Goal: Task Accomplishment & Management: Manage account settings

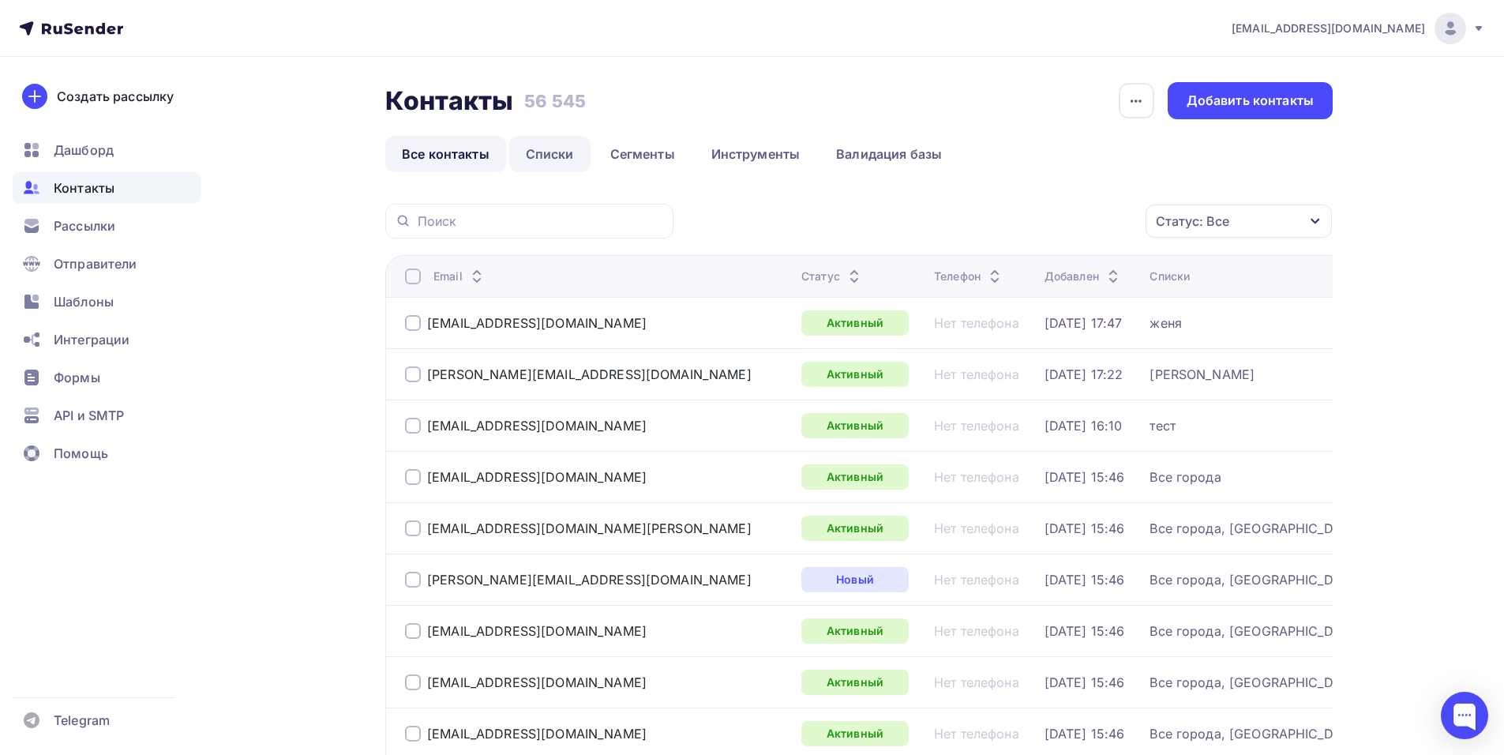
click at [561, 148] on link "Списки" at bounding box center [549, 154] width 81 height 36
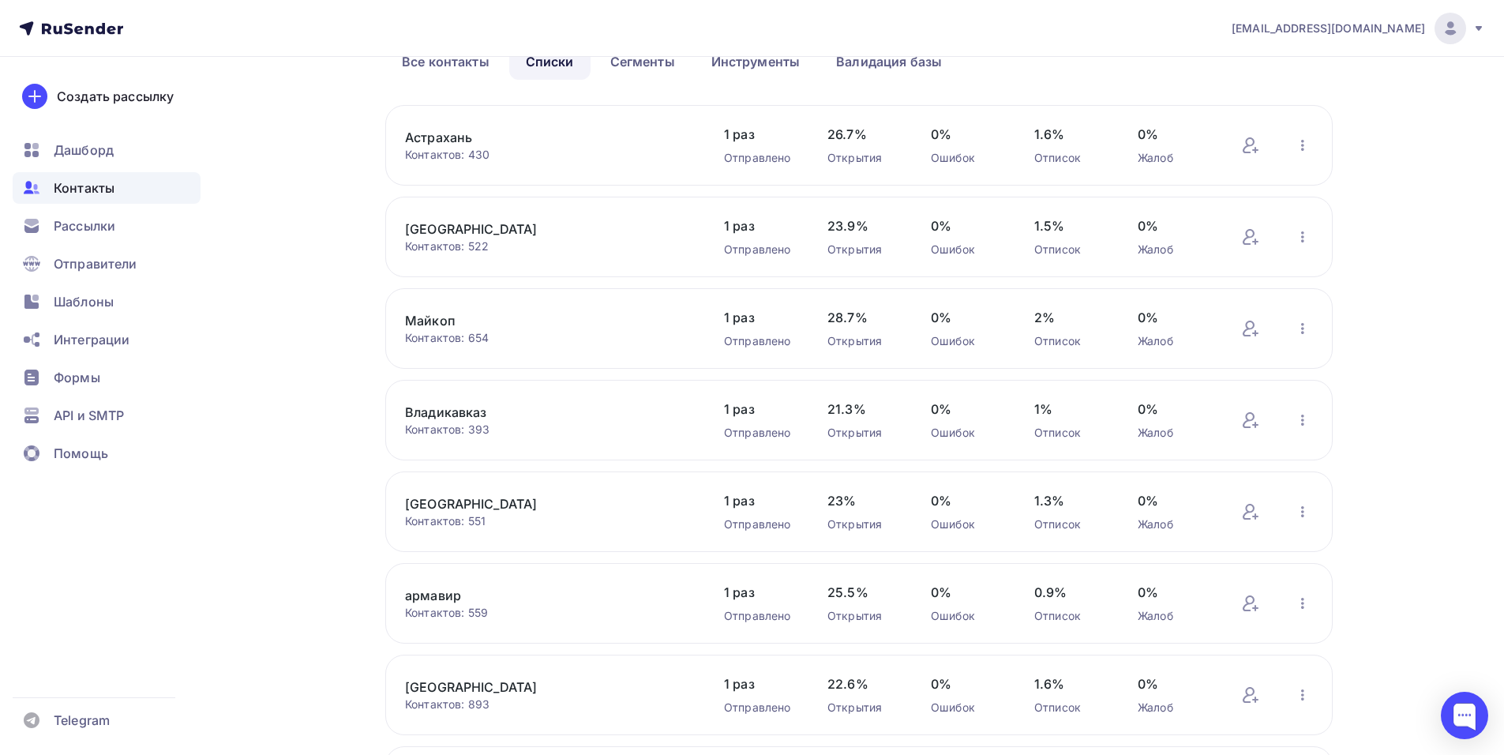
scroll to position [470, 0]
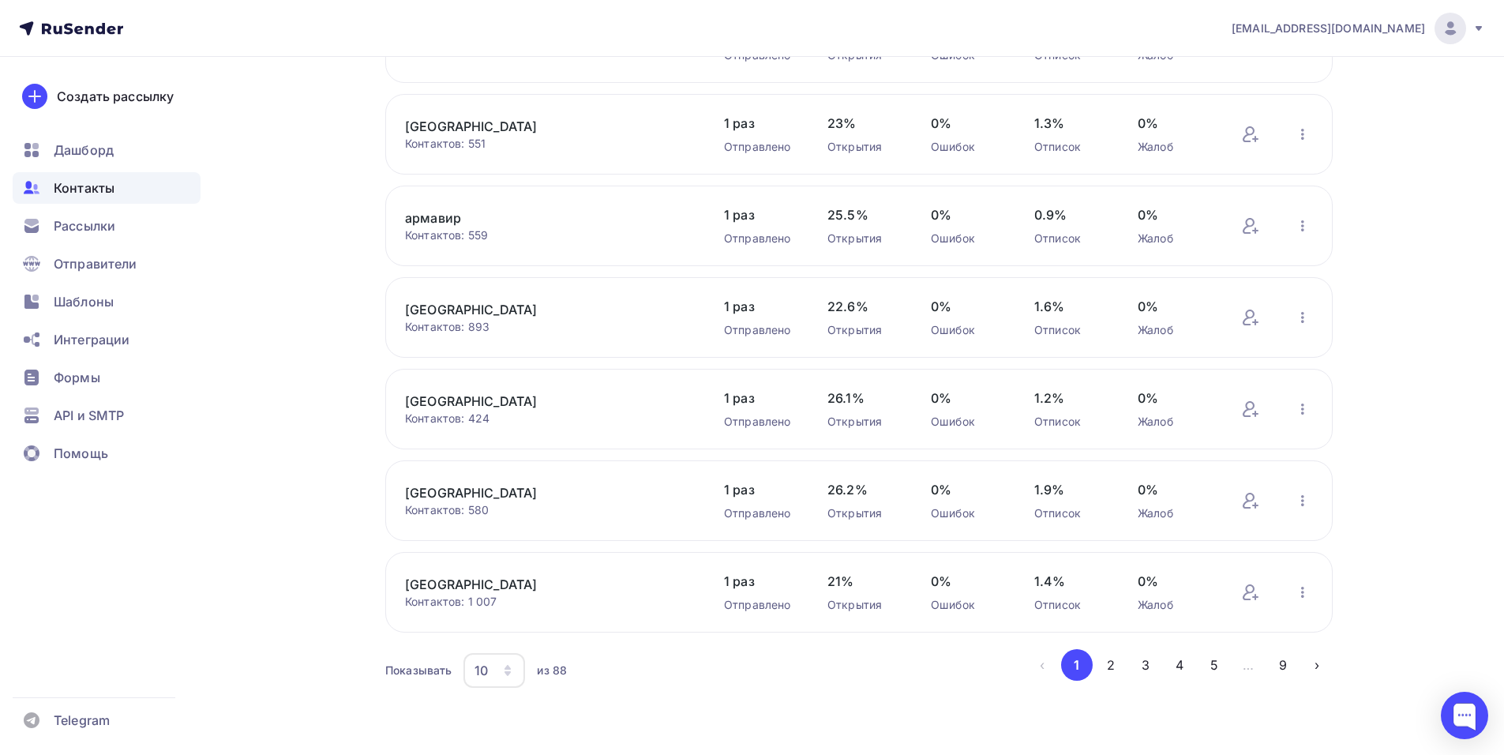
click at [511, 673] on icon "button" at bounding box center [508, 673] width 6 height 5
click at [521, 620] on div "100" at bounding box center [558, 621] width 152 height 19
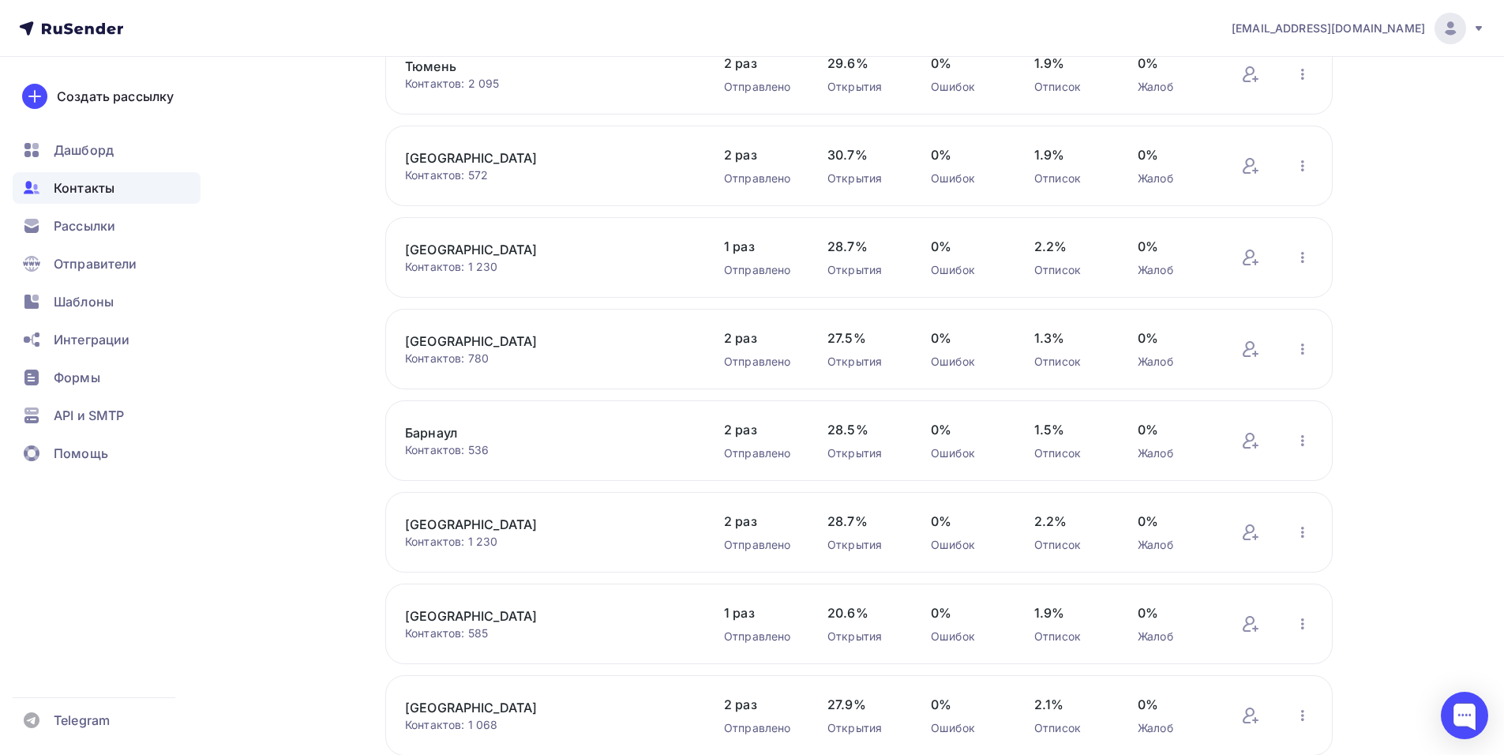
scroll to position [4497, 0]
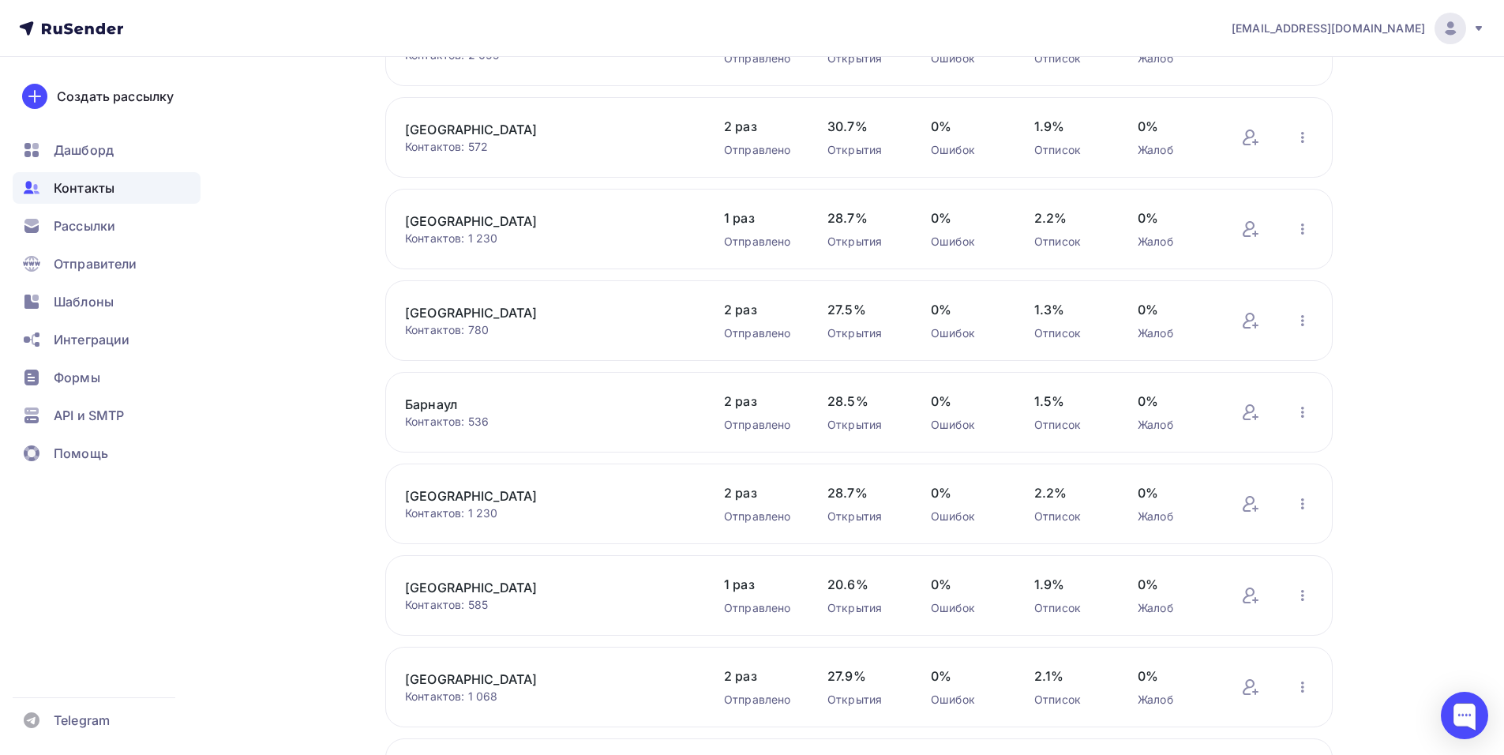
click at [440, 407] on link "Барнаул" at bounding box center [539, 404] width 269 height 19
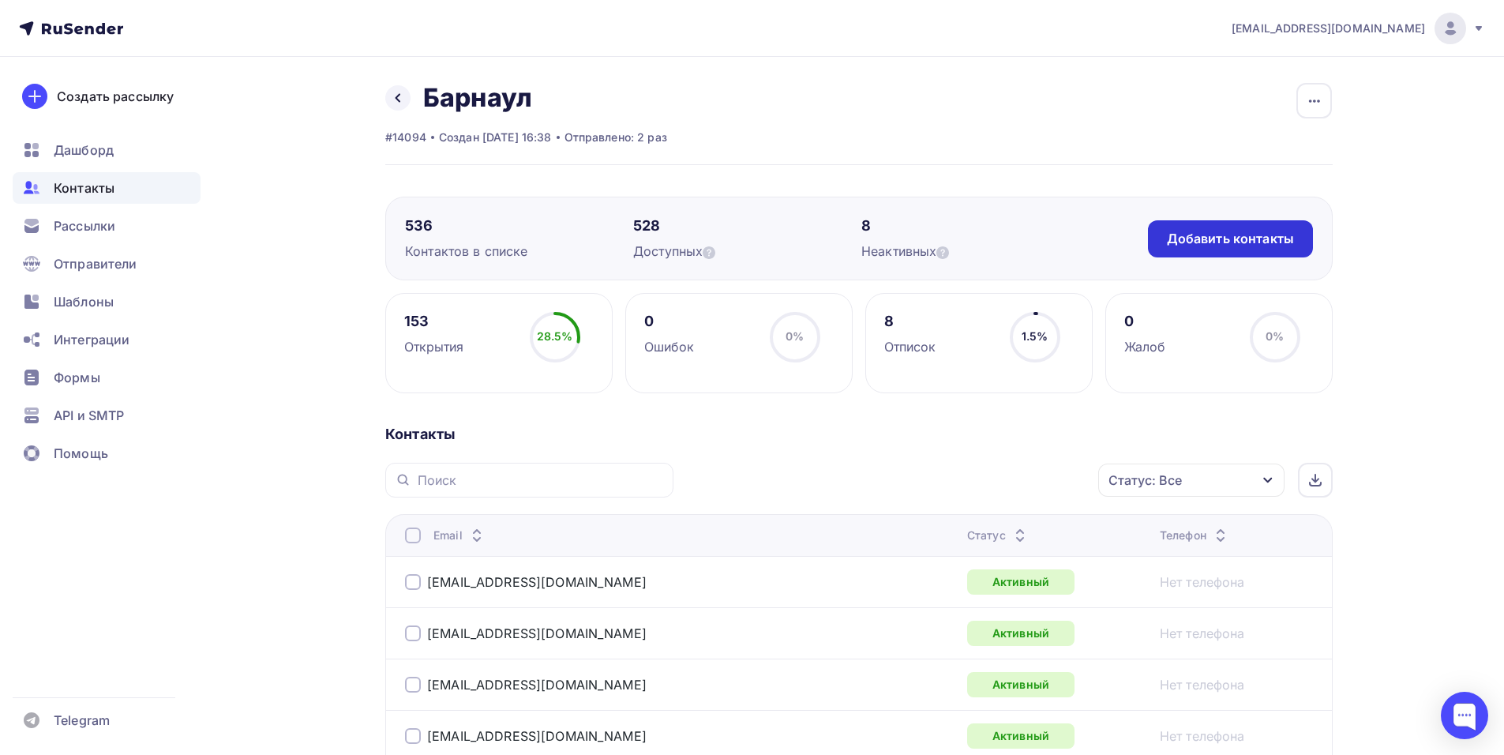
click at [1181, 238] on div "Добавить контакты" at bounding box center [1230, 239] width 127 height 18
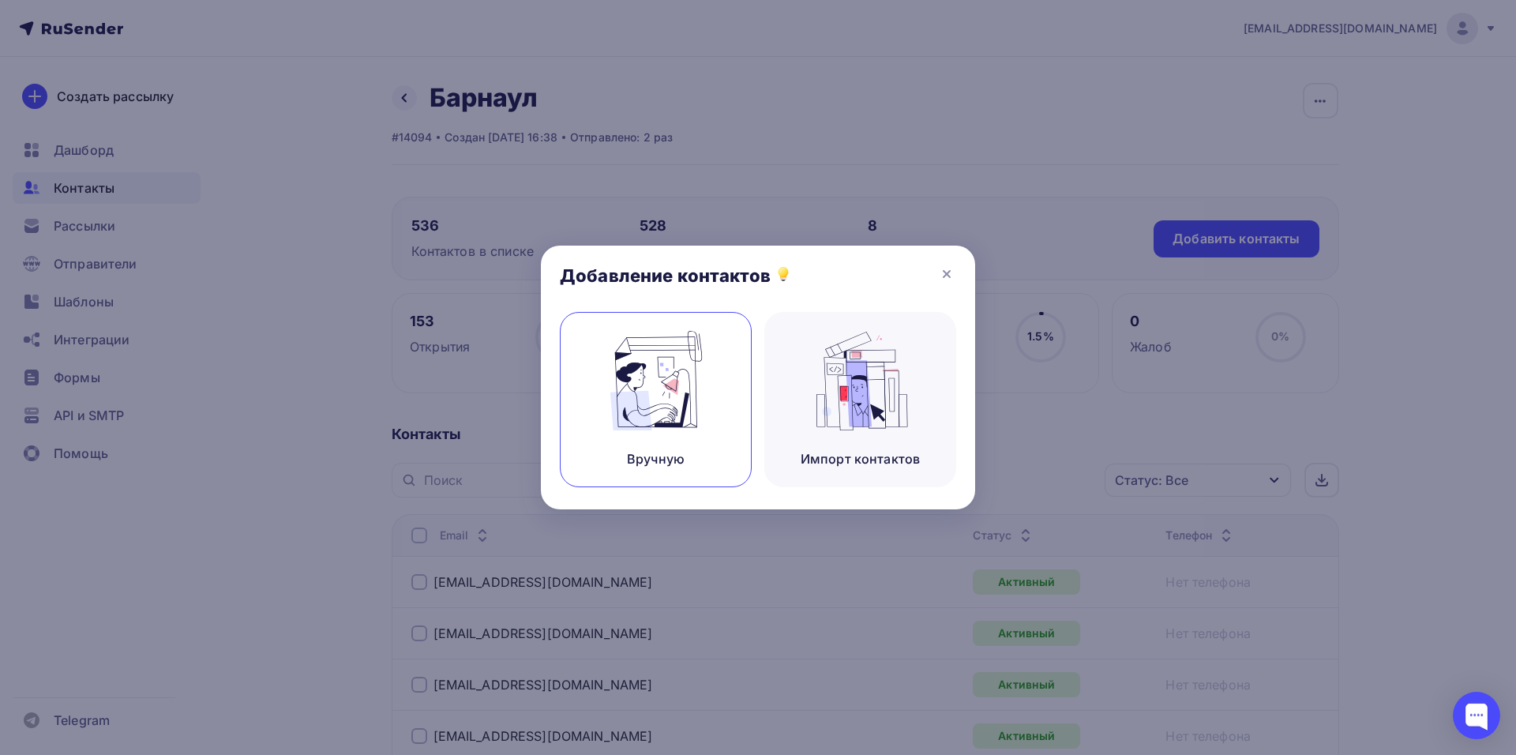
click at [692, 381] on img at bounding box center [656, 381] width 106 height 100
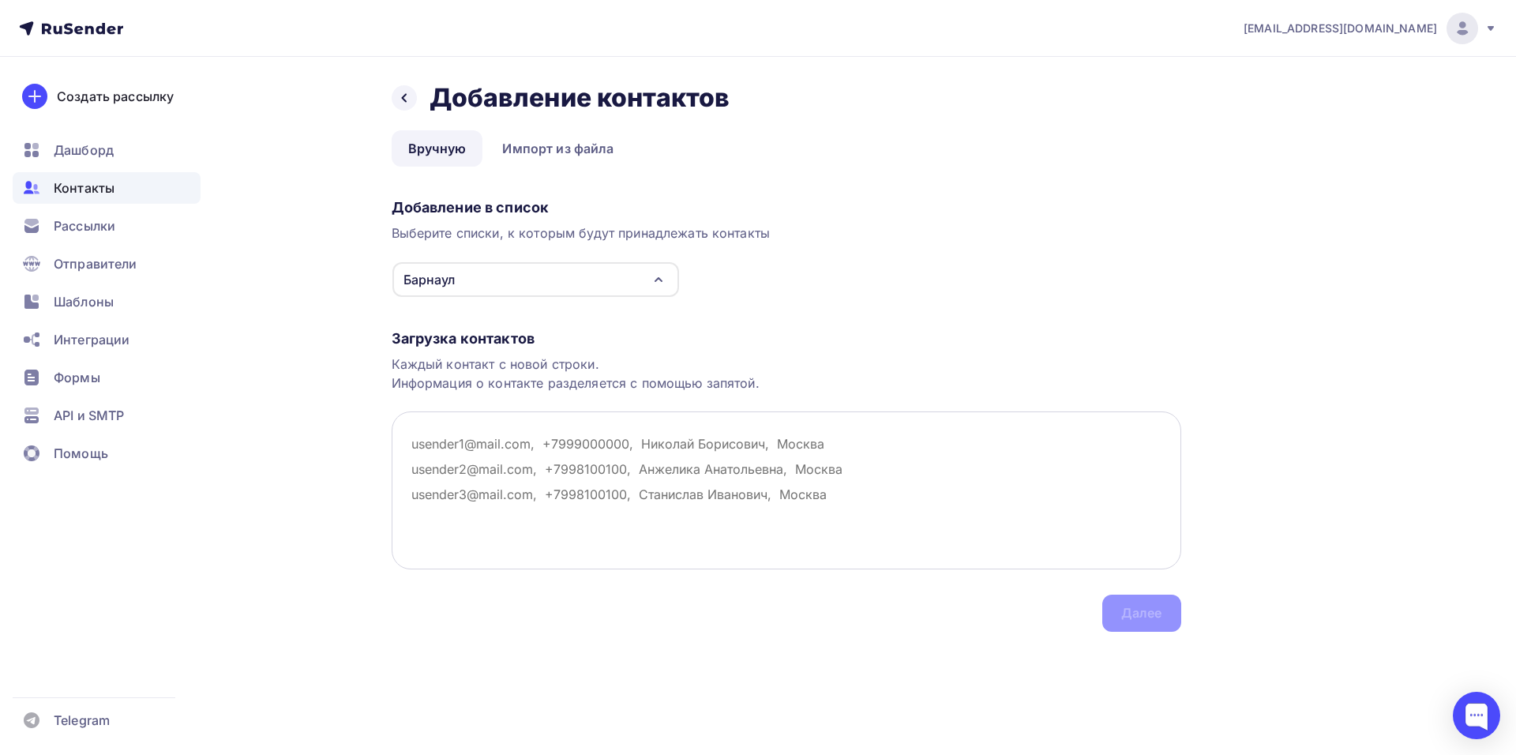
click at [418, 437] on textarea at bounding box center [787, 490] width 790 height 158
paste textarea "lore.12@ipsu.do Sitamet Conse adipis30960@elit.se Doeius Temporin utl_58@etdolo…"
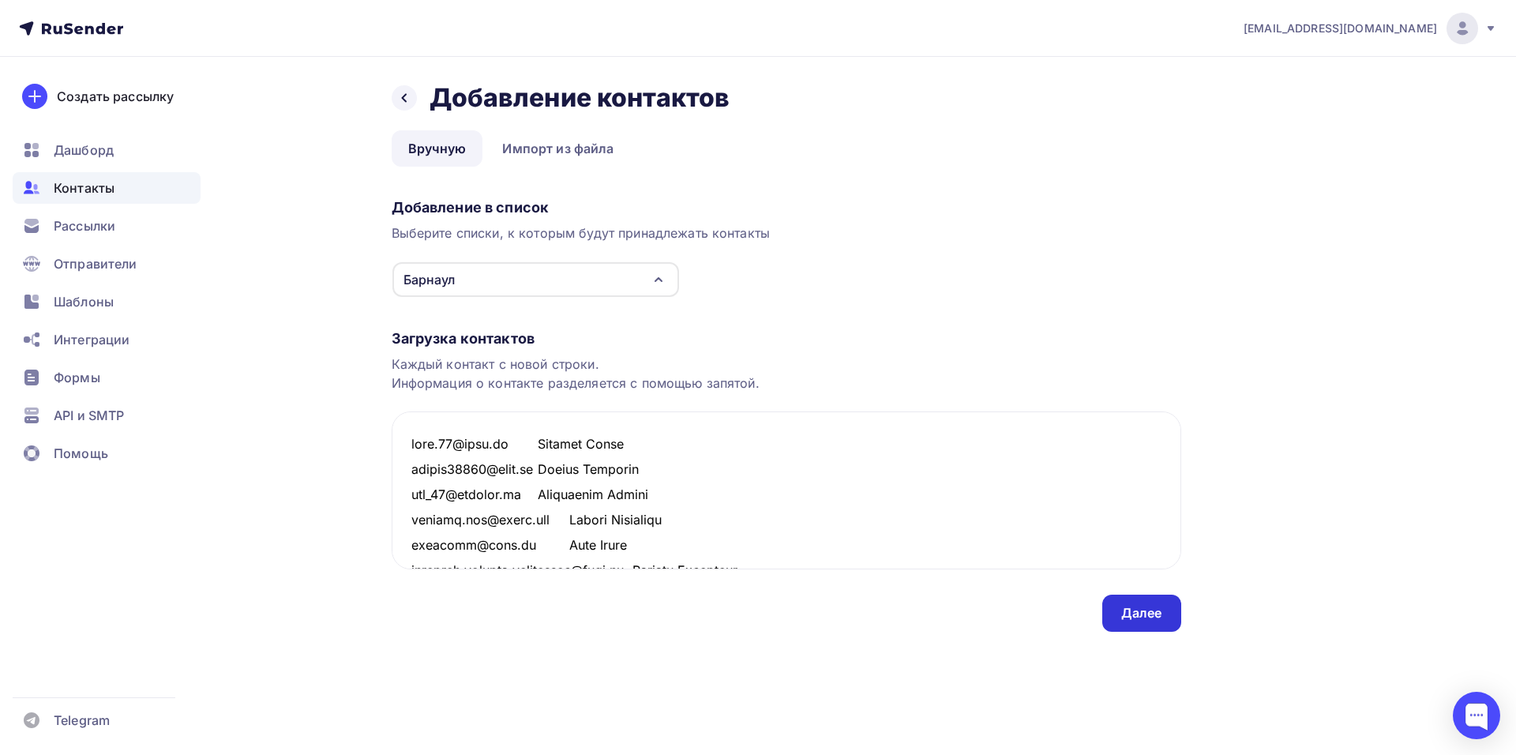
type textarea "lore.12@ipsu.do Sitamet Conse adipis30960@elit.se Doeius Temporin utl_58@etdolo…"
click at [1144, 617] on div "Далее" at bounding box center [1141, 613] width 41 height 18
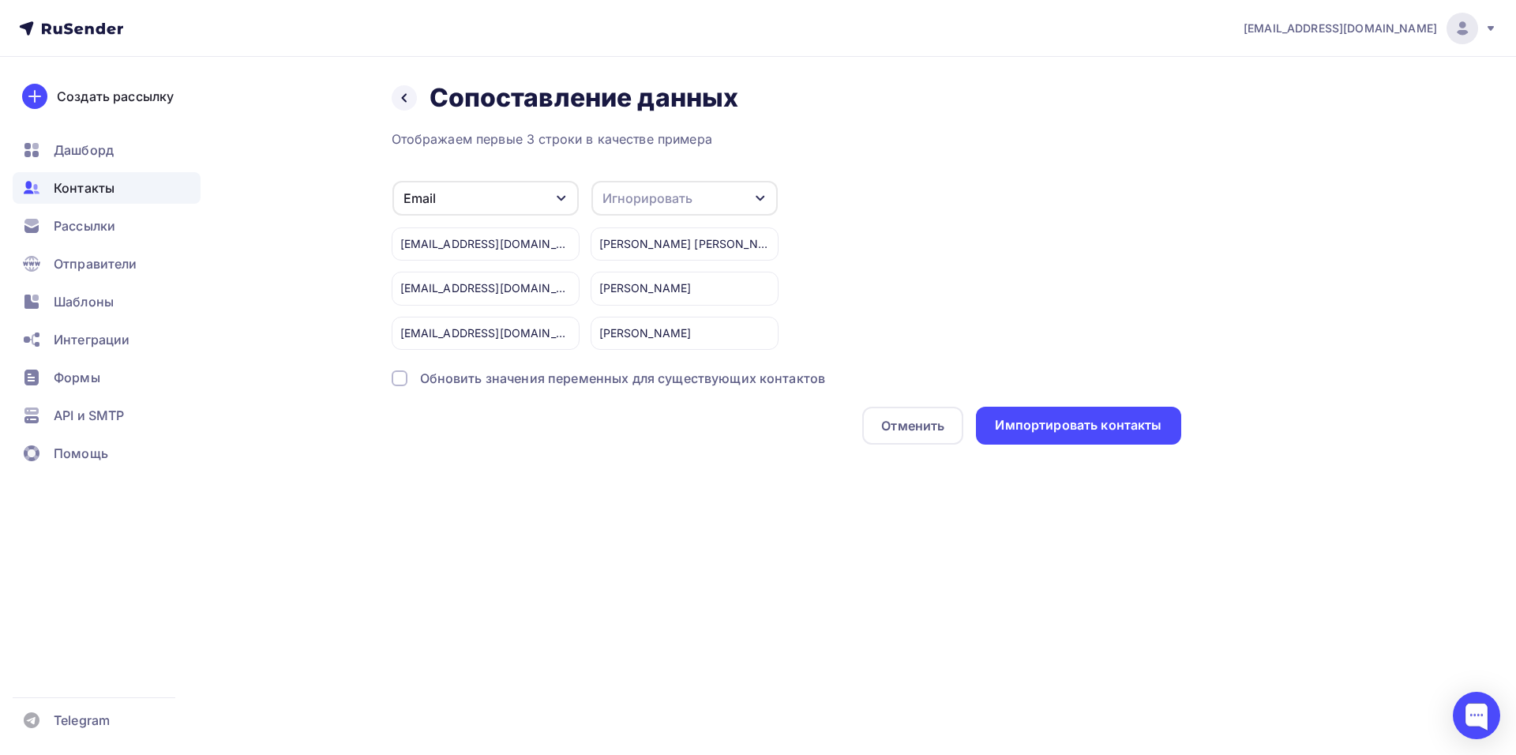
click at [682, 198] on div "Игнорировать" at bounding box center [648, 198] width 90 height 19
click at [654, 275] on div "Имя" at bounding box center [656, 281] width 92 height 19
click at [1063, 259] on div "Email Игнорировать Телефон Создать поле [EMAIL_ADDRESS][DOMAIN_NAME] [EMAIL_ADD…" at bounding box center [787, 265] width 790 height 170
click at [1070, 426] on div "Импортировать контакты" at bounding box center [1078, 425] width 167 height 18
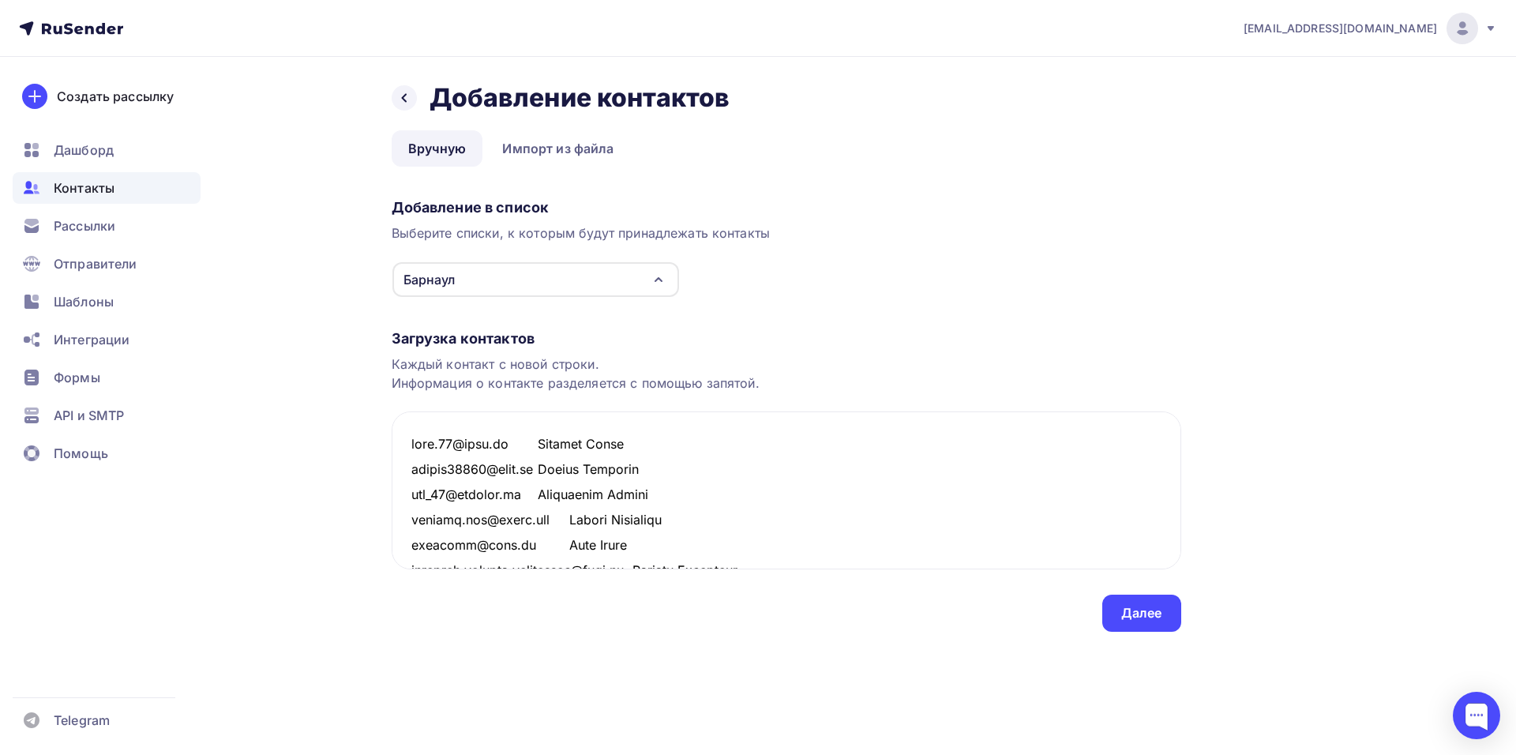
scroll to position [2434, 0]
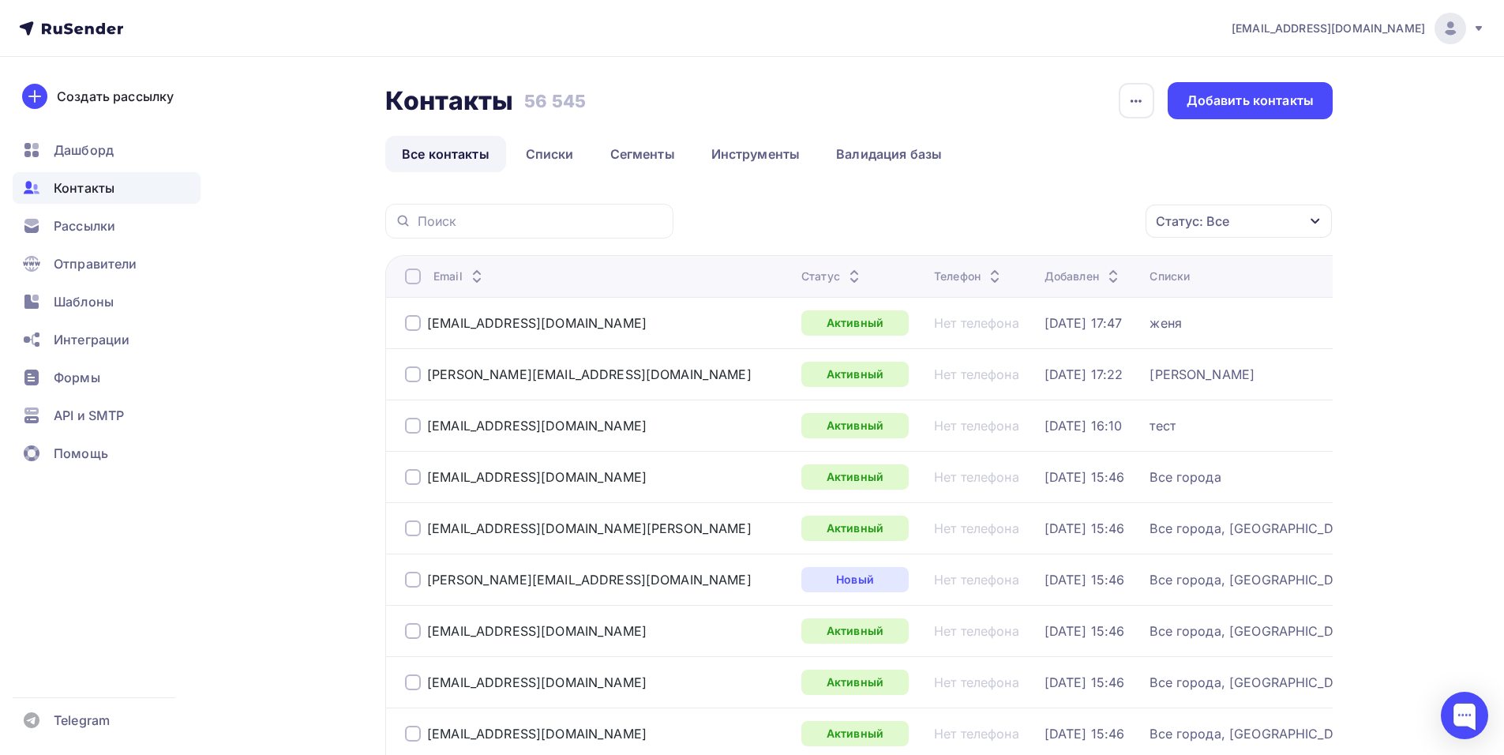
click at [454, 156] on link "Все контакты" at bounding box center [445, 154] width 121 height 36
click at [536, 150] on link "Списки" at bounding box center [549, 154] width 81 height 36
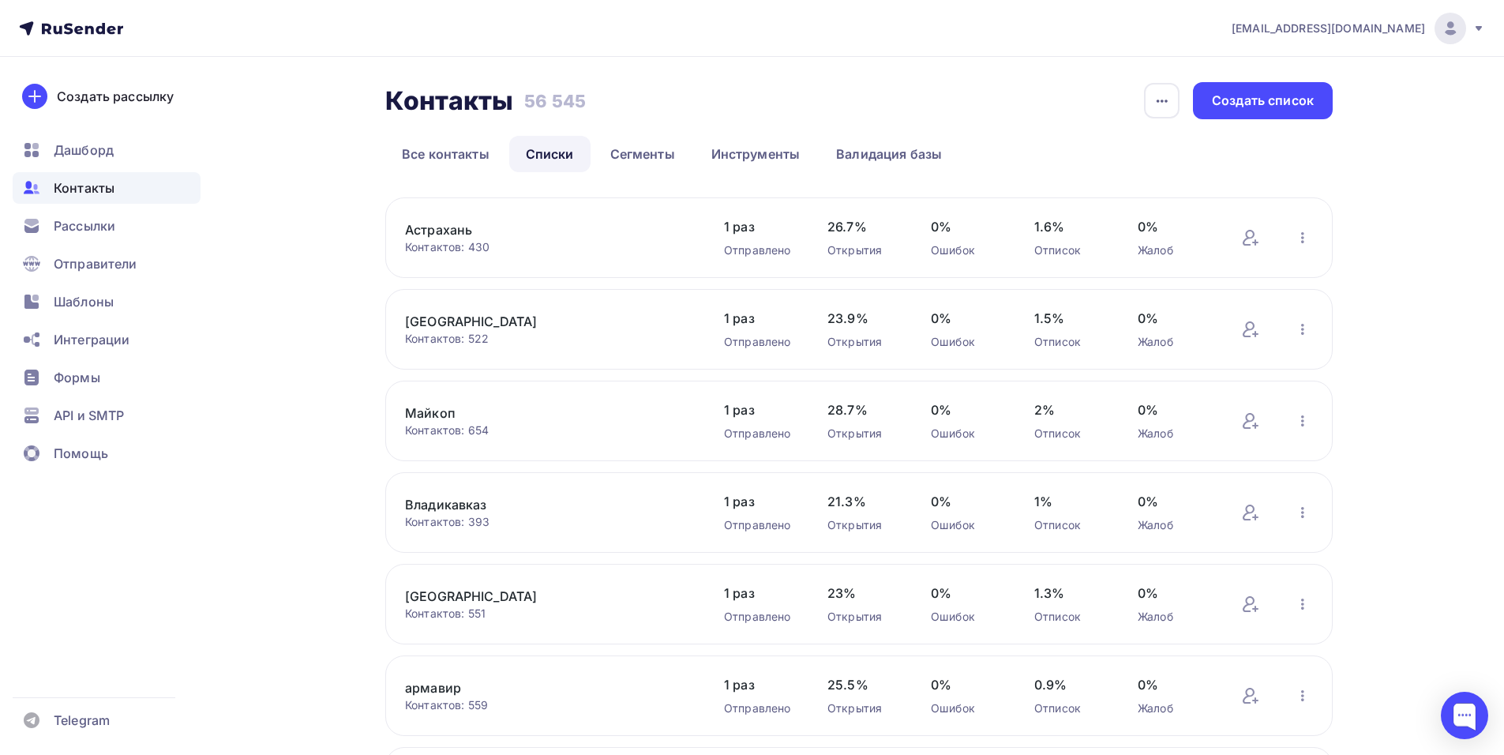
click at [501, 240] on div "Контактов: 430" at bounding box center [548, 247] width 287 height 16
click at [447, 229] on link "Астрахань" at bounding box center [539, 229] width 269 height 19
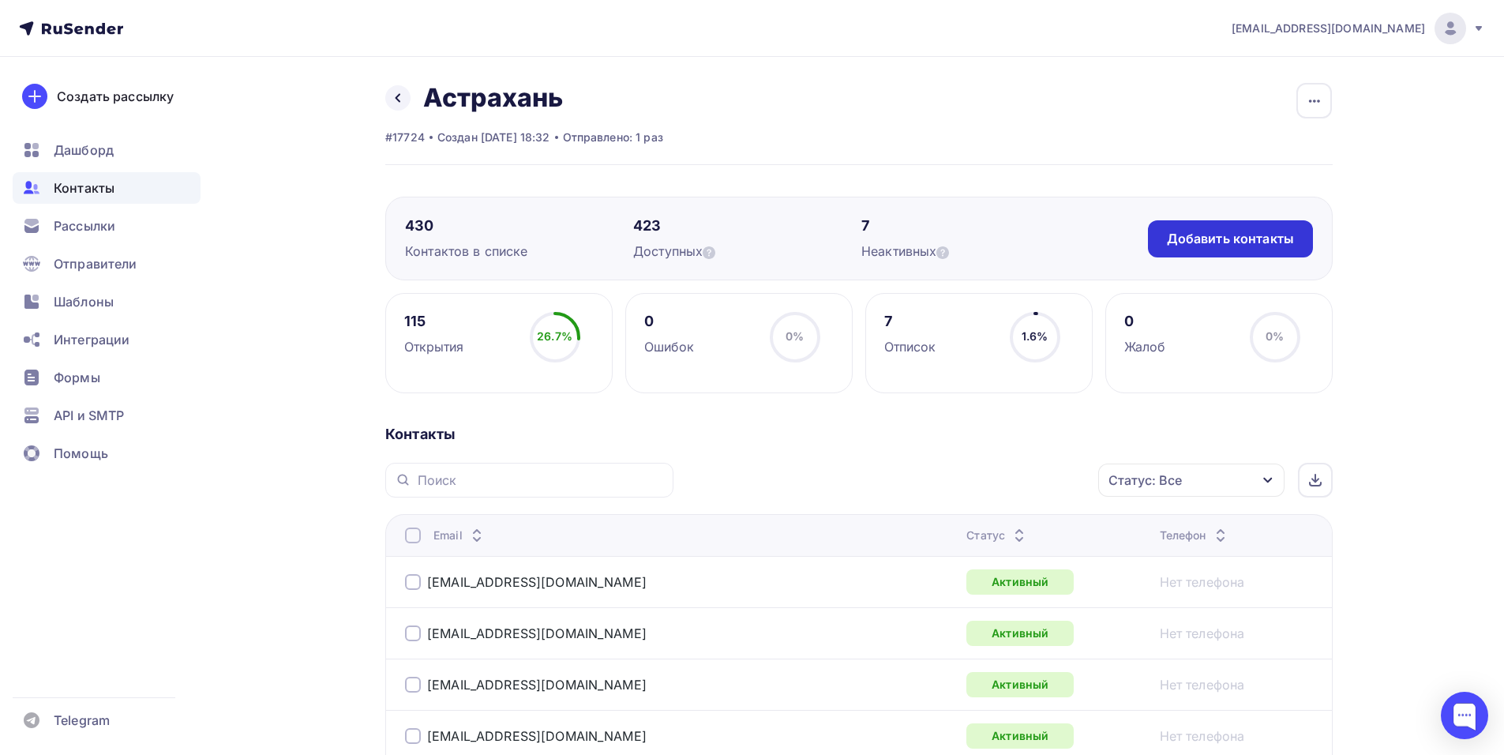
click at [1195, 234] on div "Добавить контакты" at bounding box center [1230, 239] width 127 height 18
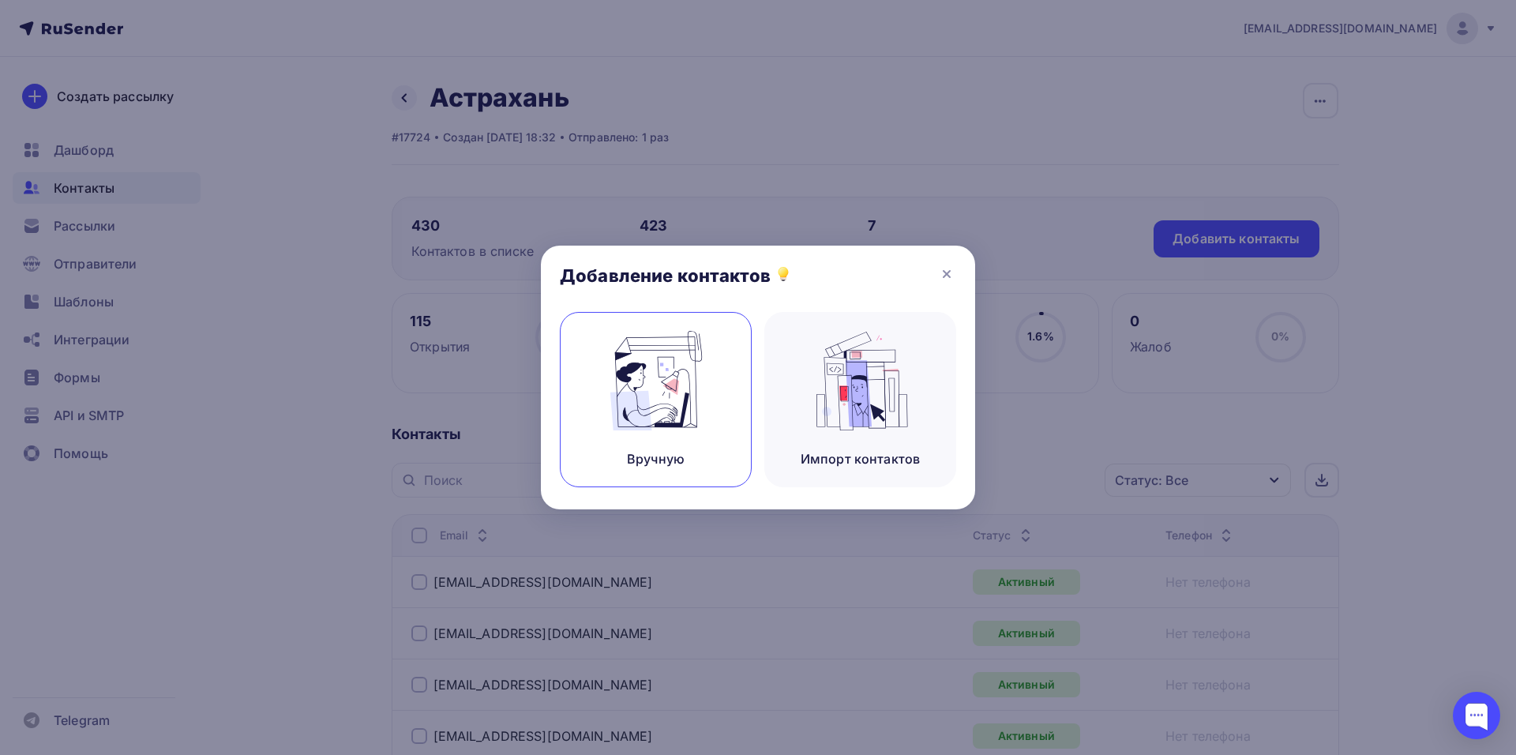
click at [666, 329] on div "Вручную" at bounding box center [656, 399] width 192 height 175
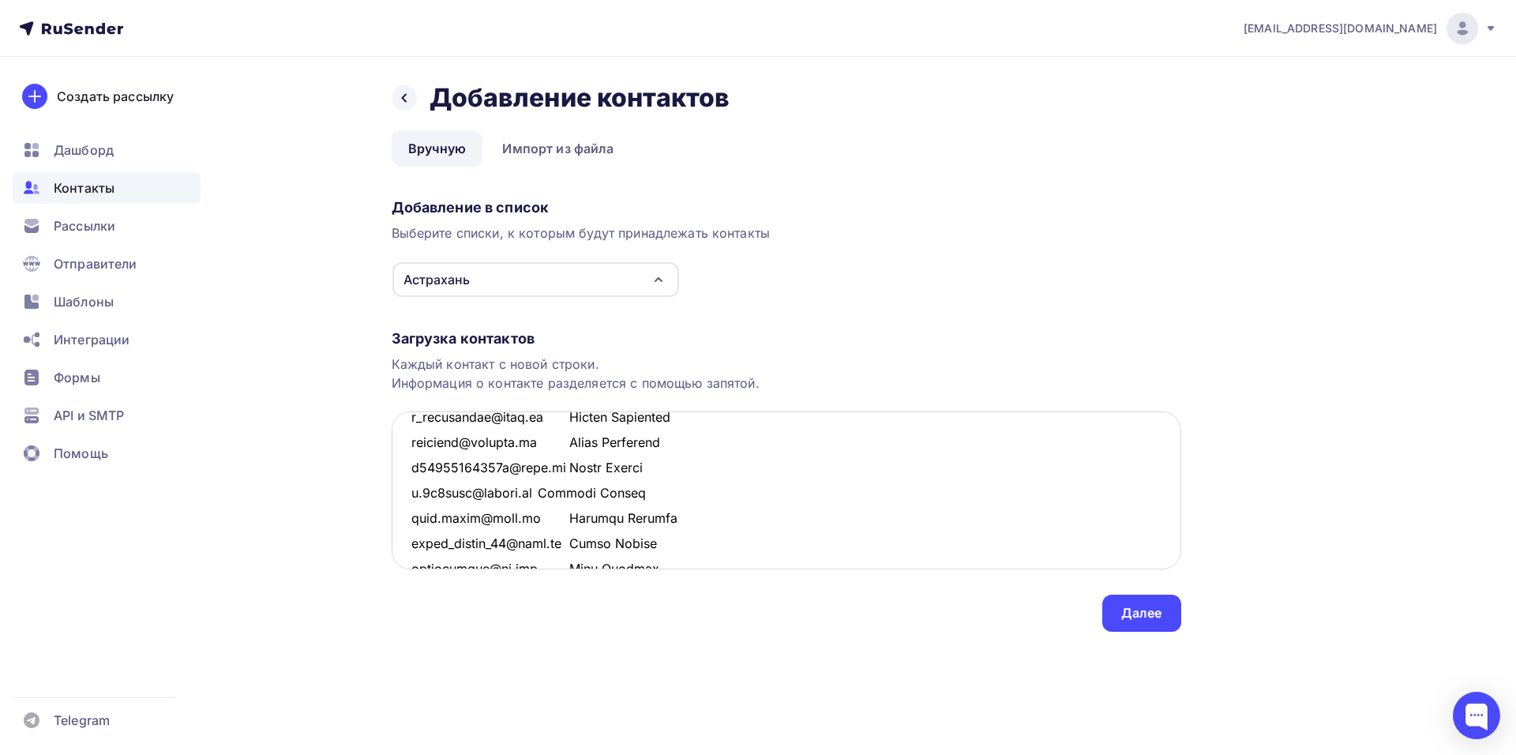
scroll to position [379, 0]
type textarea "loremips.dolors@amet.co Adipis Elitsed doe@temporinc.ut Laboreetd Magnaa Enimad…"
click at [1145, 606] on div "Далее" at bounding box center [1141, 613] width 41 height 18
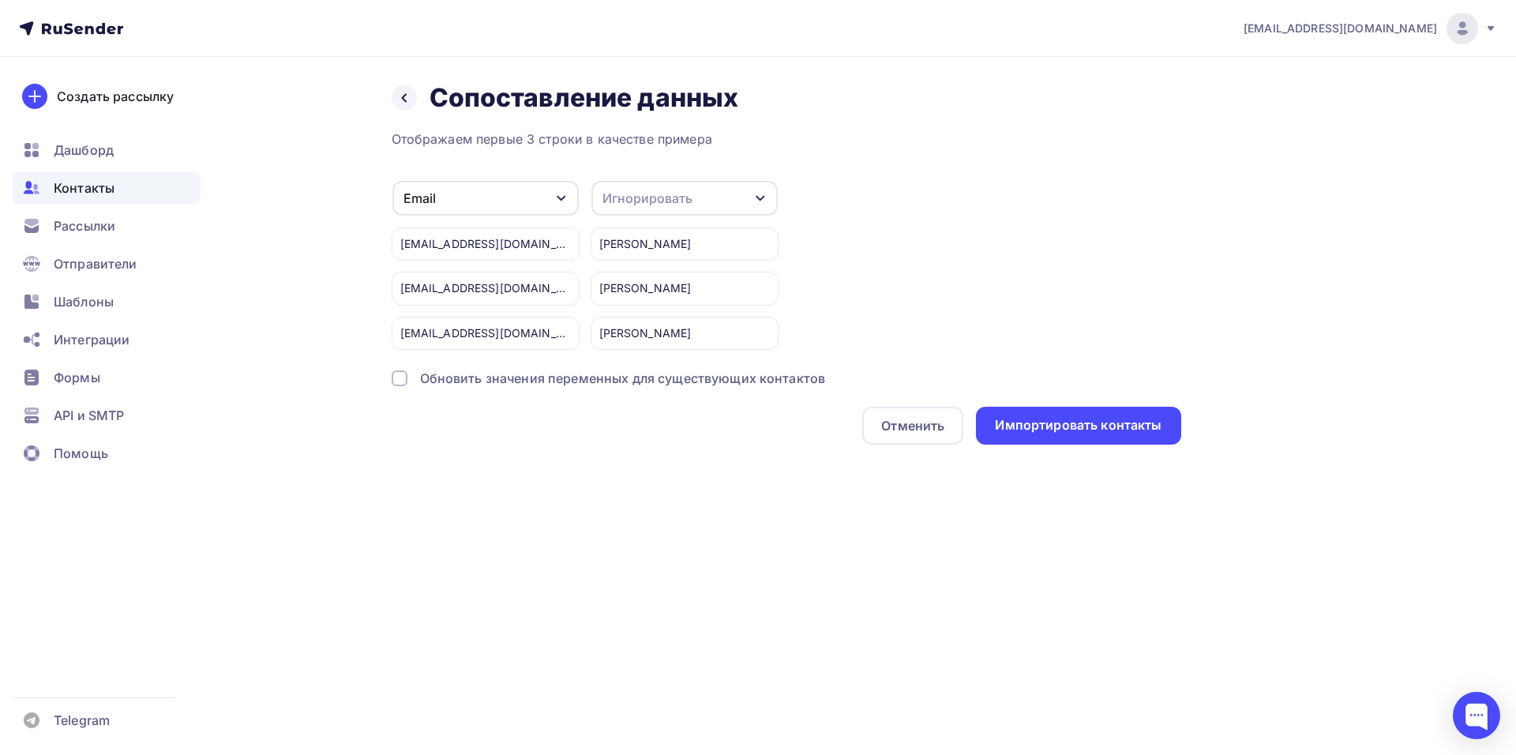
click at [668, 196] on div "Игнорировать" at bounding box center [648, 198] width 90 height 19
click at [659, 288] on div "Имя" at bounding box center [656, 281] width 92 height 19
click at [1028, 414] on div "Импортировать контакты" at bounding box center [1078, 426] width 205 height 38
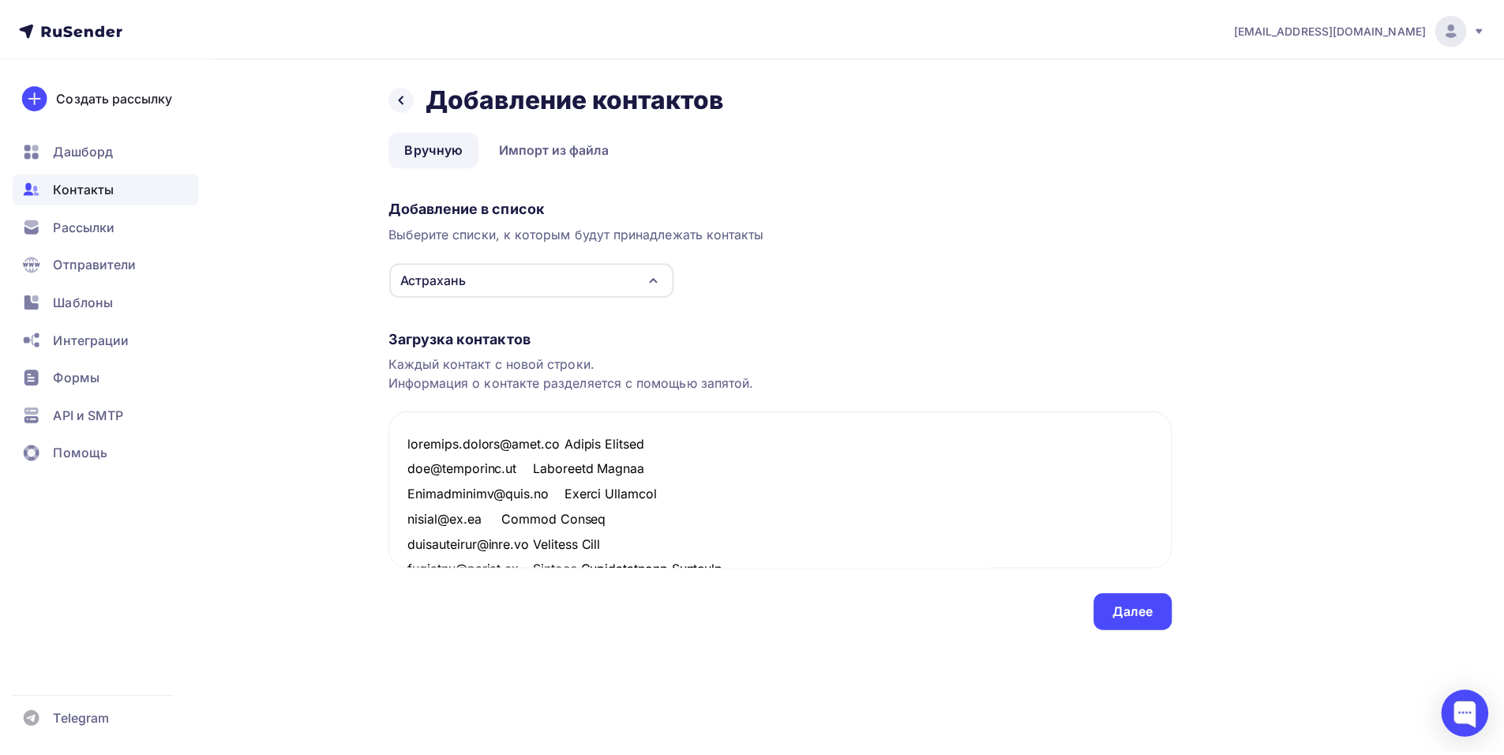
scroll to position [1271, 0]
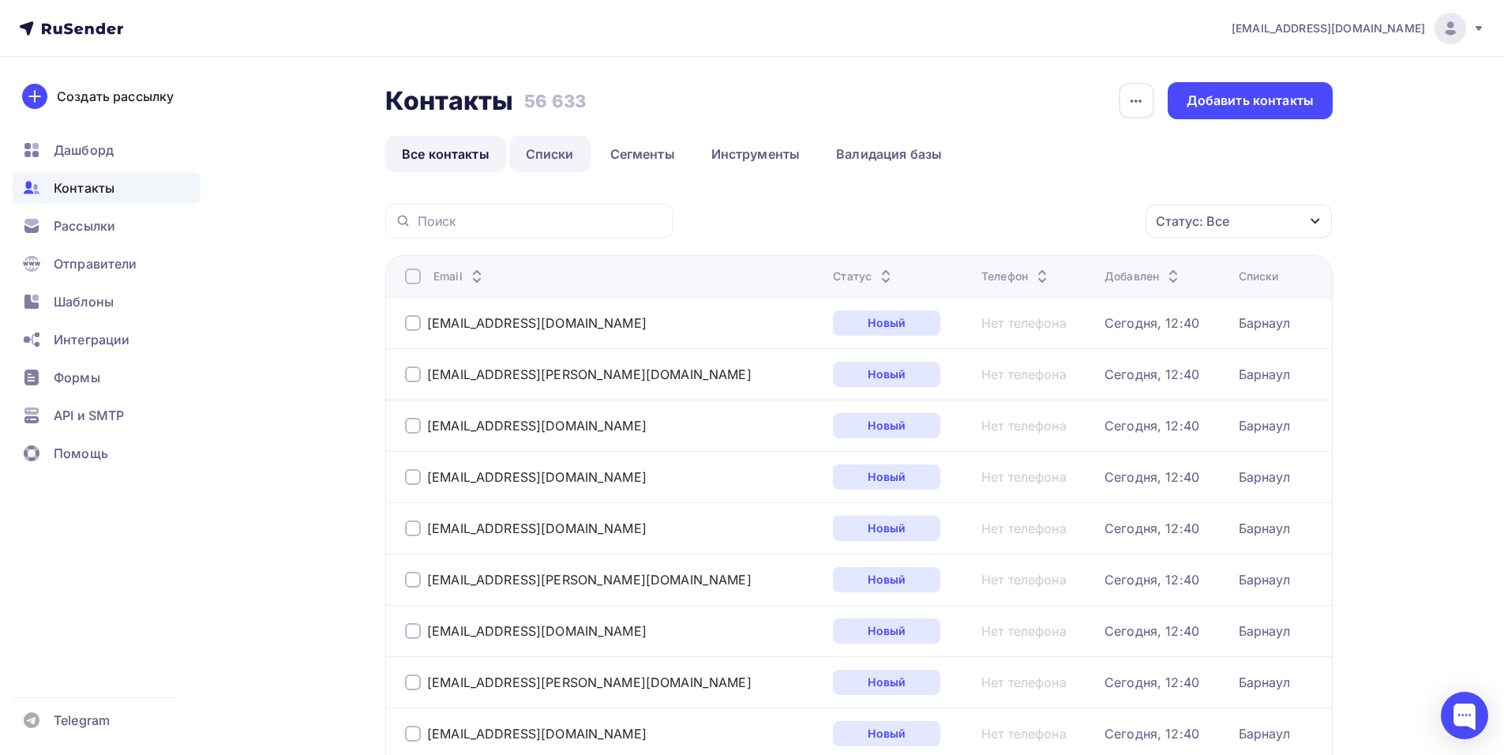
click at [573, 147] on link "Списки" at bounding box center [549, 154] width 81 height 36
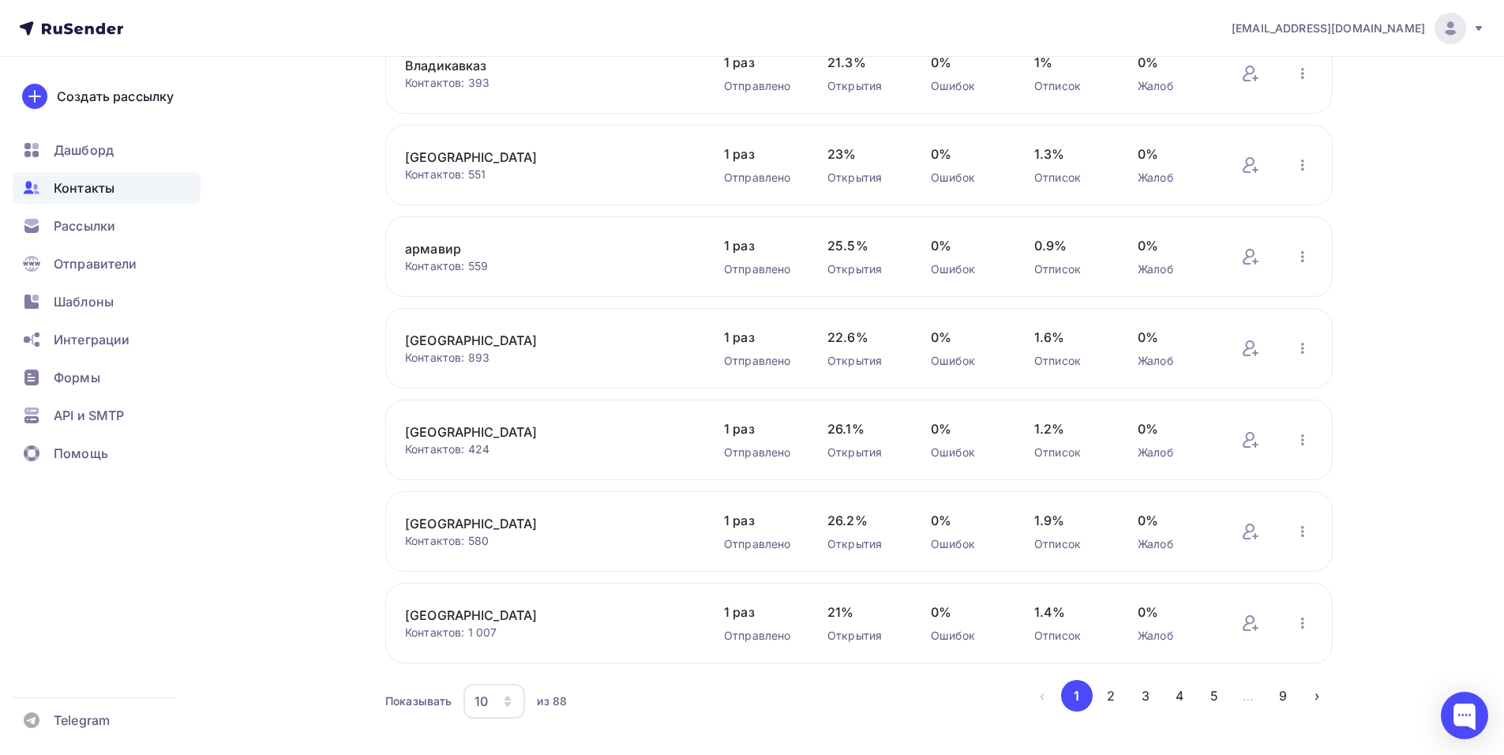
scroll to position [470, 0]
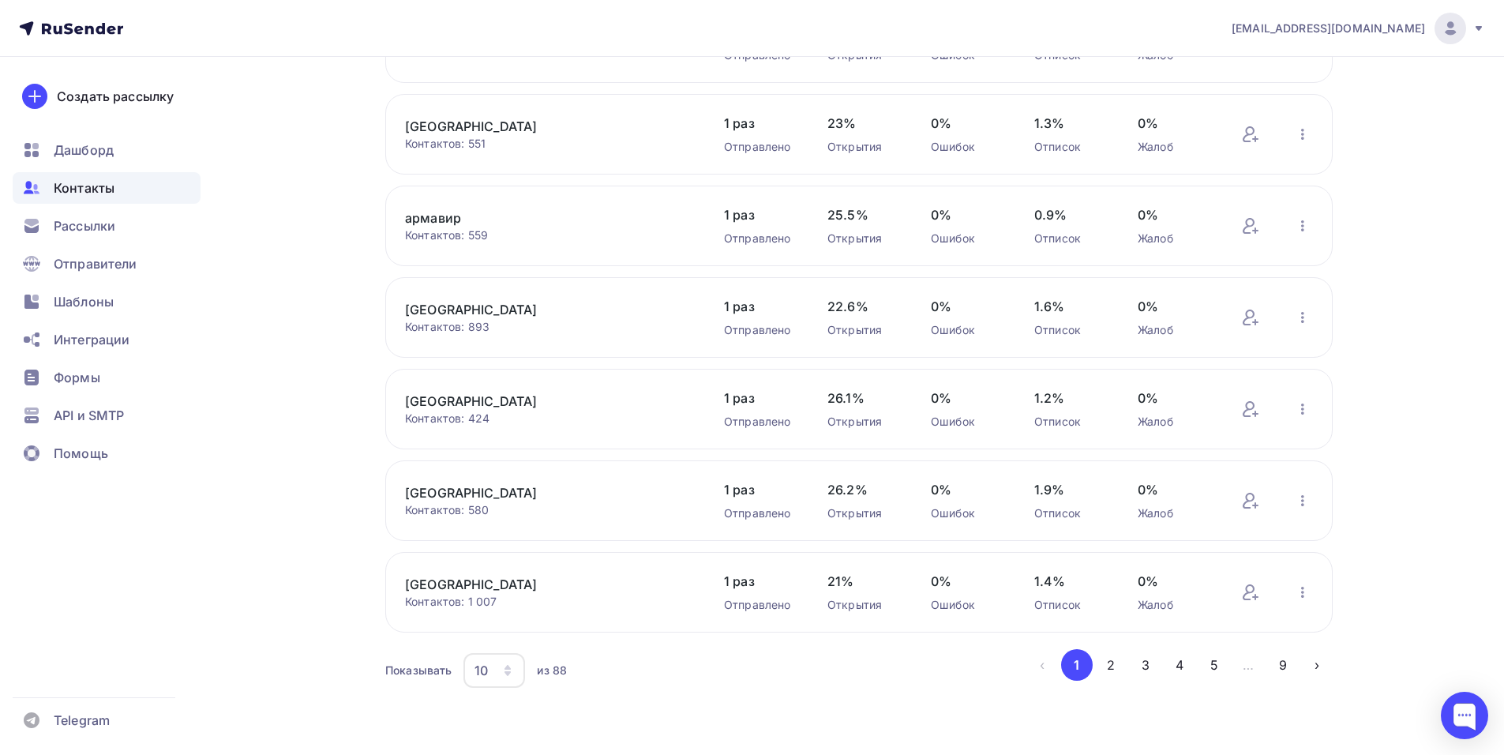
click at [505, 680] on div "10" at bounding box center [495, 670] width 62 height 35
click at [517, 629] on div "100" at bounding box center [558, 621] width 152 height 19
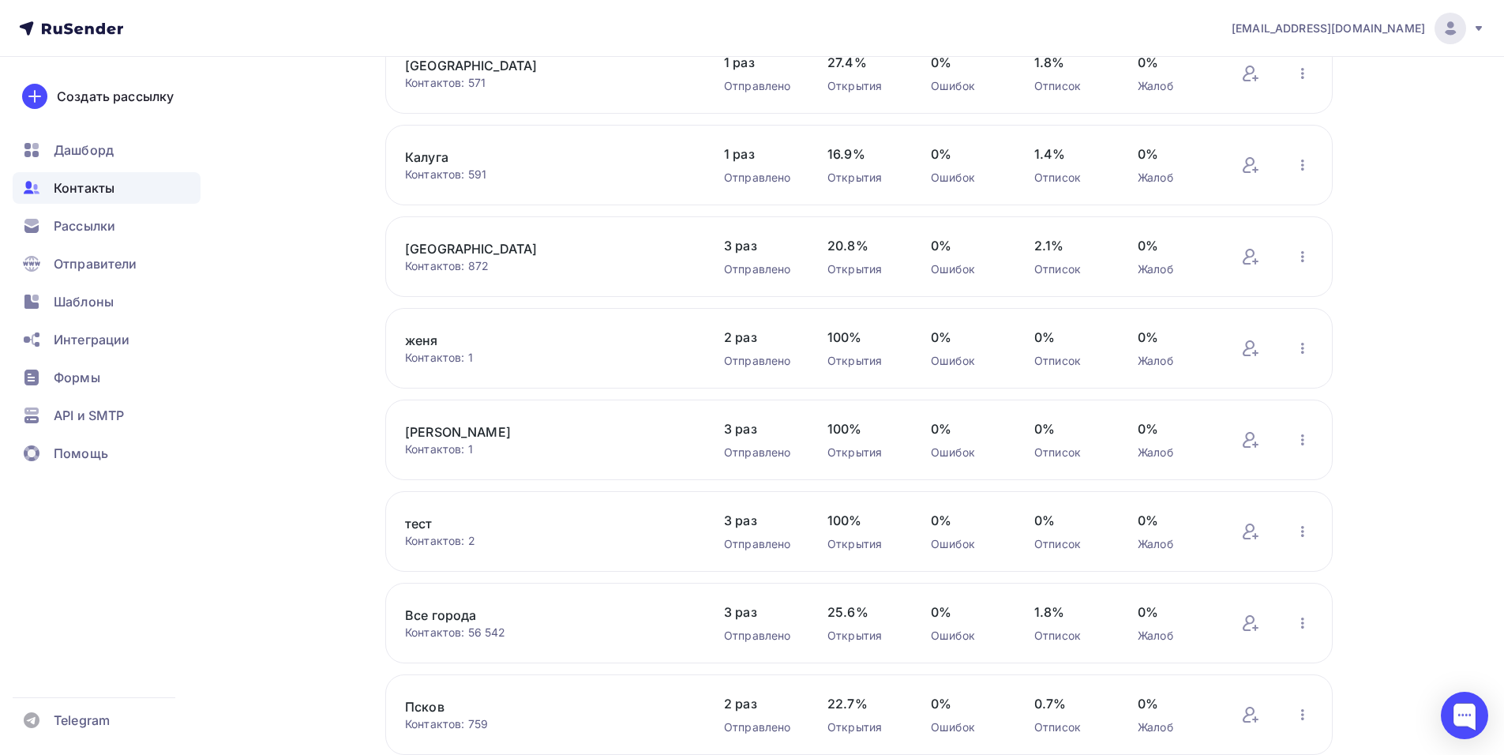
scroll to position [7025, 0]
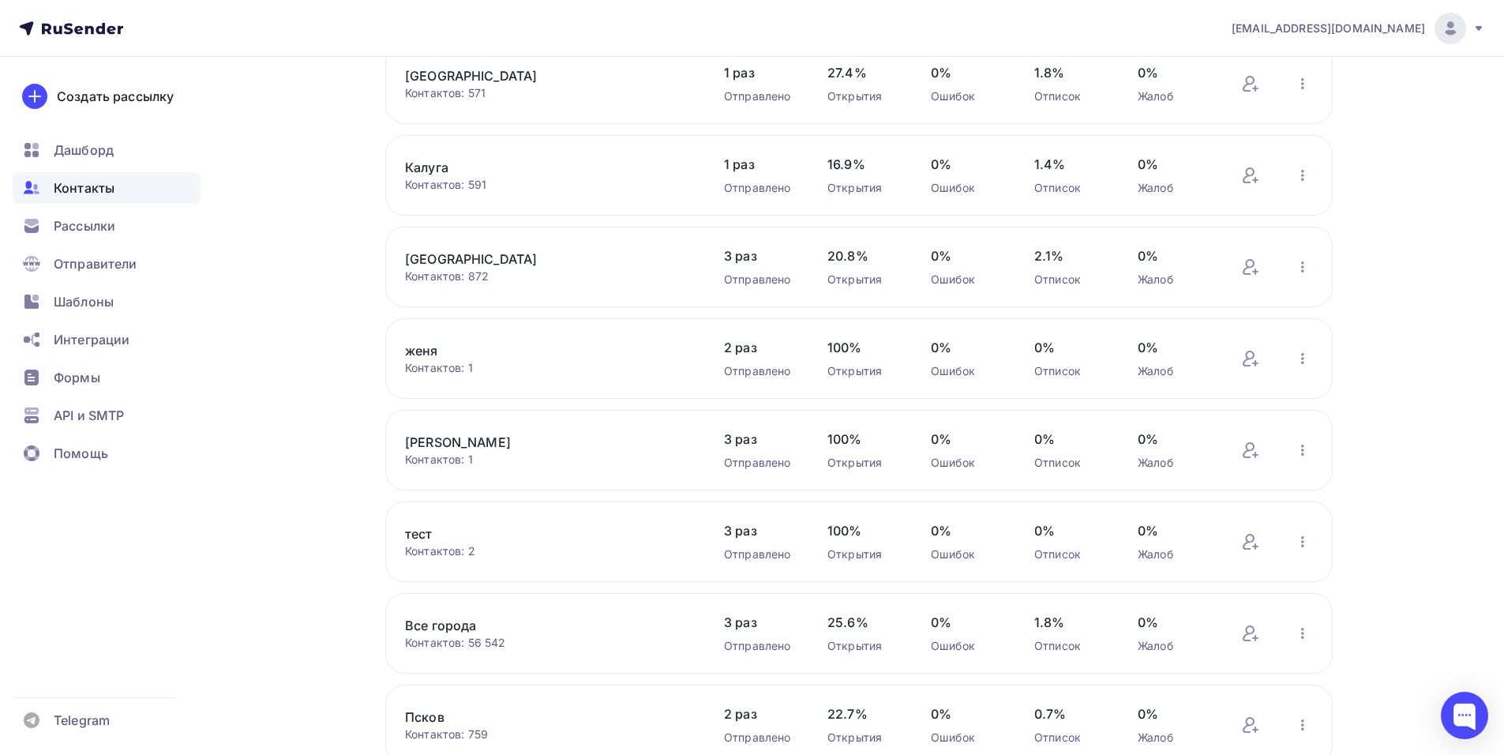
click at [419, 261] on link "[GEOGRAPHIC_DATA]" at bounding box center [539, 259] width 269 height 19
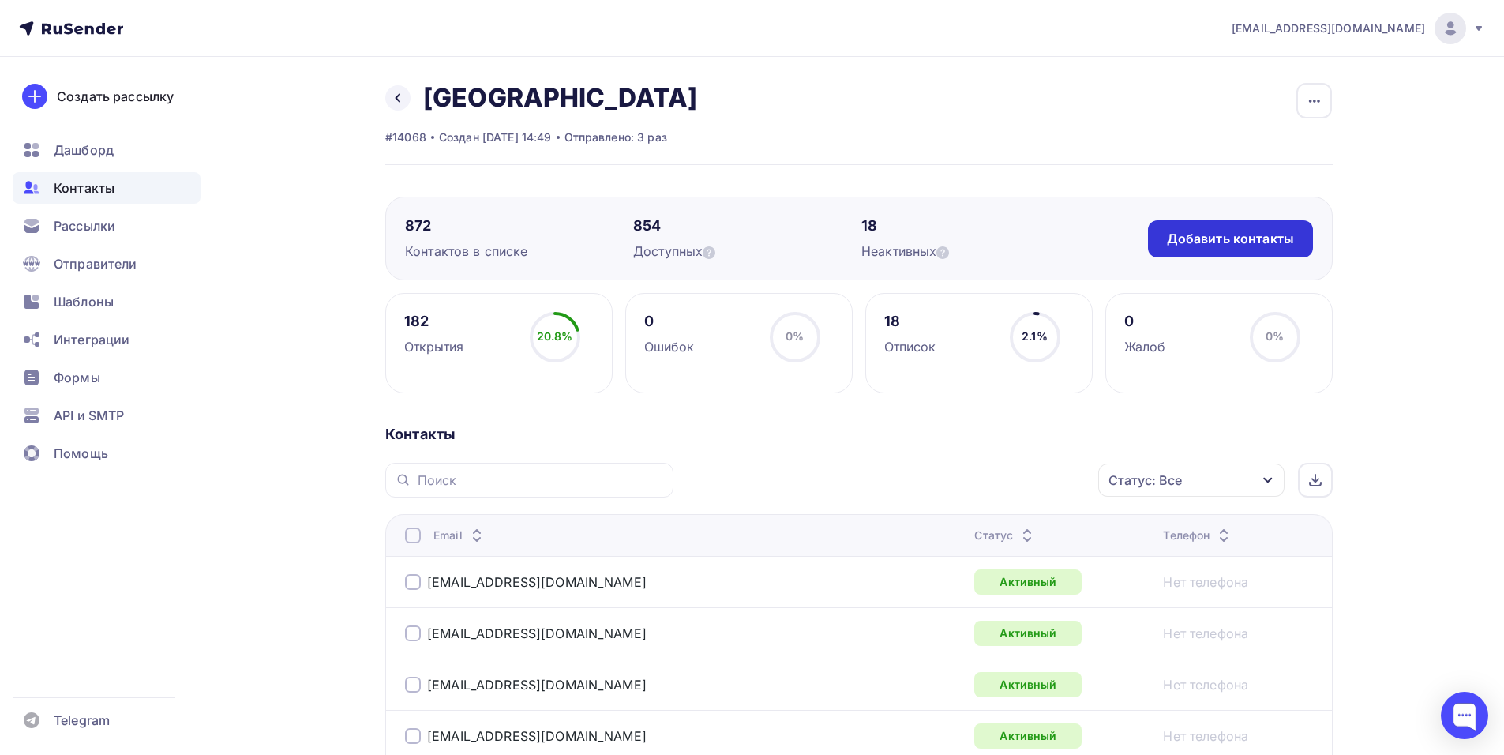
click at [1176, 243] on div "Добавить контакты" at bounding box center [1230, 239] width 127 height 18
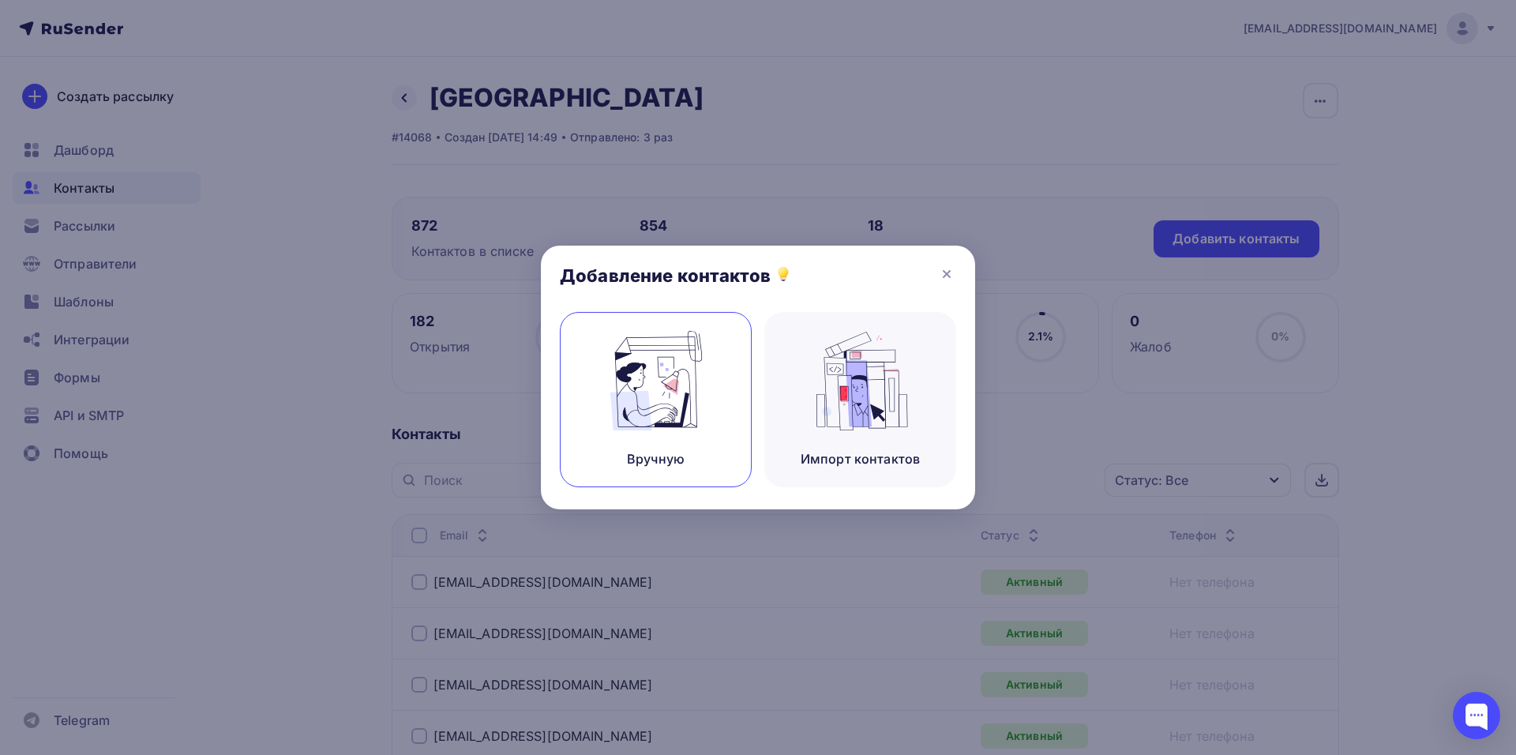
click at [669, 367] on img at bounding box center [656, 381] width 106 height 100
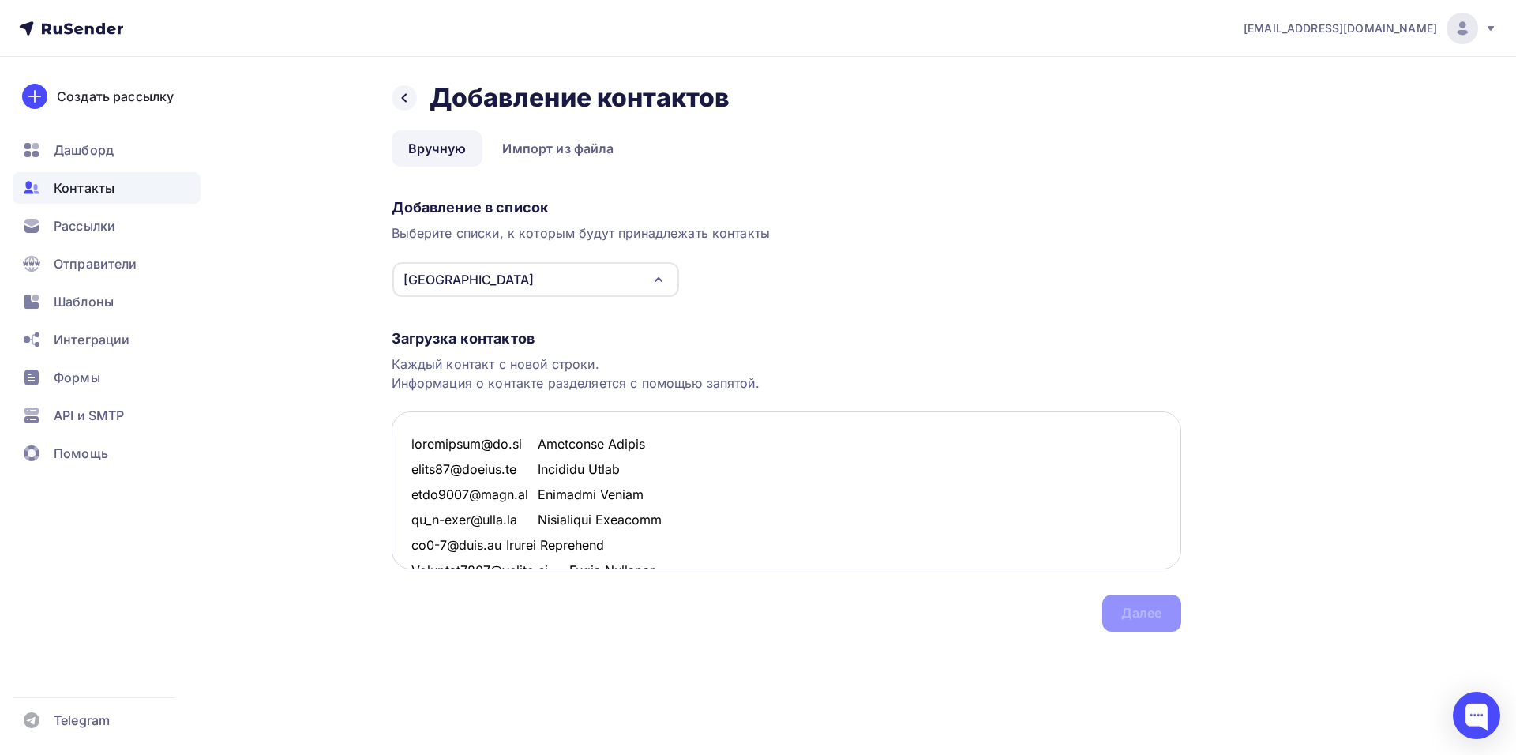
scroll to position [1147, 0]
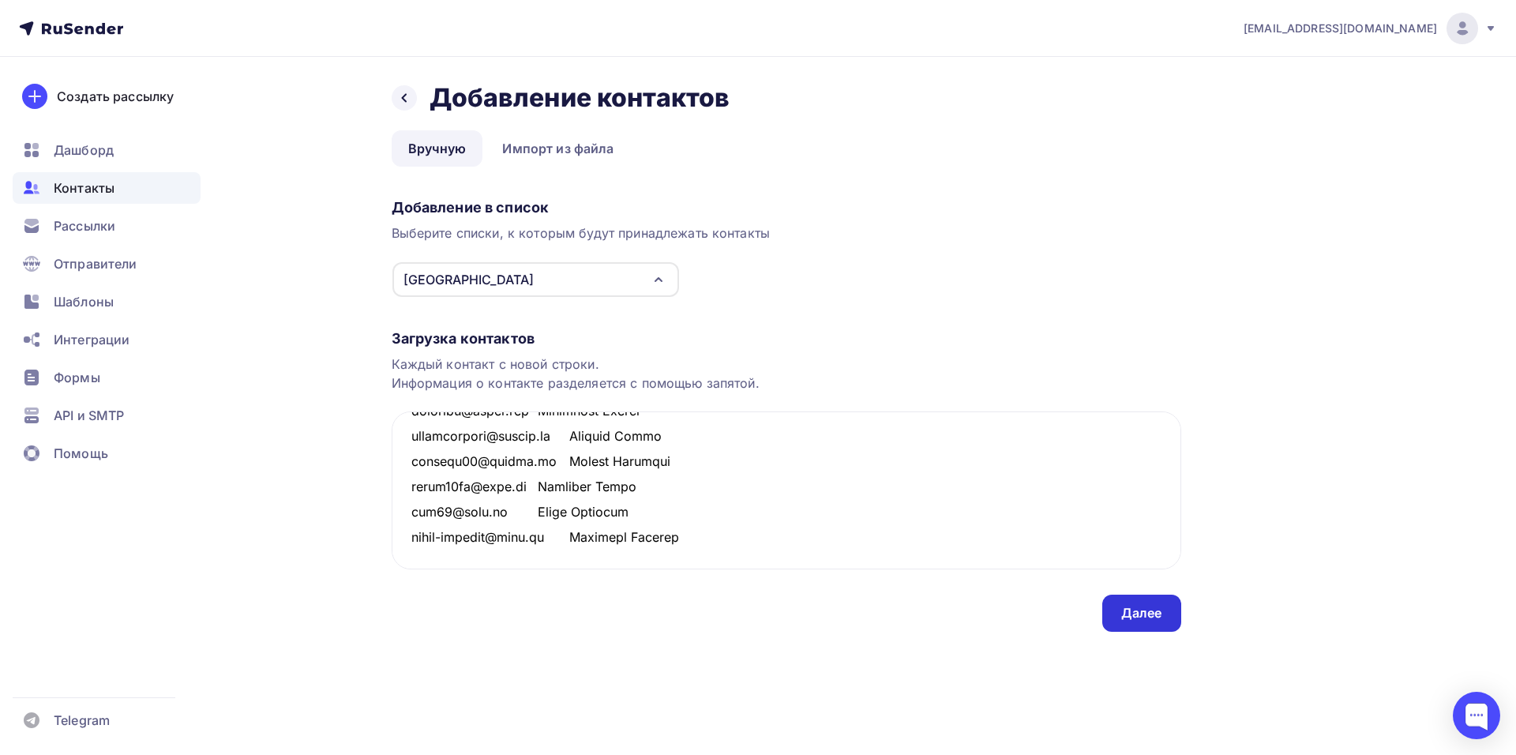
type textarea "loremipsum@do.si Ametconse Adipis elits24@doeius.te Incididu Utlab etdo8573@mag…"
click at [1129, 614] on div "Далее" at bounding box center [1141, 613] width 41 height 18
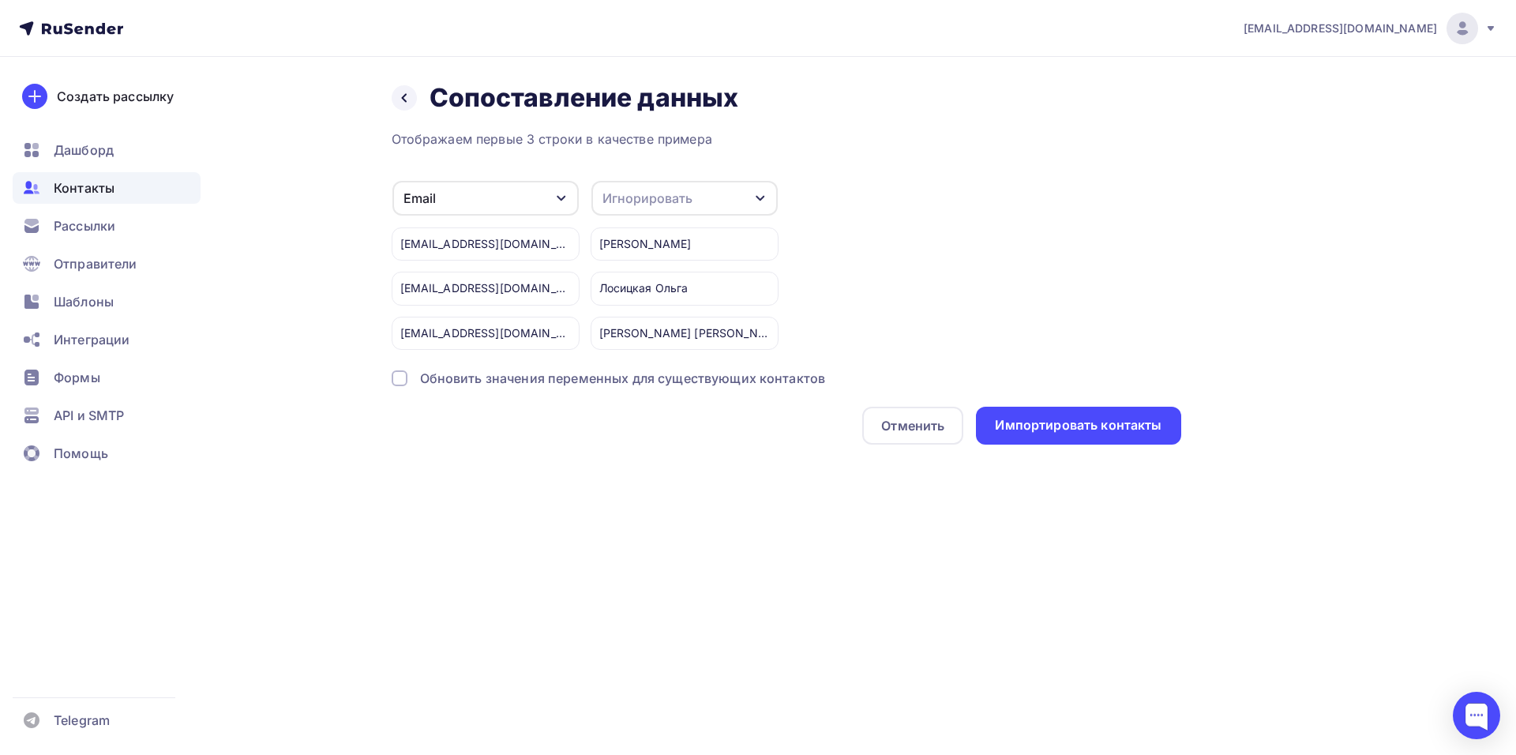
click at [652, 201] on div "Игнорировать" at bounding box center [648, 198] width 90 height 19
click at [658, 272] on div "Имя" at bounding box center [656, 281] width 92 height 19
click at [1053, 429] on div "Импортировать контакты" at bounding box center [1078, 425] width 167 height 18
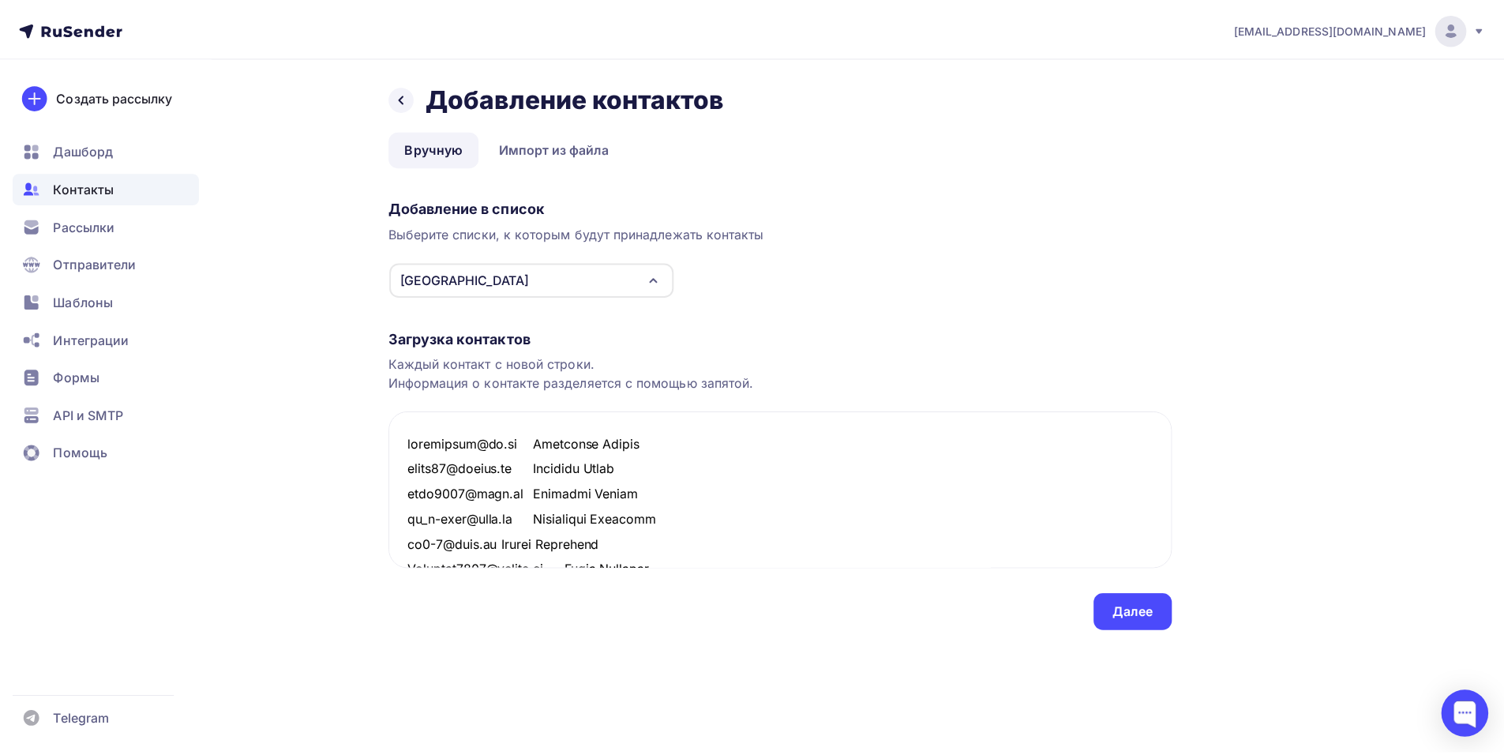
scroll to position [1170, 0]
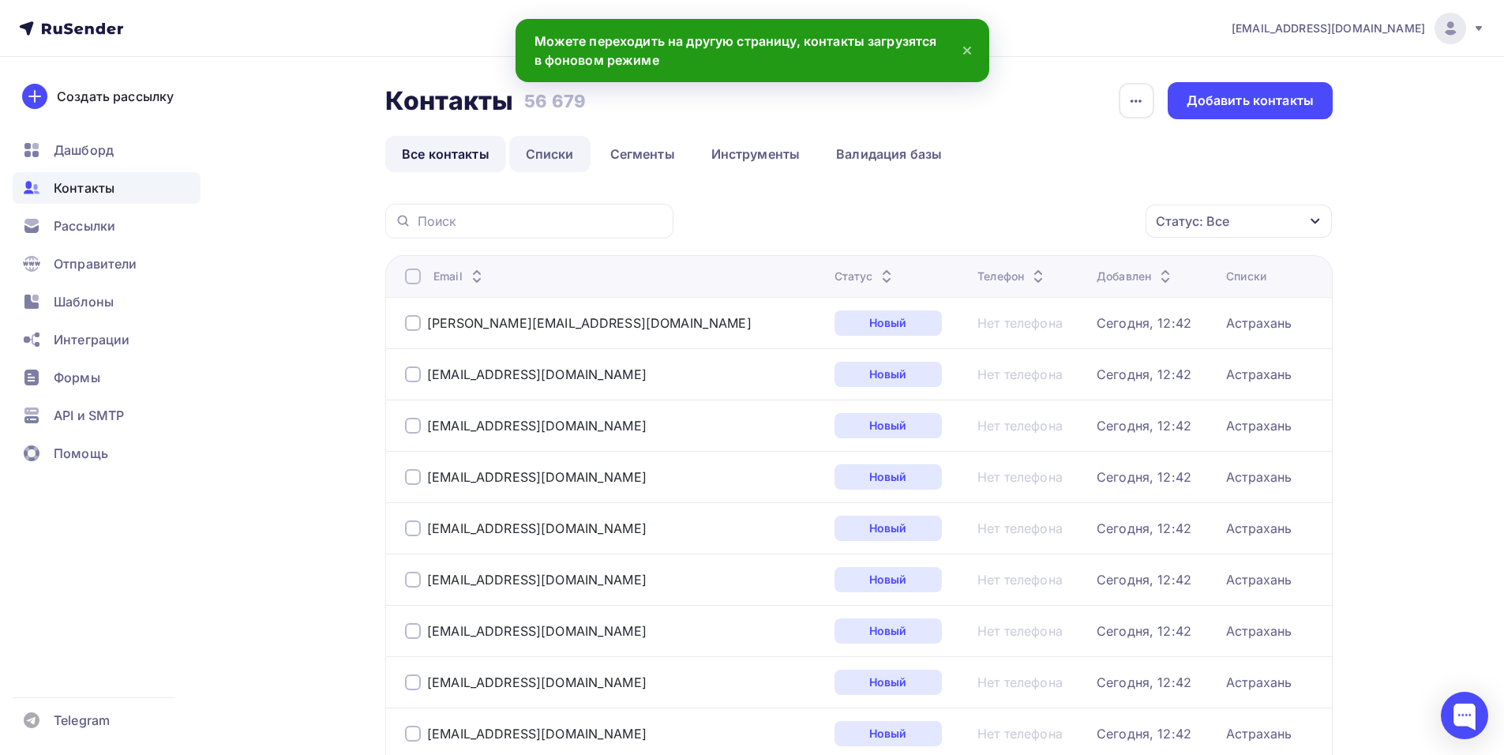
click at [552, 151] on link "Списки" at bounding box center [549, 154] width 81 height 36
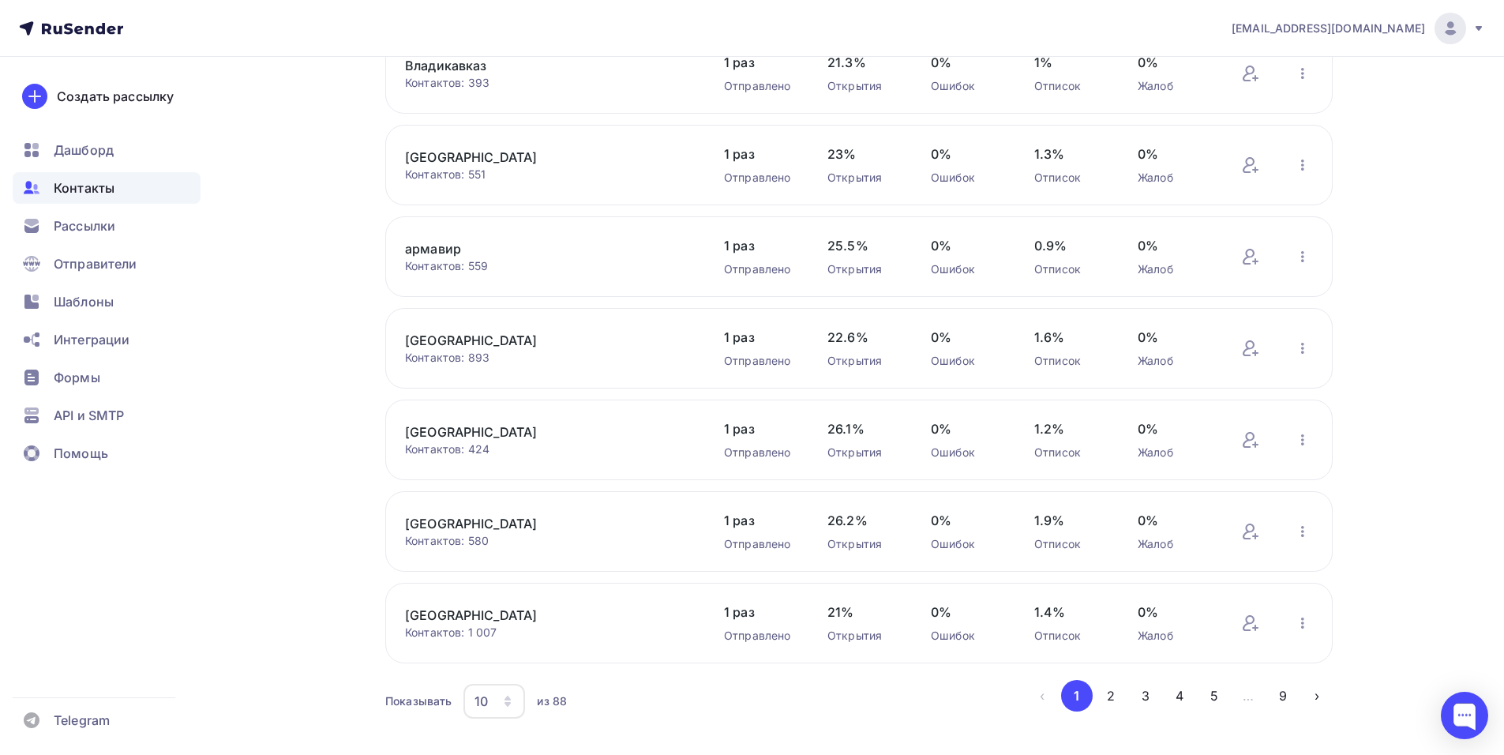
scroll to position [470, 0]
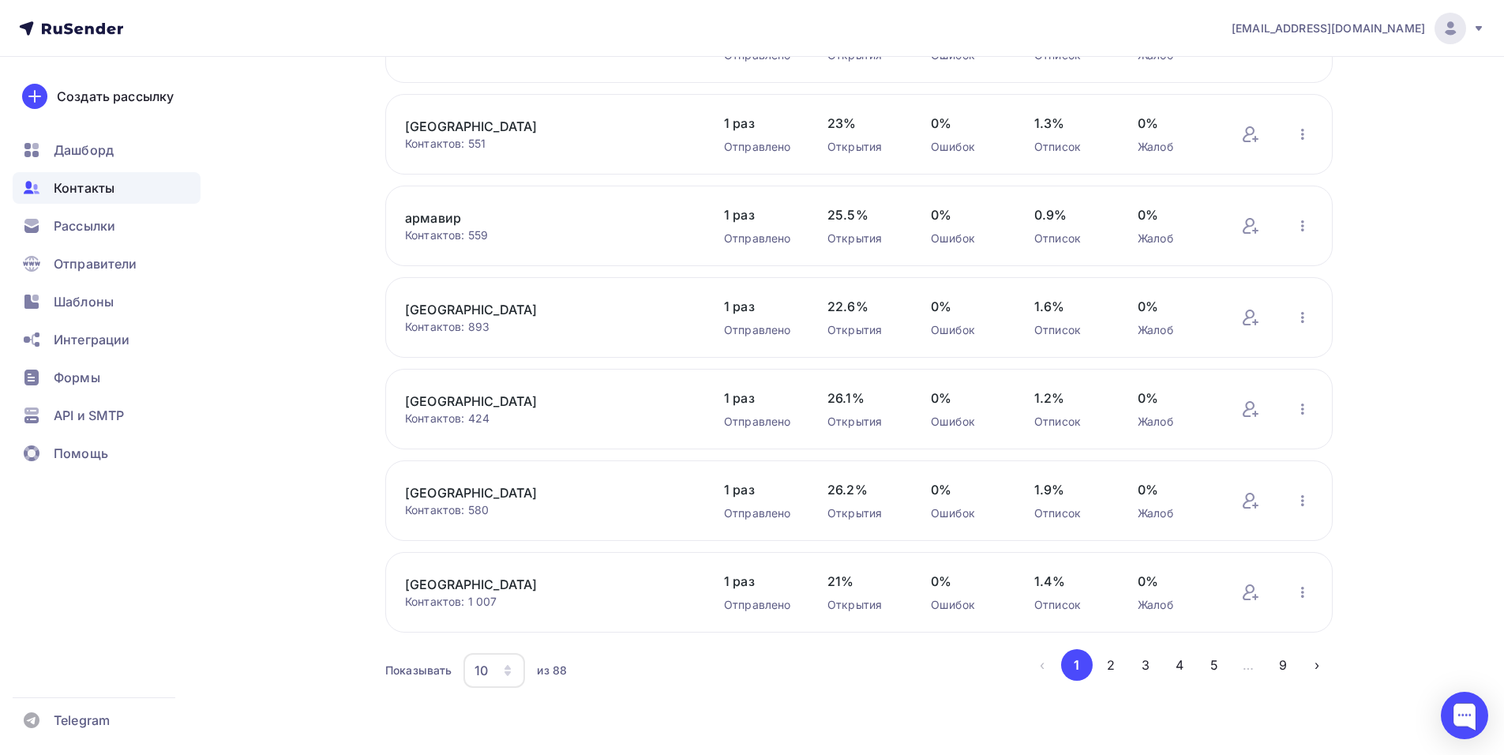
click at [513, 672] on icon "button" at bounding box center [507, 670] width 13 height 13
click at [525, 625] on div "100" at bounding box center [558, 621] width 152 height 19
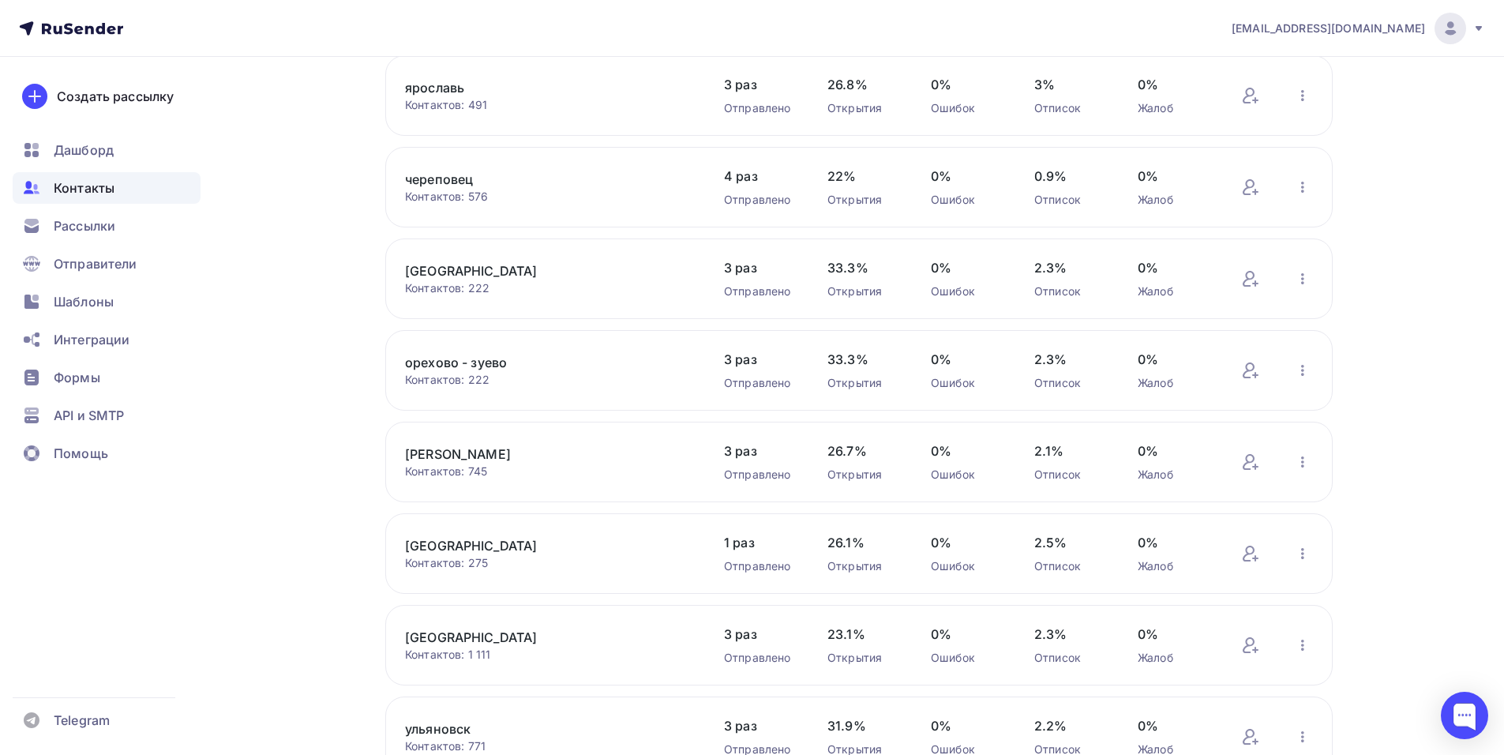
scroll to position [2798, 0]
click at [438, 456] on link "[PERSON_NAME]" at bounding box center [539, 454] width 269 height 19
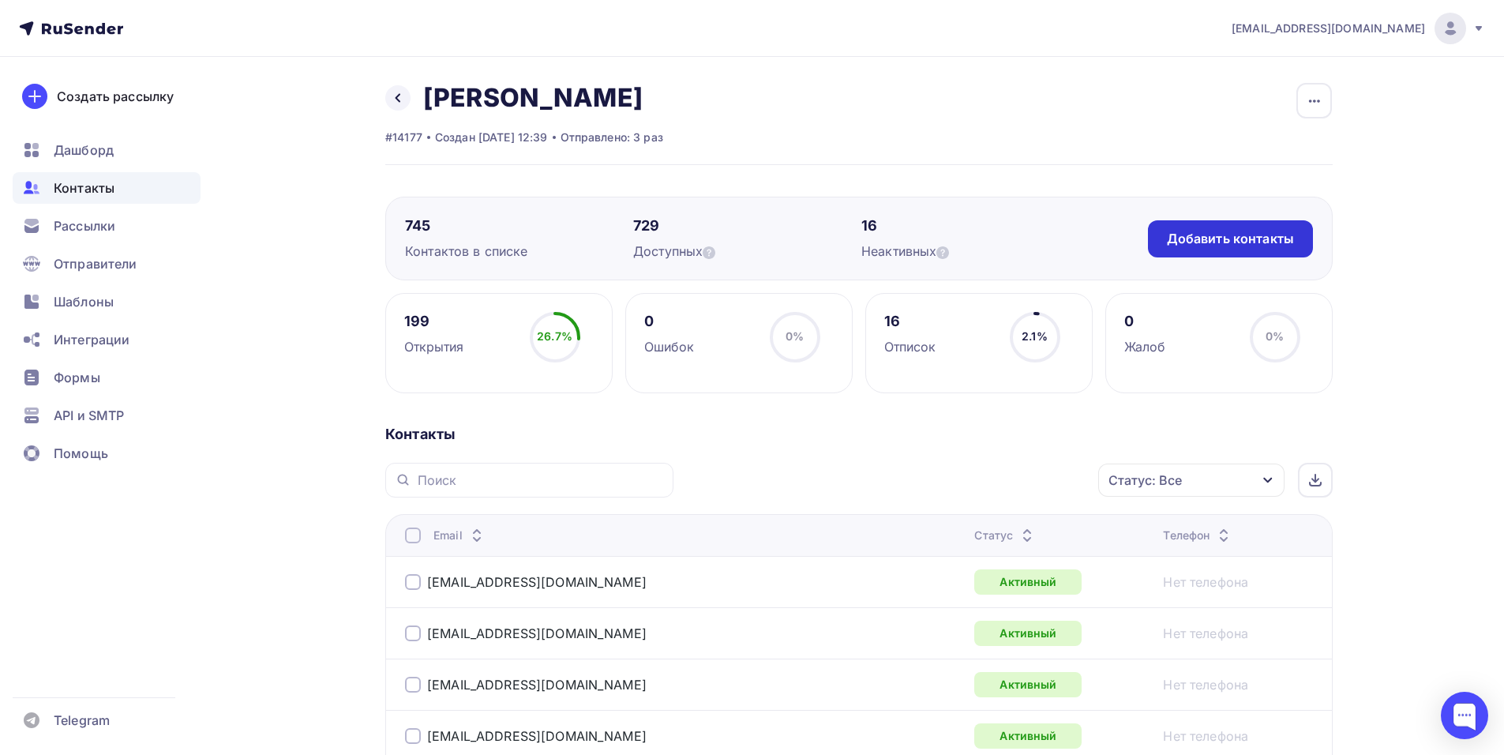
click at [1189, 236] on div "Добавить контакты" at bounding box center [1230, 239] width 127 height 18
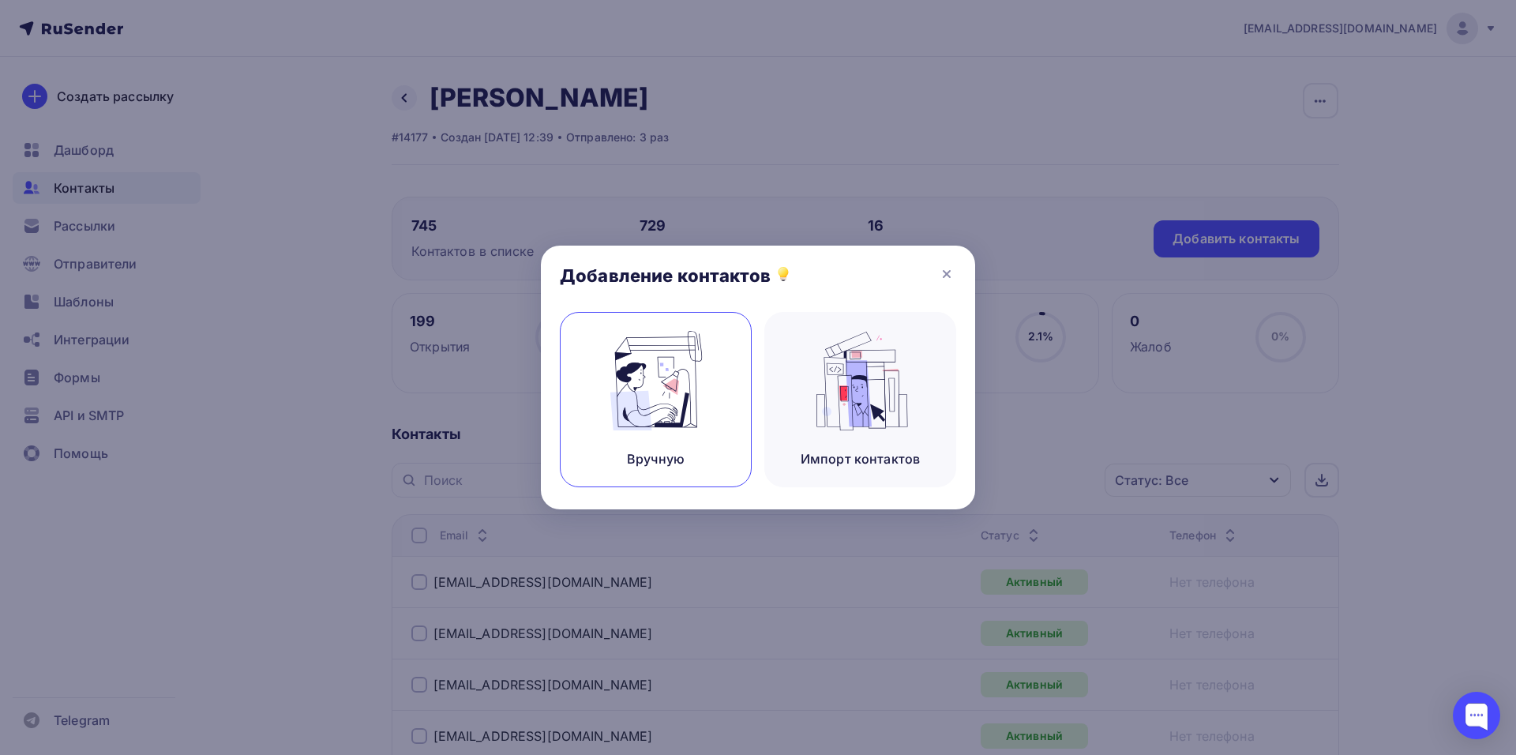
click at [595, 348] on div "Вручную" at bounding box center [656, 399] width 192 height 175
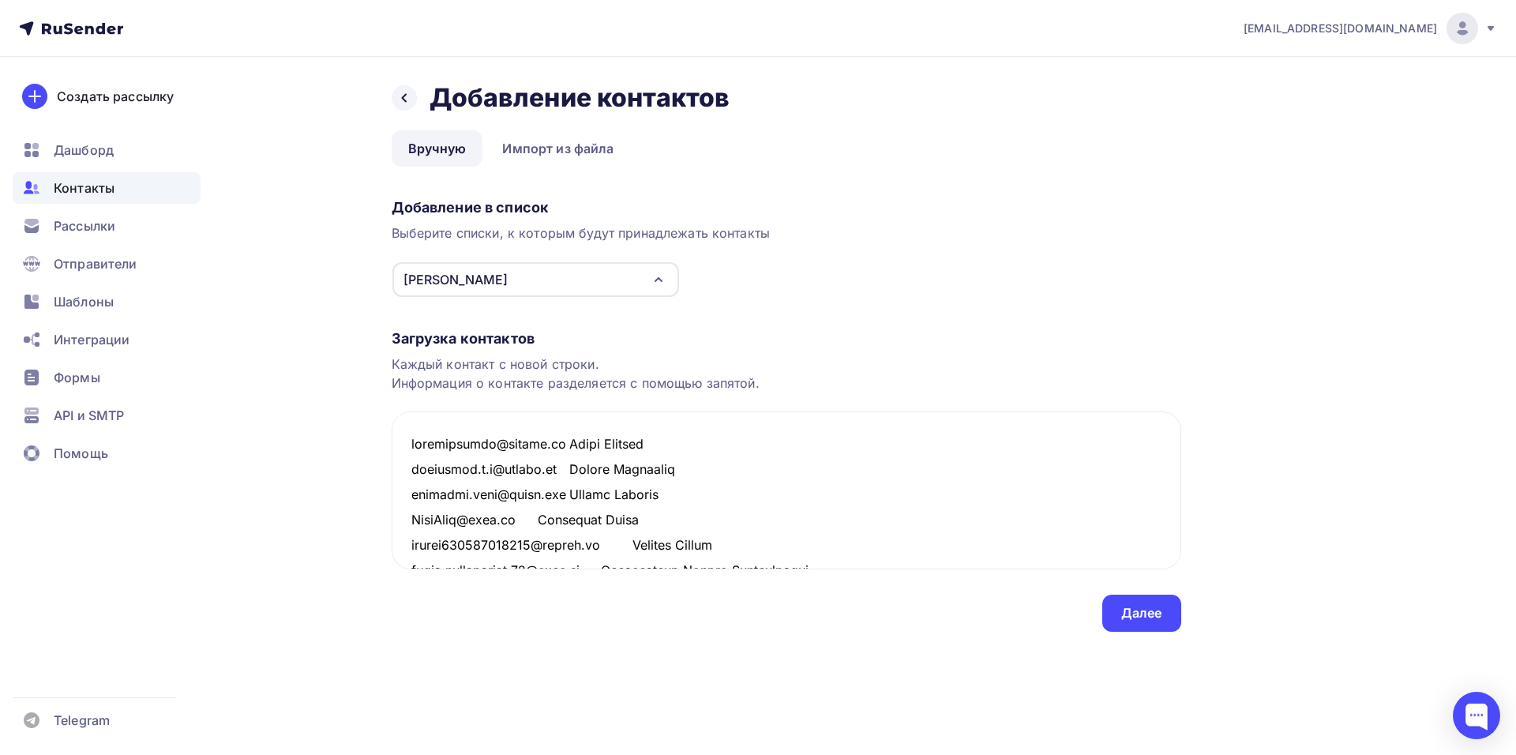
scroll to position [2284, 0]
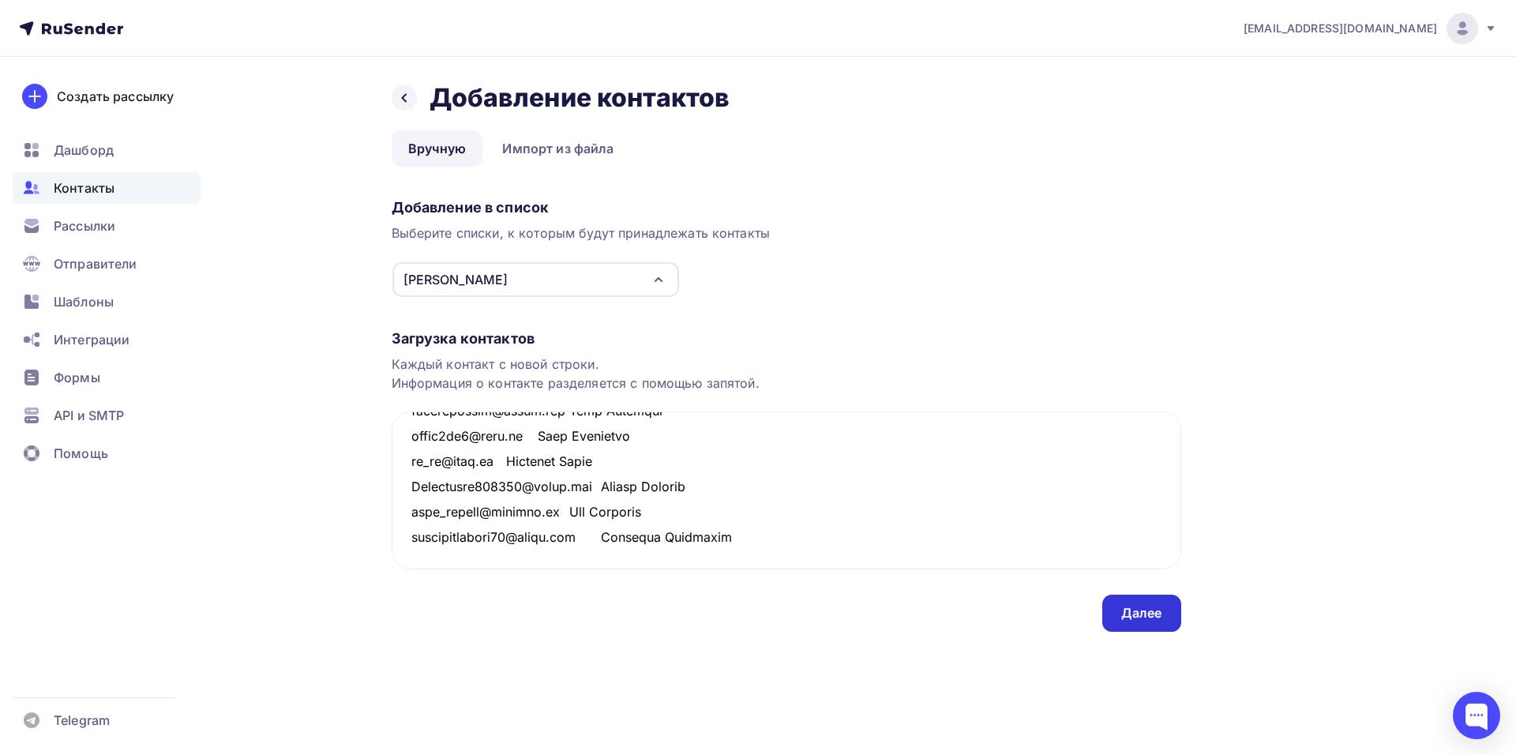
type textarea "loremipsumdo@sitame.co Adipi Elitsed doeiusmod.t.i@utlabo.et Dolore Magnaaliq e…"
click at [1129, 613] on div "Далее" at bounding box center [1141, 613] width 41 height 18
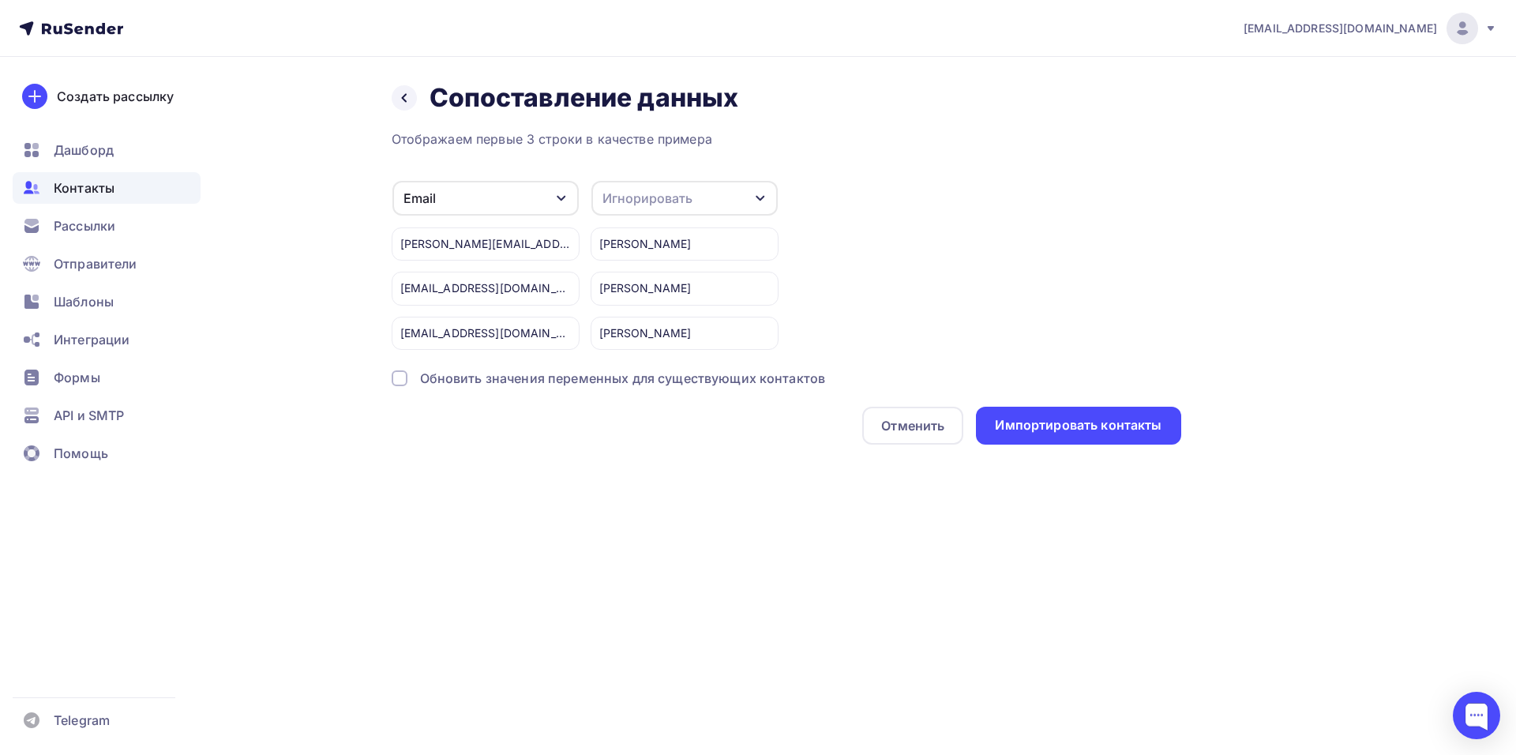
click at [659, 196] on div "Игнорировать" at bounding box center [648, 198] width 90 height 19
click at [629, 287] on div "Имя" at bounding box center [656, 281] width 92 height 19
click at [1068, 422] on div "Импортировать контакты" at bounding box center [1078, 425] width 167 height 18
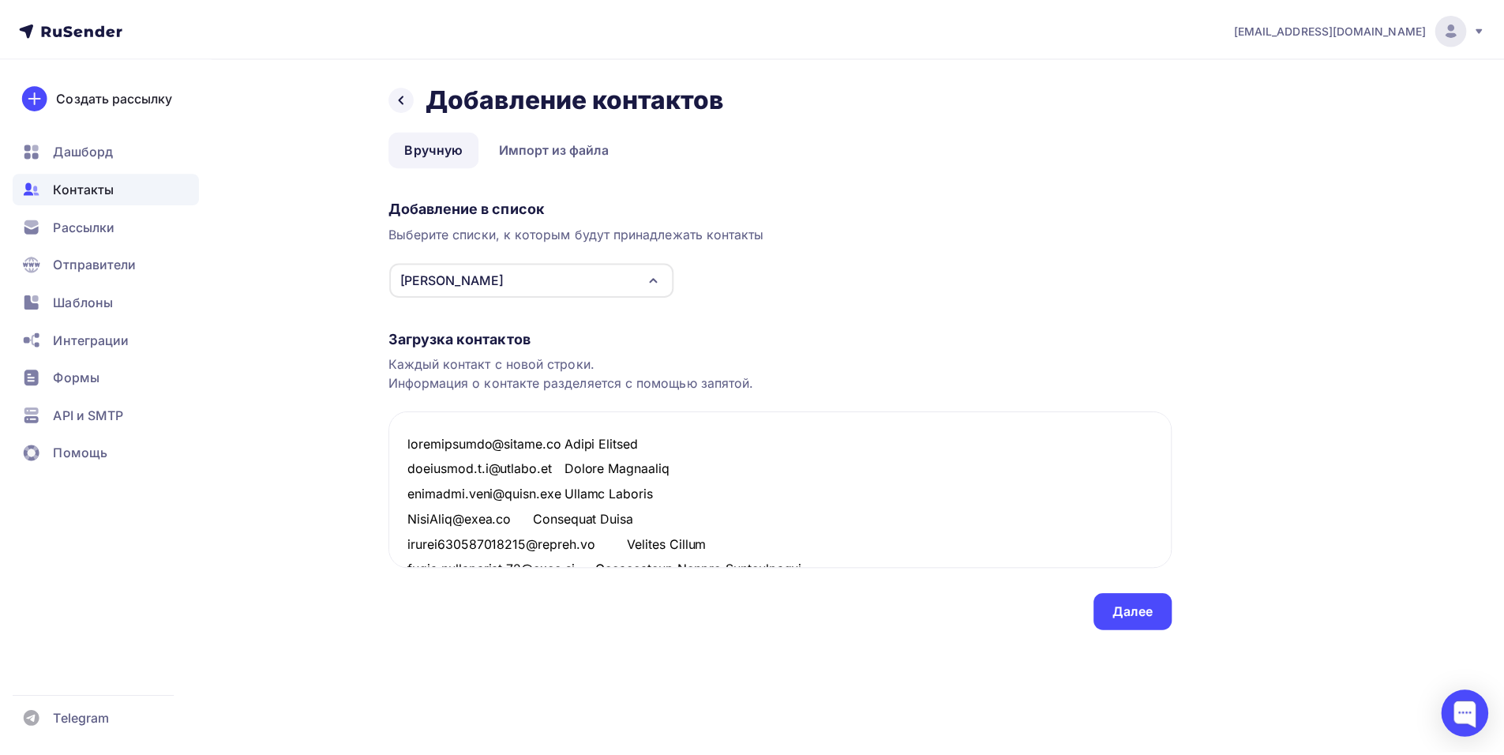
scroll to position [2308, 0]
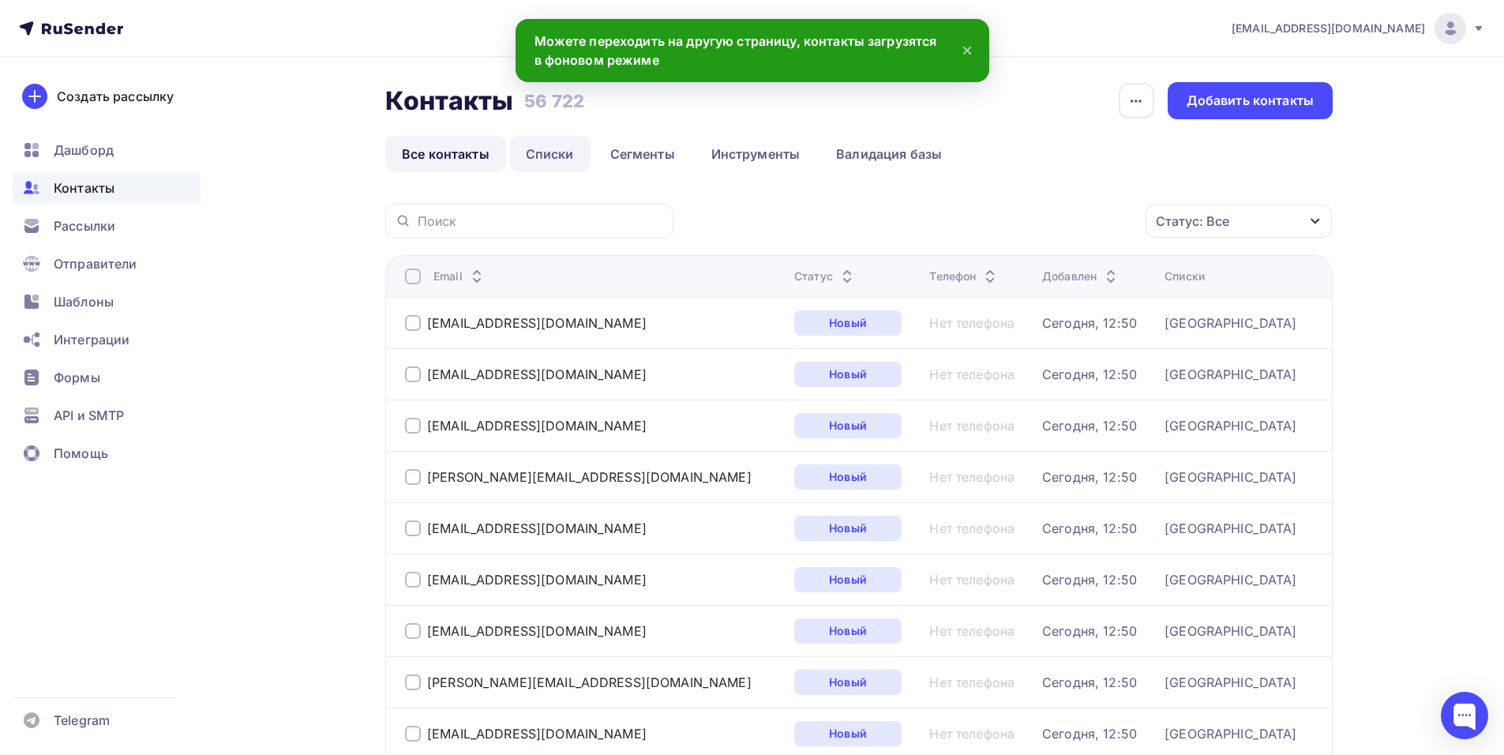
click at [565, 158] on link "Списки" at bounding box center [549, 154] width 81 height 36
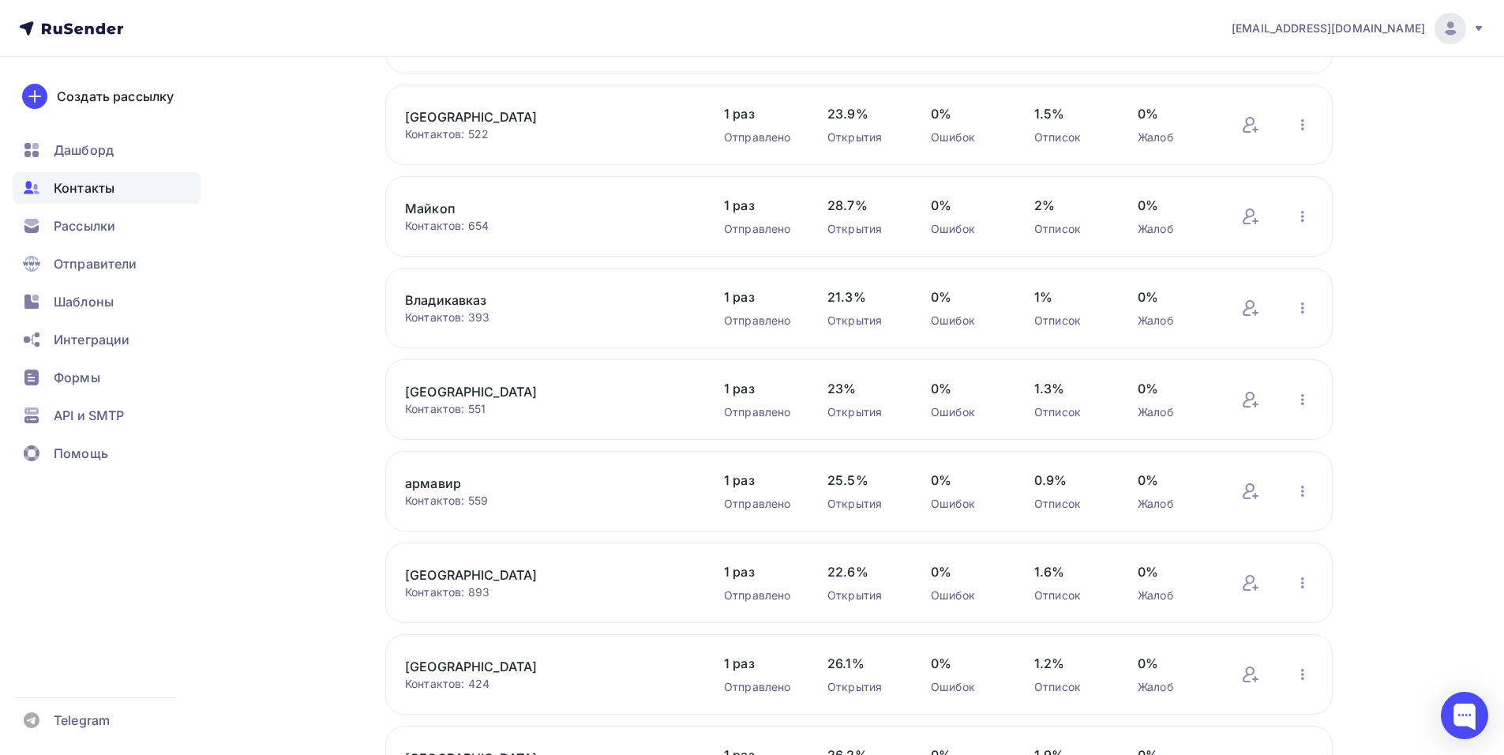
scroll to position [470, 0]
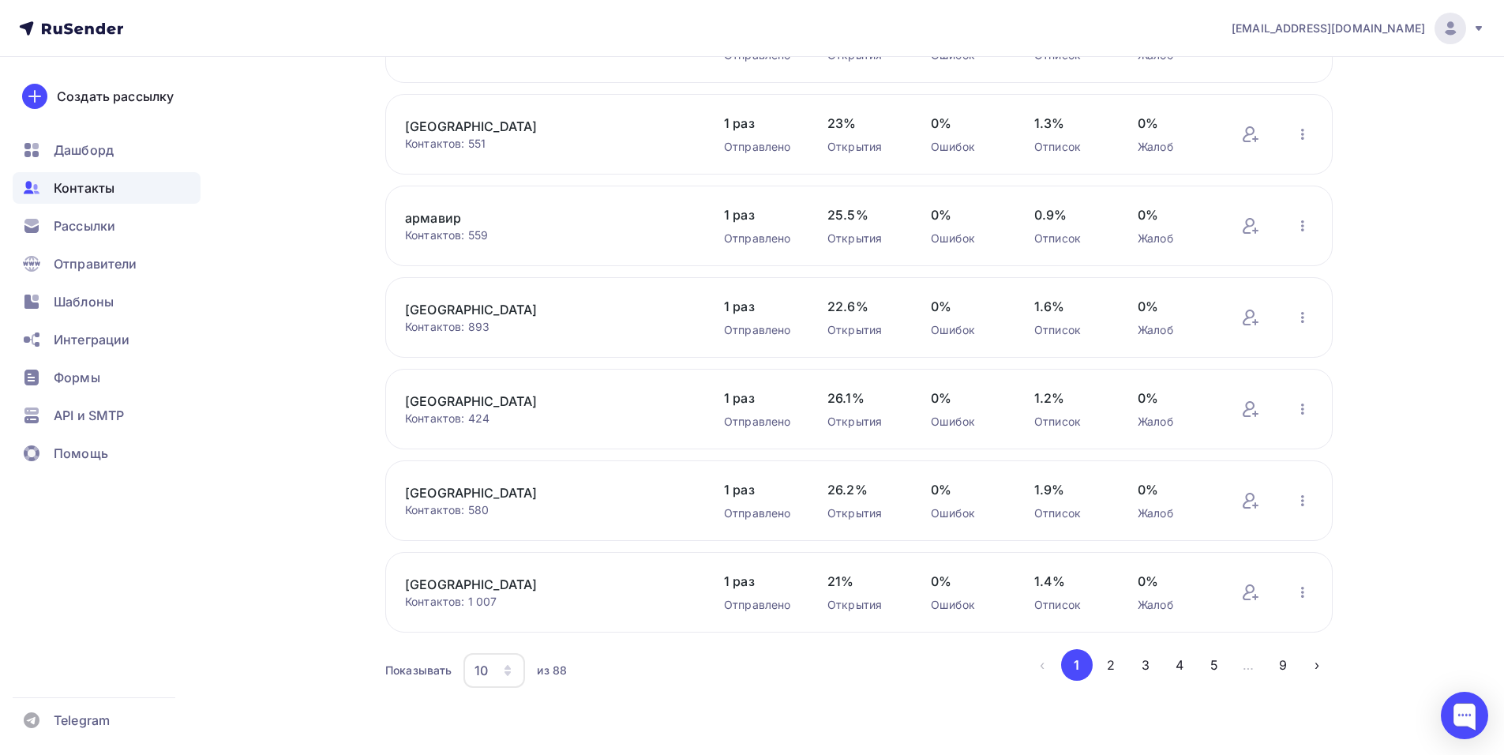
click at [486, 678] on div "10" at bounding box center [481, 670] width 13 height 19
click at [512, 626] on div "100" at bounding box center [558, 621] width 152 height 19
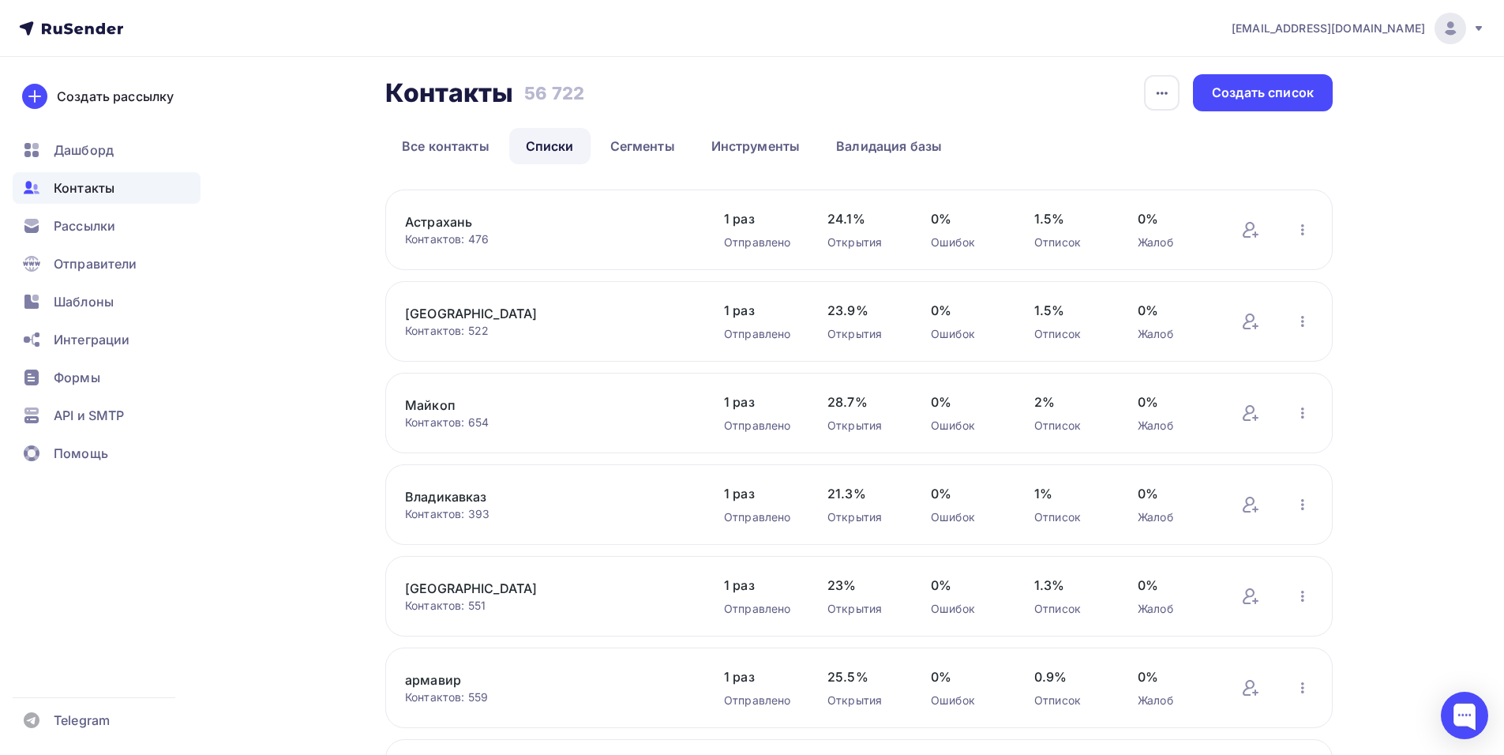
scroll to position [0, 0]
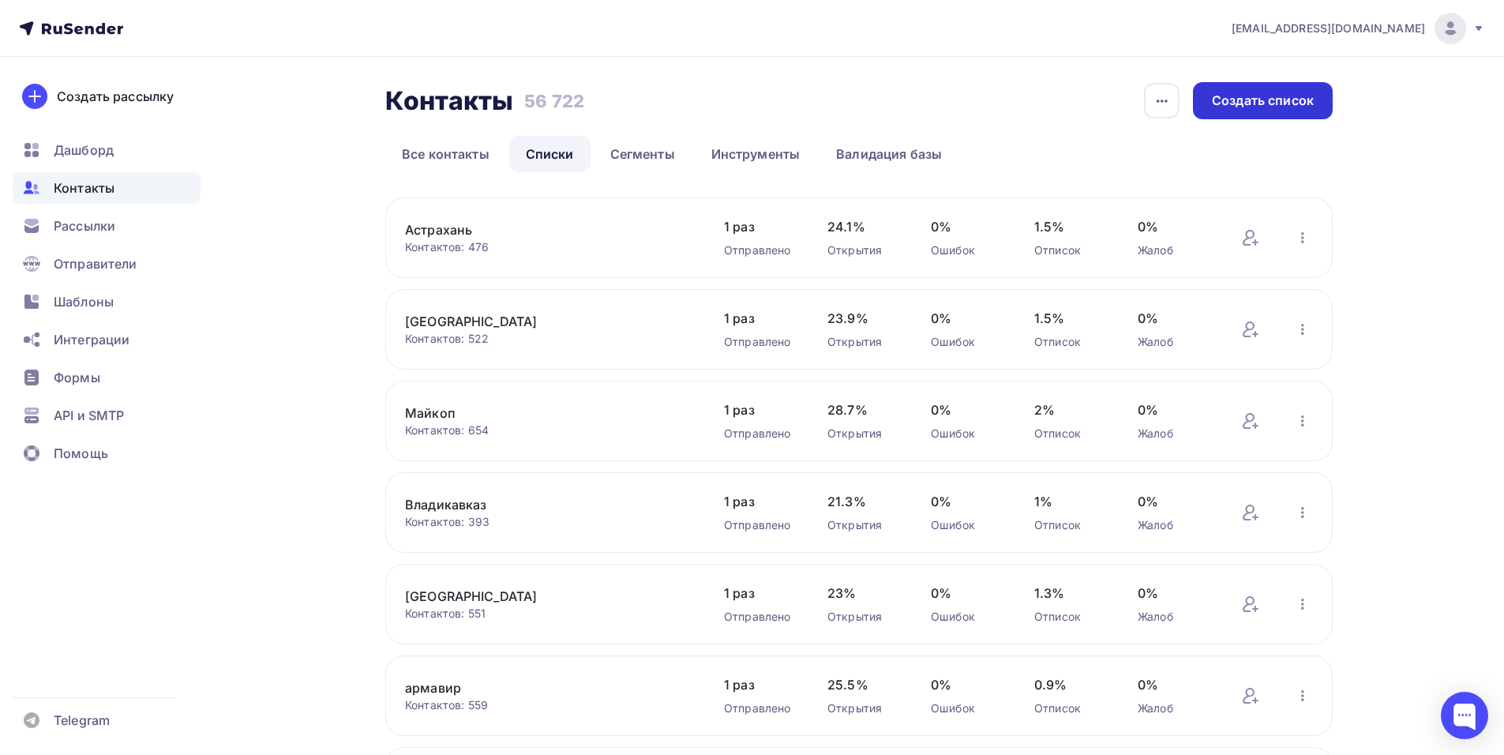
click at [1232, 93] on div "Создать список" at bounding box center [1263, 101] width 102 height 18
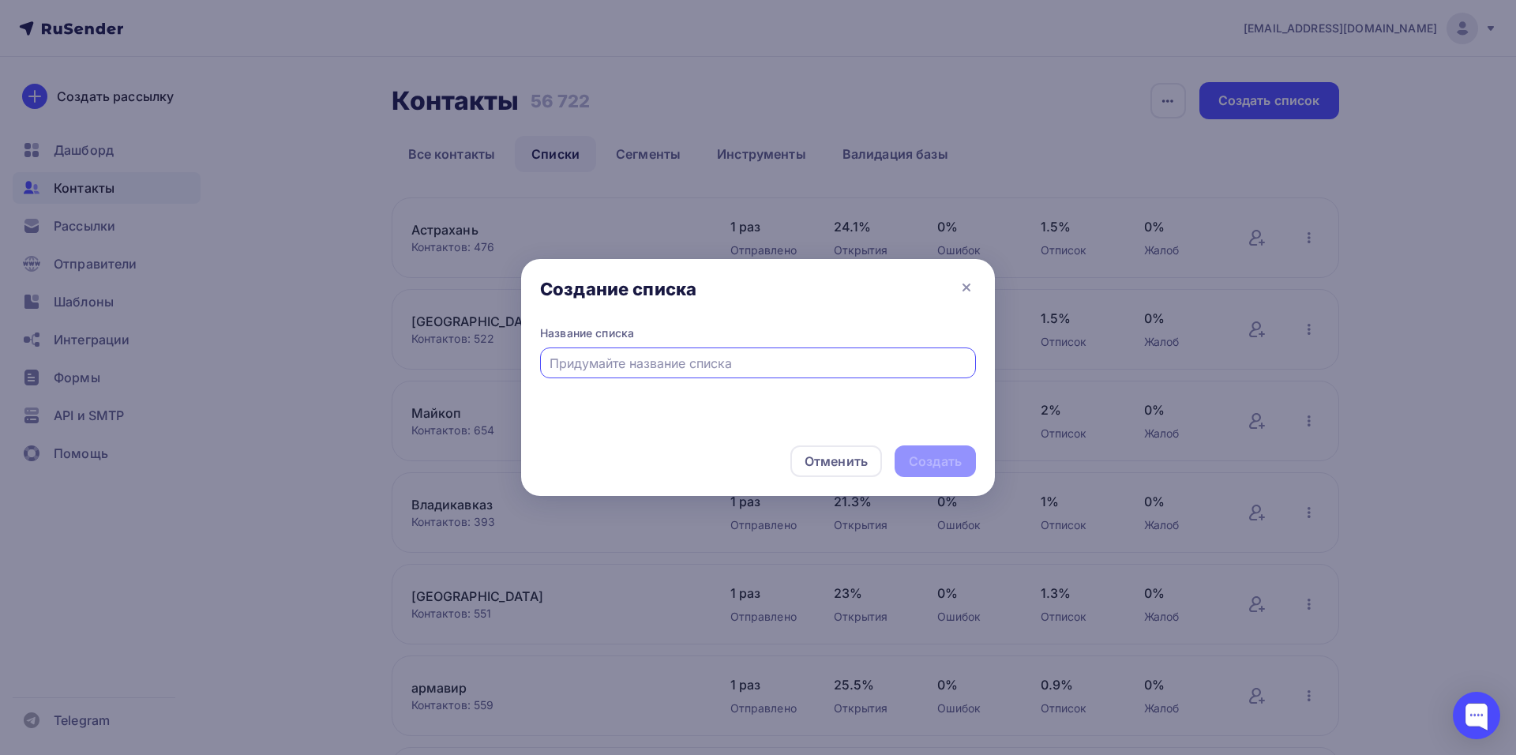
click at [678, 359] on input "text" at bounding box center [759, 363] width 418 height 19
type input "в"
click at [969, 287] on icon at bounding box center [966, 287] width 19 height 19
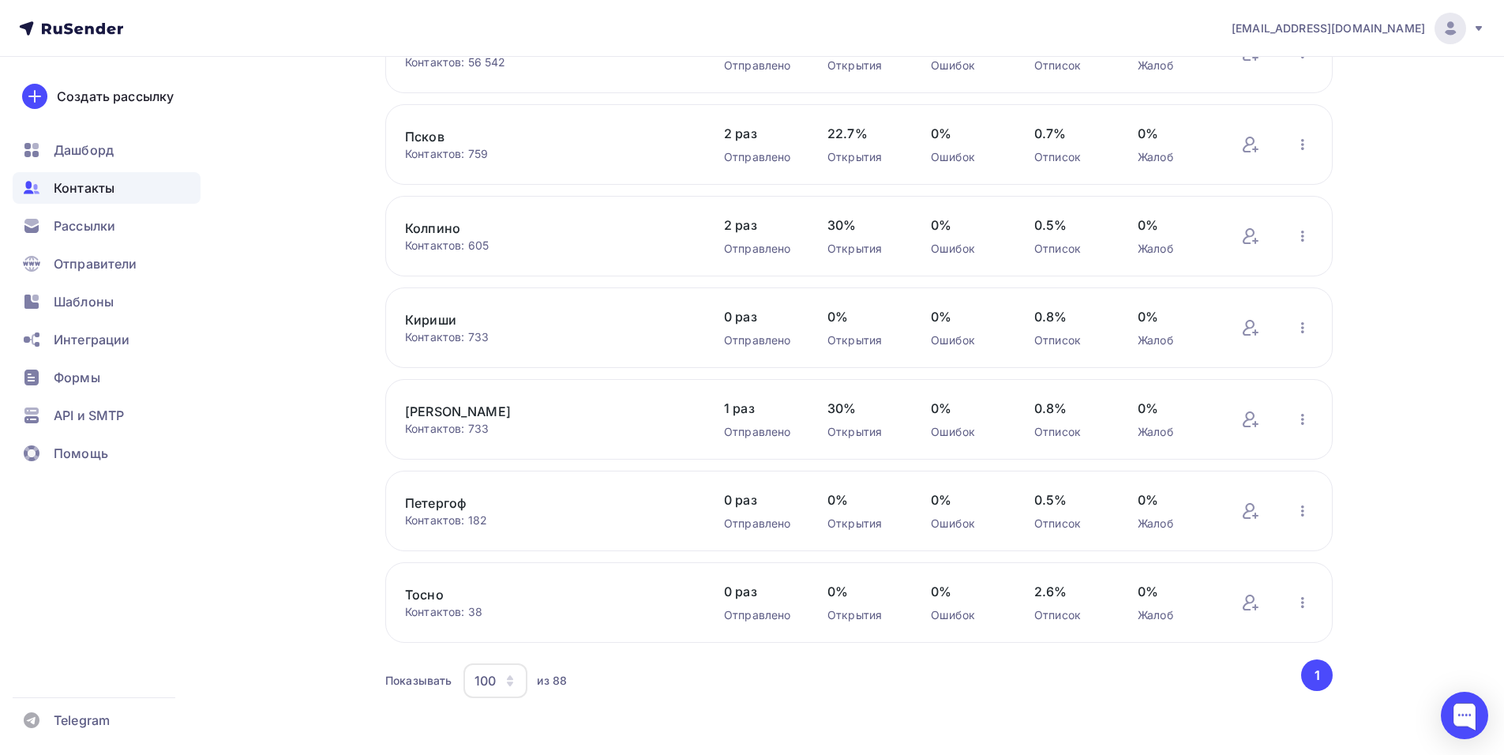
scroll to position [7615, 0]
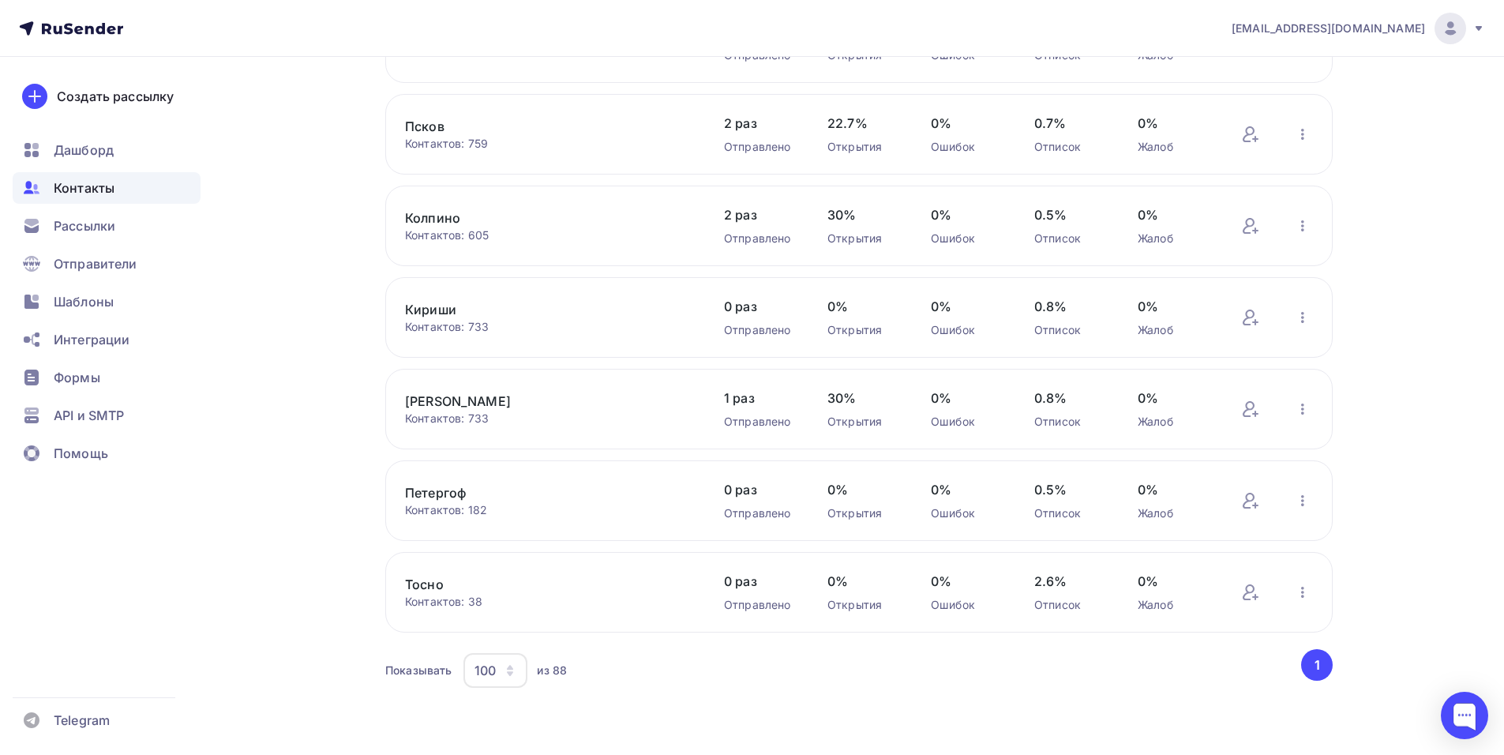
click at [511, 675] on icon "button" at bounding box center [510, 673] width 6 height 5
click at [535, 629] on div "100" at bounding box center [558, 621] width 152 height 19
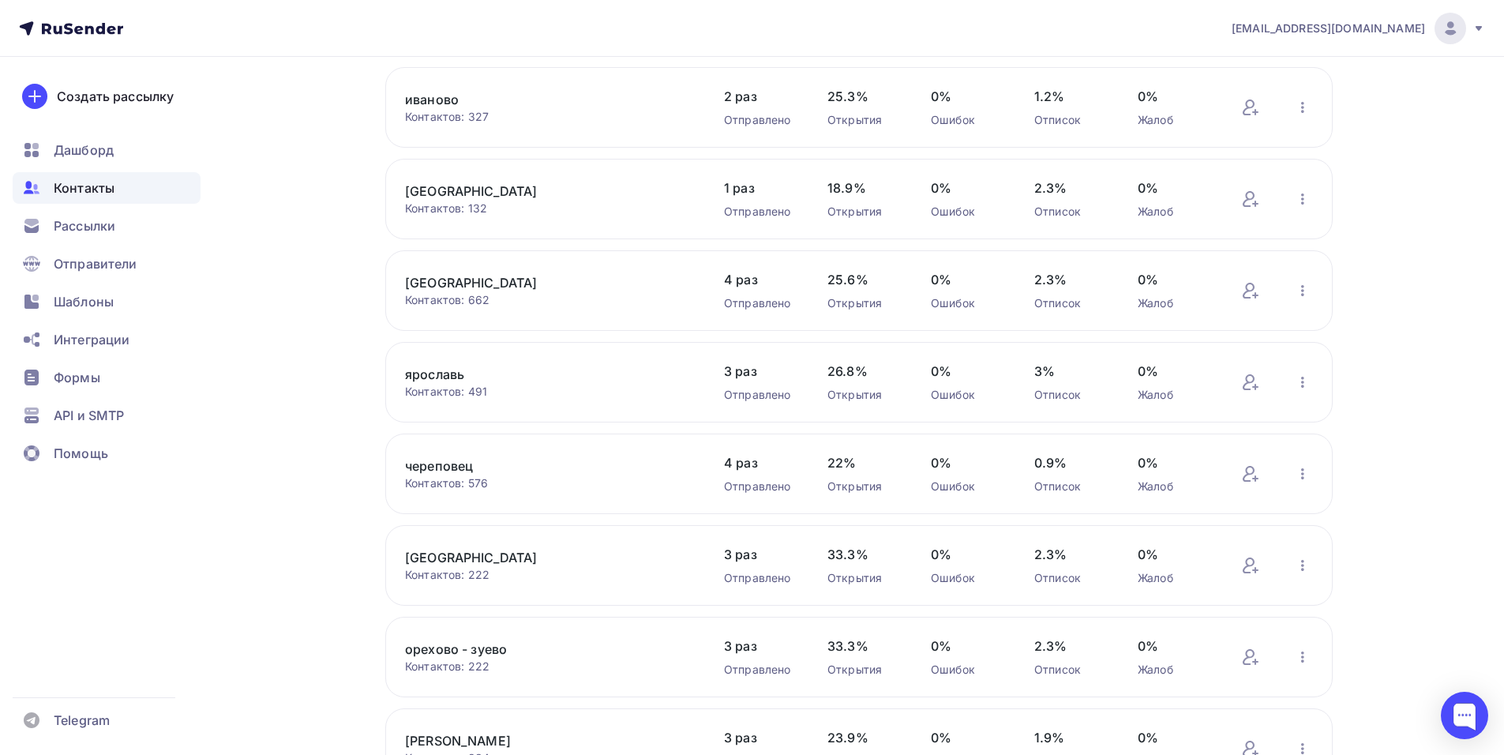
scroll to position [2448, 0]
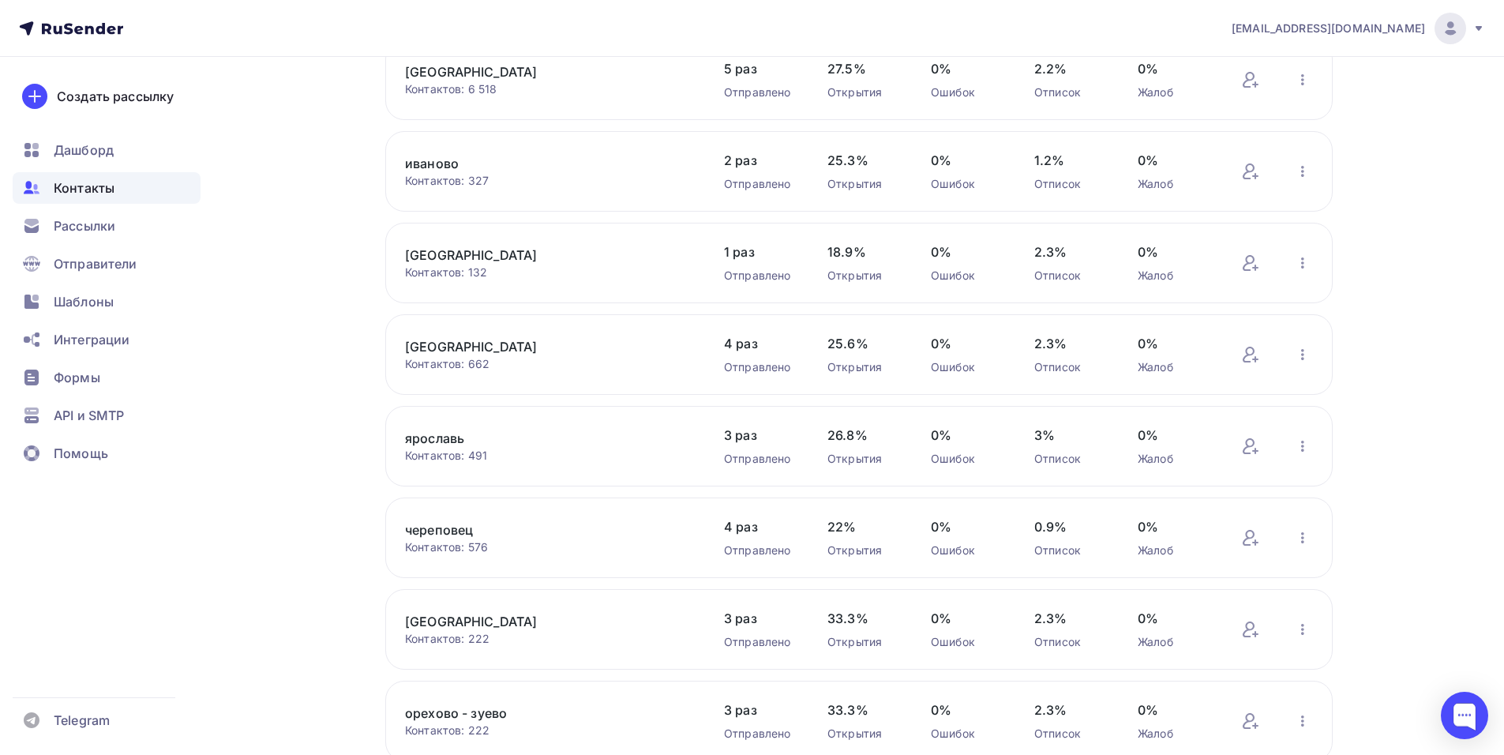
click at [430, 344] on link "[GEOGRAPHIC_DATA]" at bounding box center [539, 346] width 269 height 19
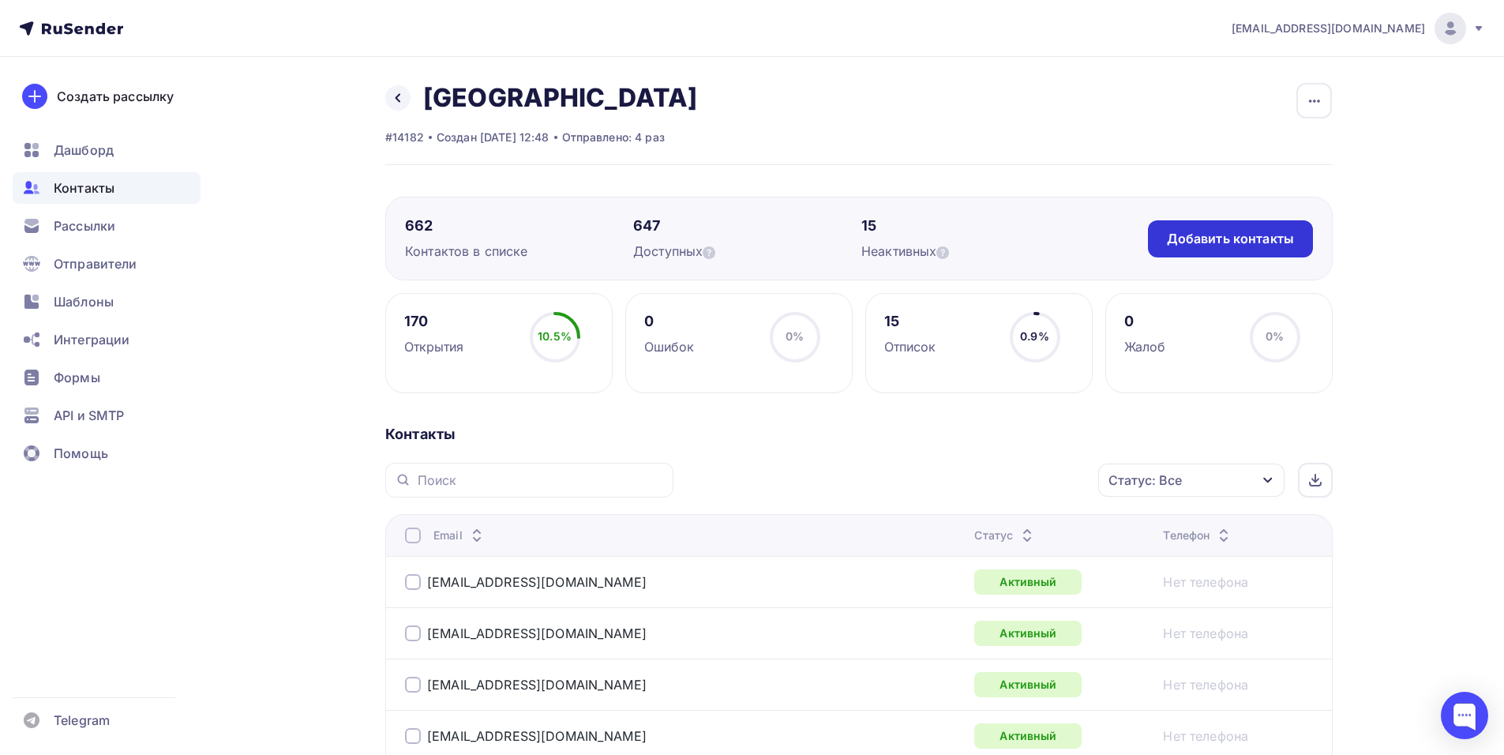
click at [1200, 249] on div "Добавить контакты" at bounding box center [1230, 238] width 165 height 37
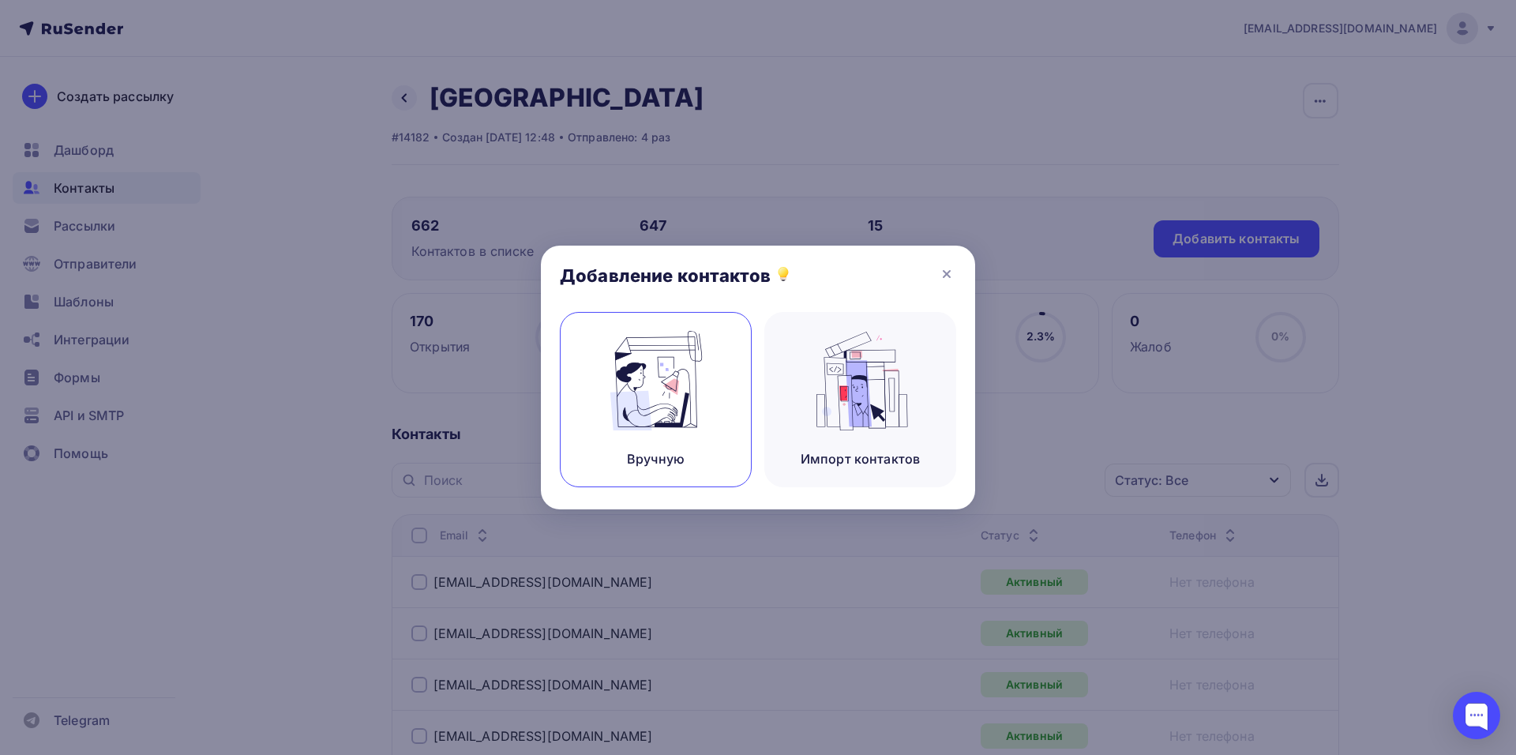
click at [684, 380] on img at bounding box center [656, 381] width 106 height 100
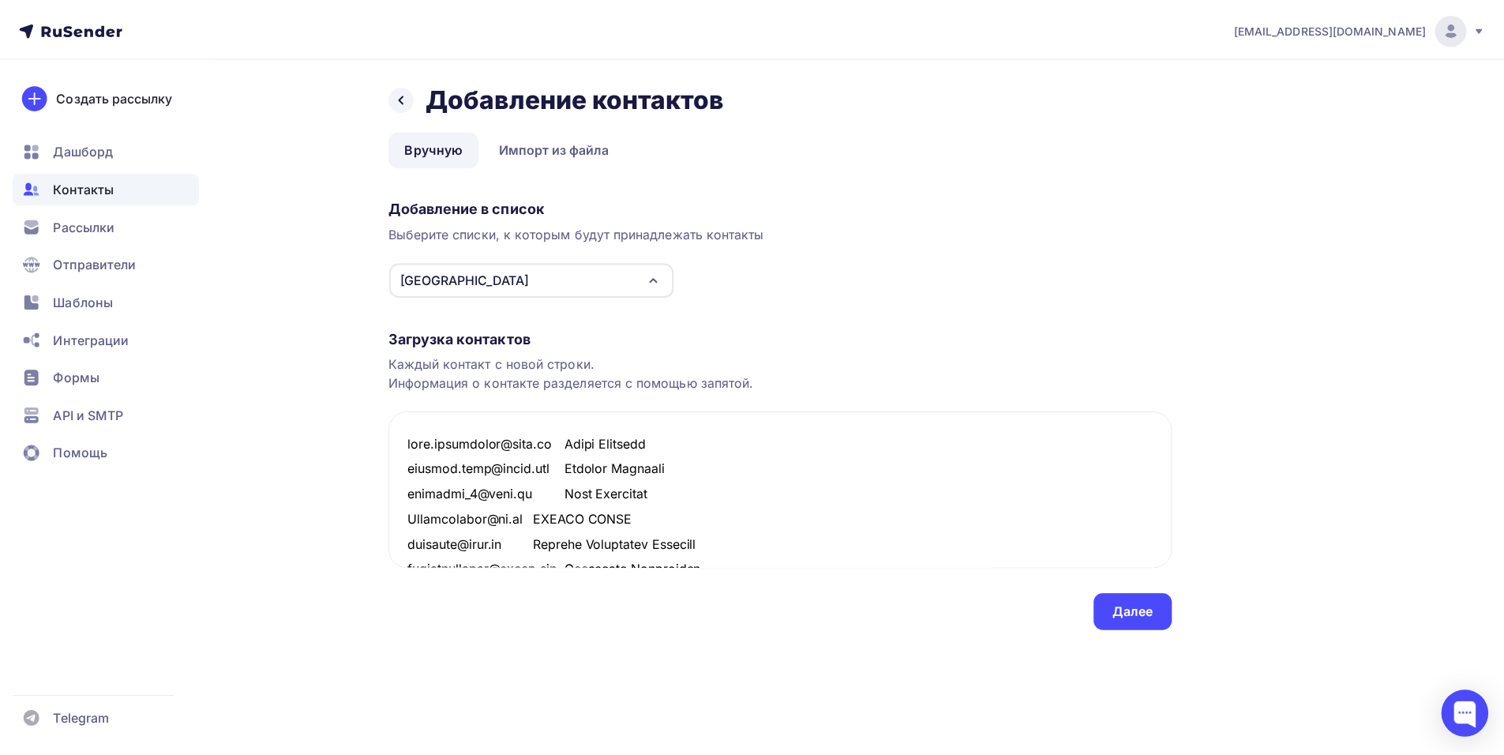
scroll to position [768, 0]
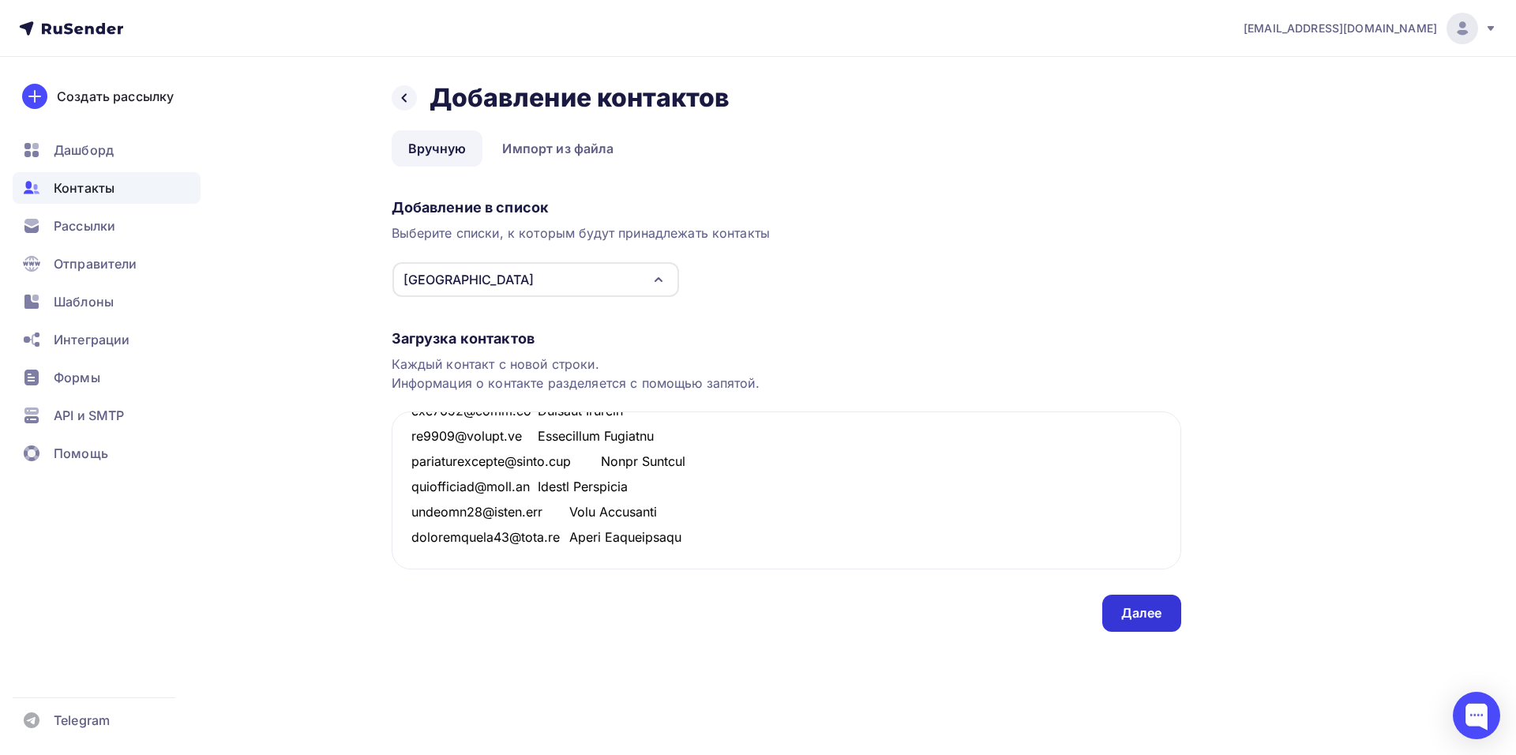
type textarea "lore.ipsumdolor@sita.co Adipi Elitsedd eiusmod.temp@incid.utl Etdolor Magnaali …"
click at [1140, 619] on div "Далее" at bounding box center [1141, 613] width 41 height 18
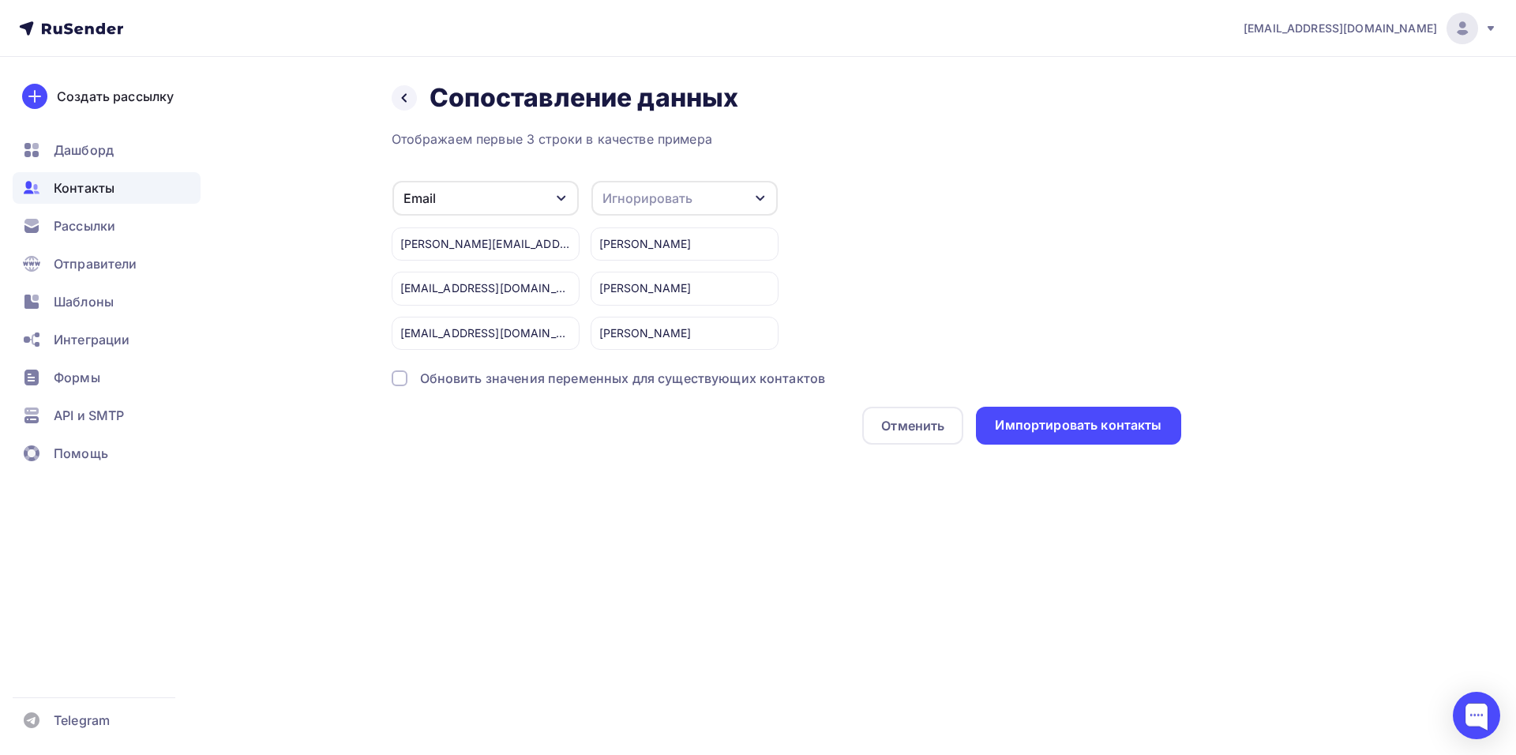
click at [655, 194] on div "Игнорировать" at bounding box center [648, 198] width 90 height 19
click at [651, 284] on div "Имя" at bounding box center [656, 281] width 92 height 19
click at [1067, 431] on div "Импортировать контакты" at bounding box center [1078, 425] width 167 height 18
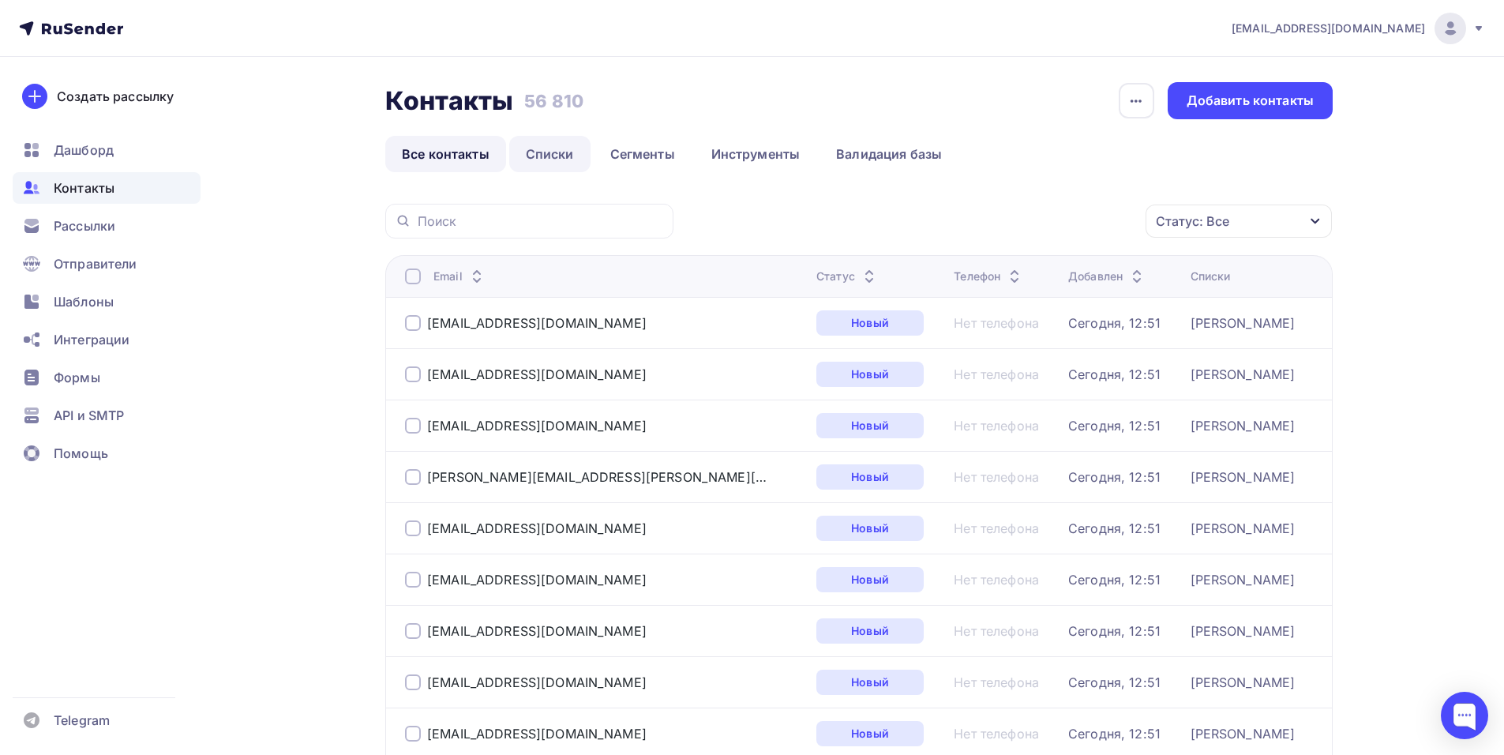
click at [568, 161] on link "Списки" at bounding box center [549, 154] width 81 height 36
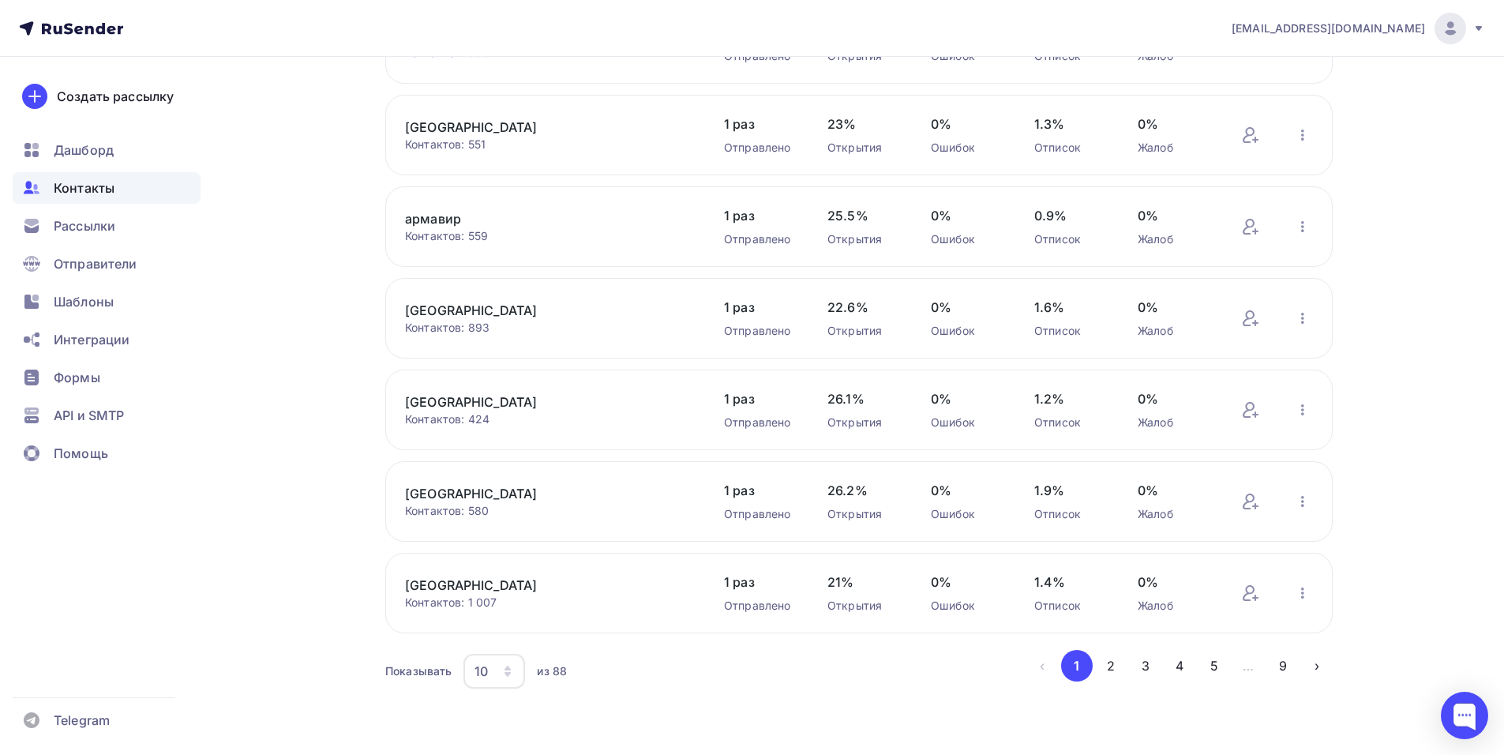
scroll to position [470, 0]
click at [514, 674] on icon "button" at bounding box center [507, 670] width 13 height 13
click at [518, 622] on div "100" at bounding box center [558, 621] width 152 height 19
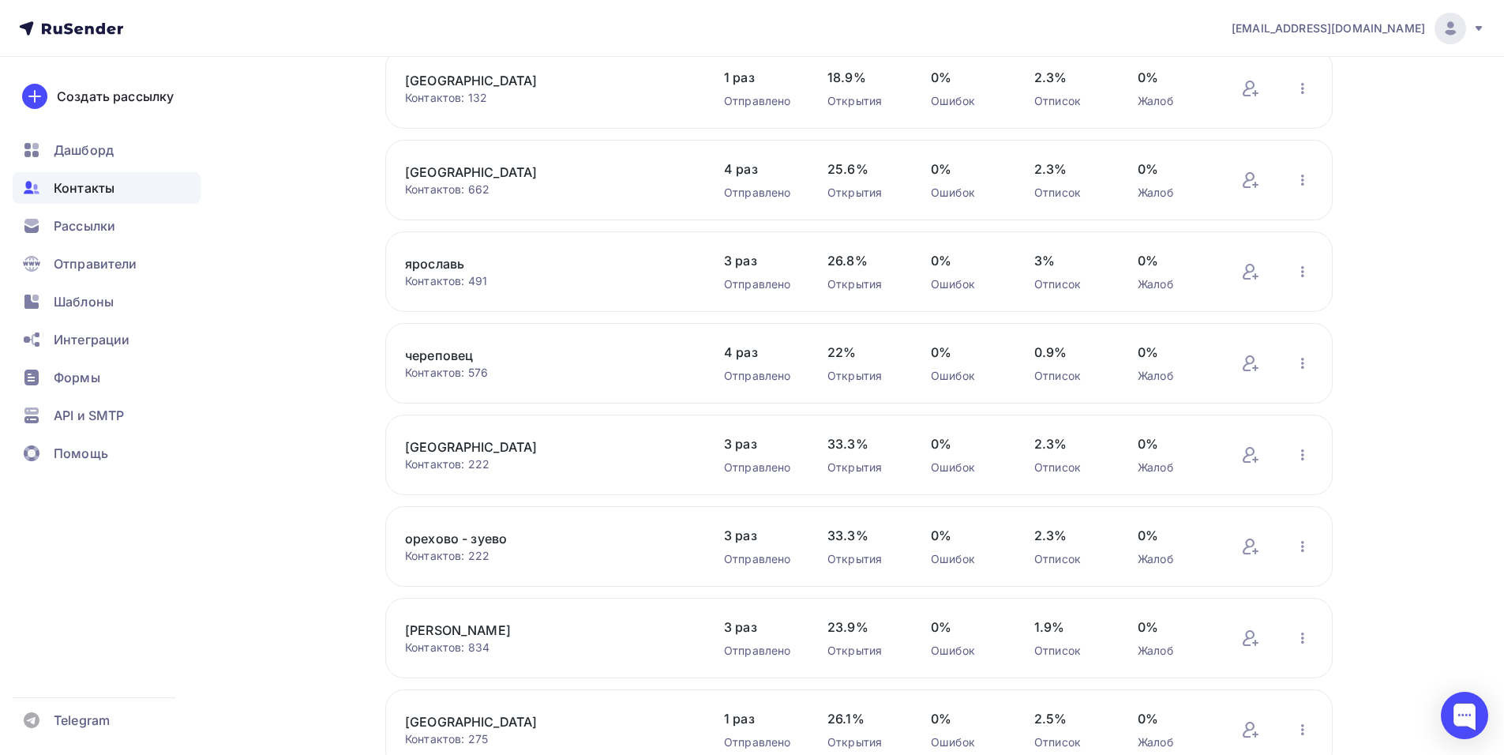
scroll to position [2639, 0]
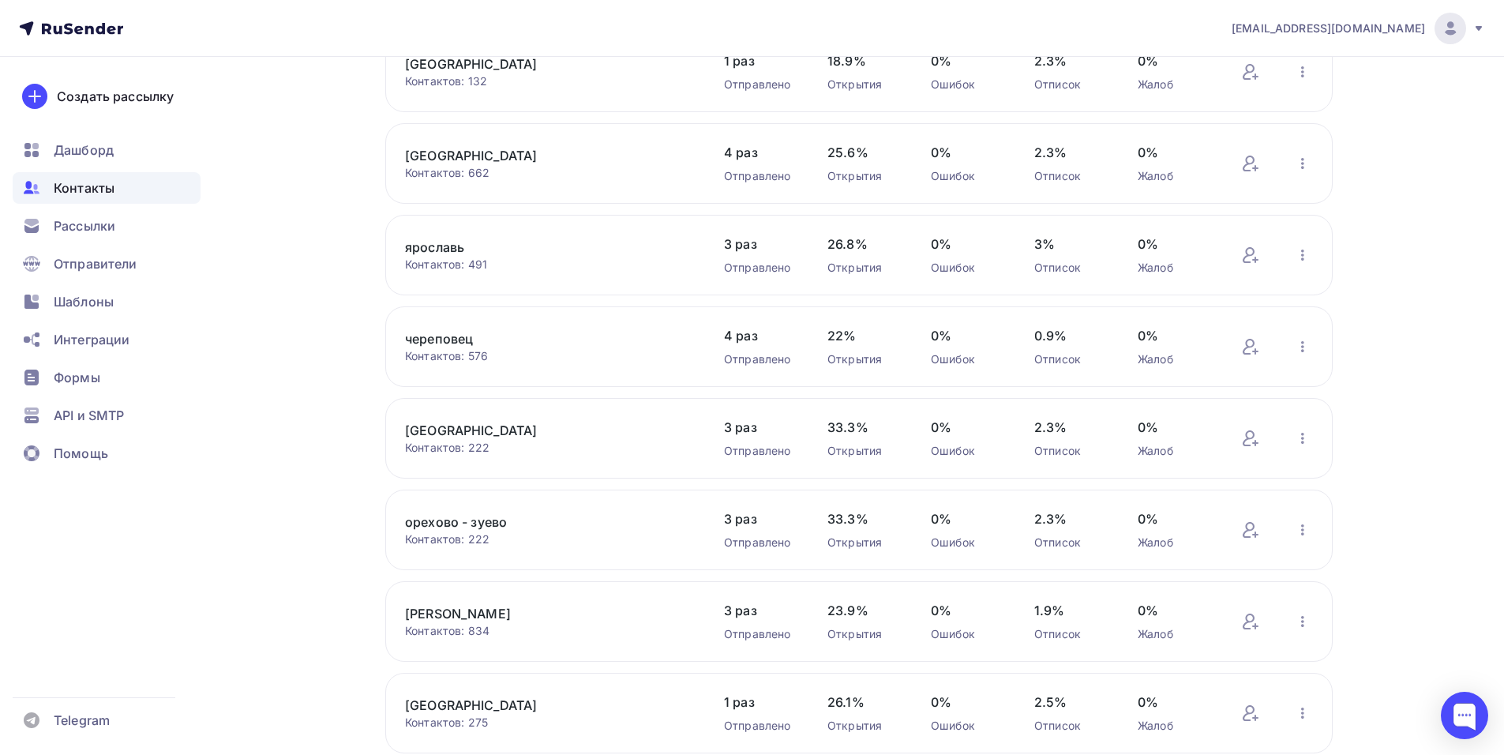
click at [435, 343] on link "череповец" at bounding box center [539, 338] width 269 height 19
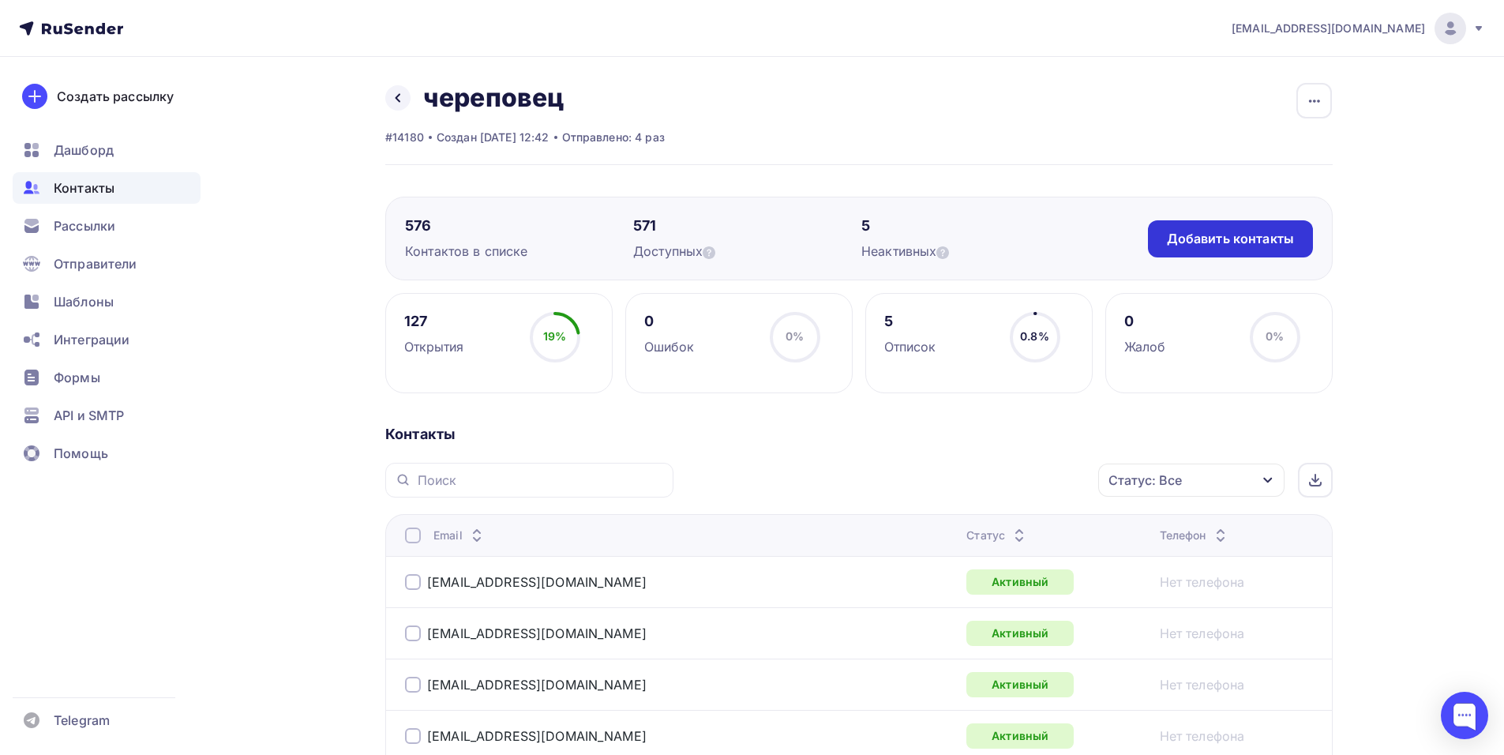
click at [1175, 235] on div "Добавить контакты" at bounding box center [1230, 239] width 127 height 18
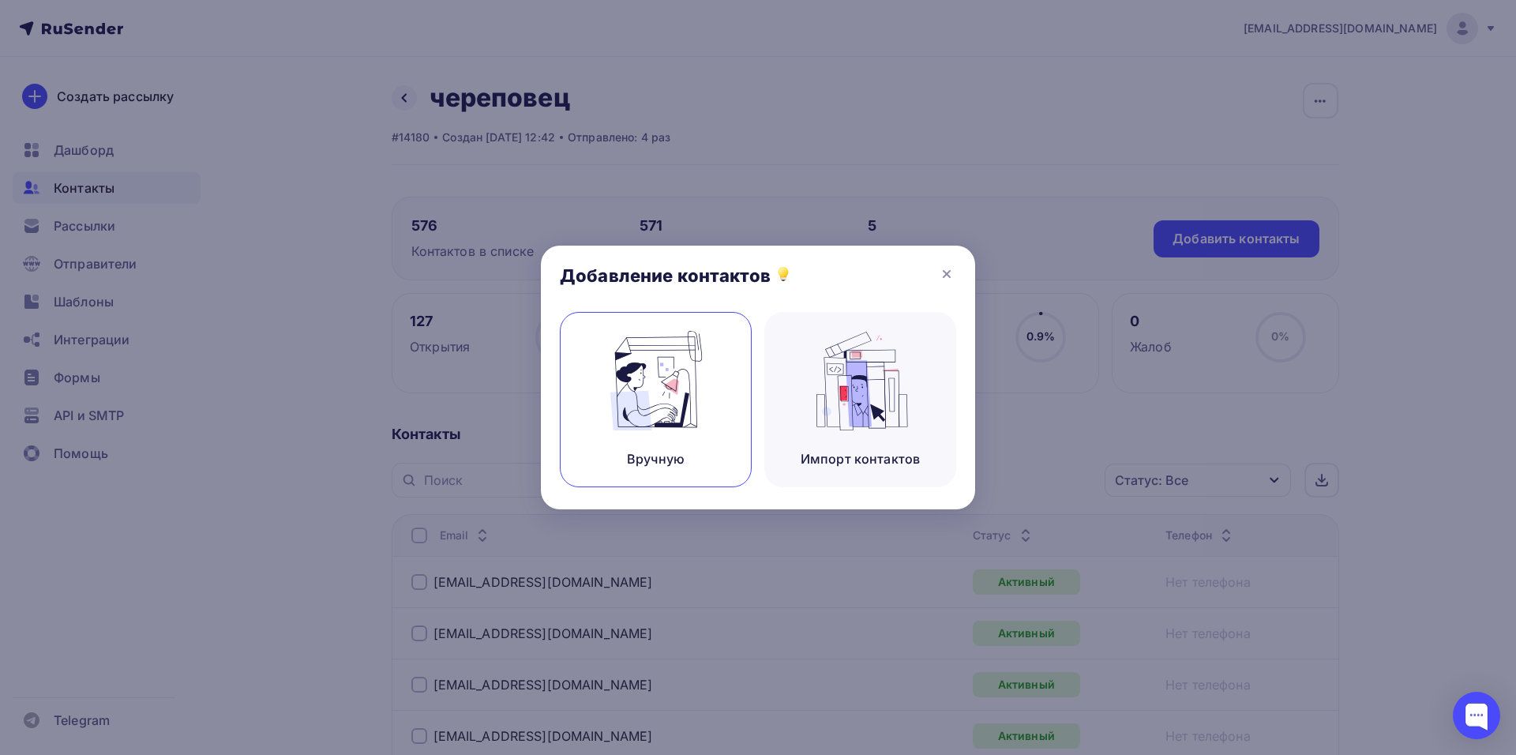
click at [672, 374] on img at bounding box center [656, 381] width 106 height 100
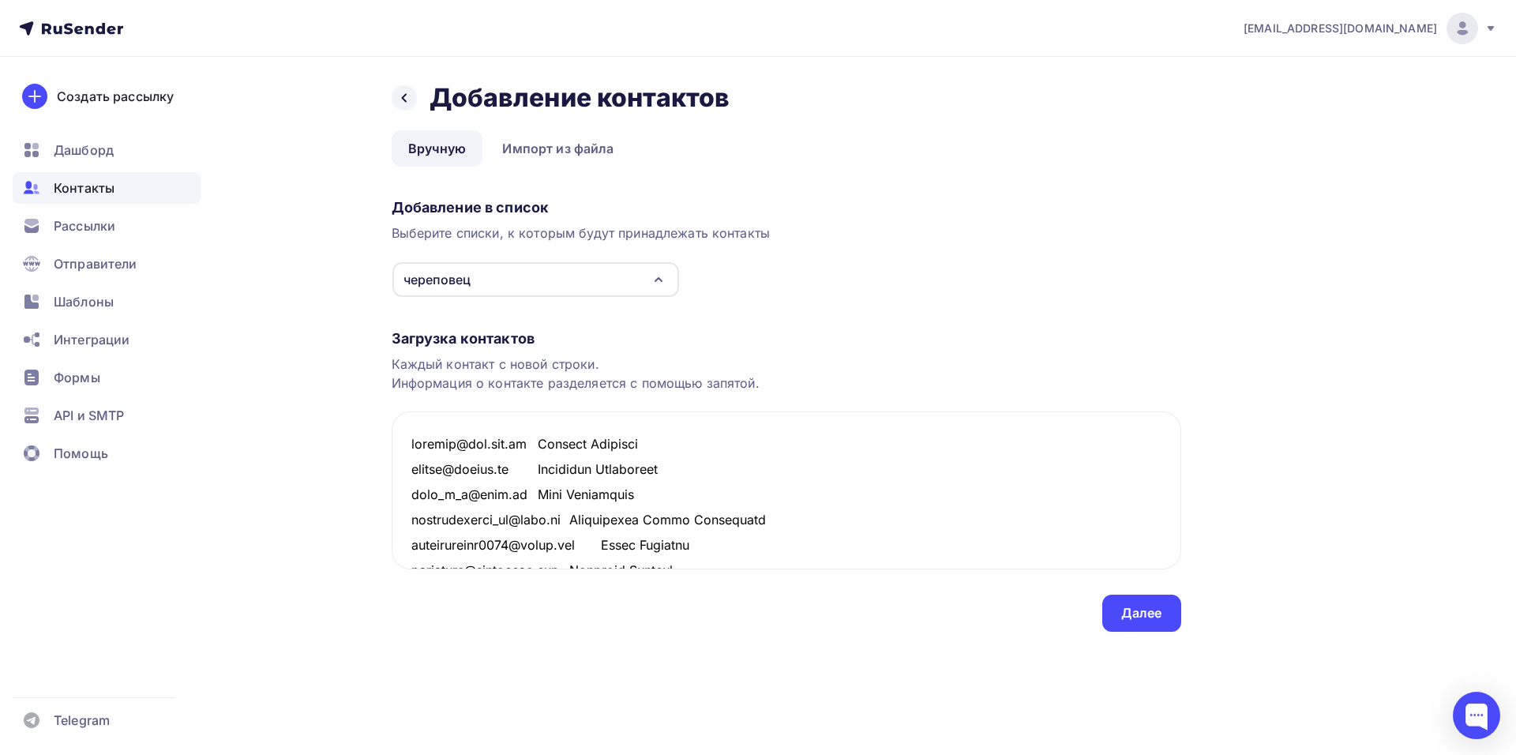
scroll to position [2840, 0]
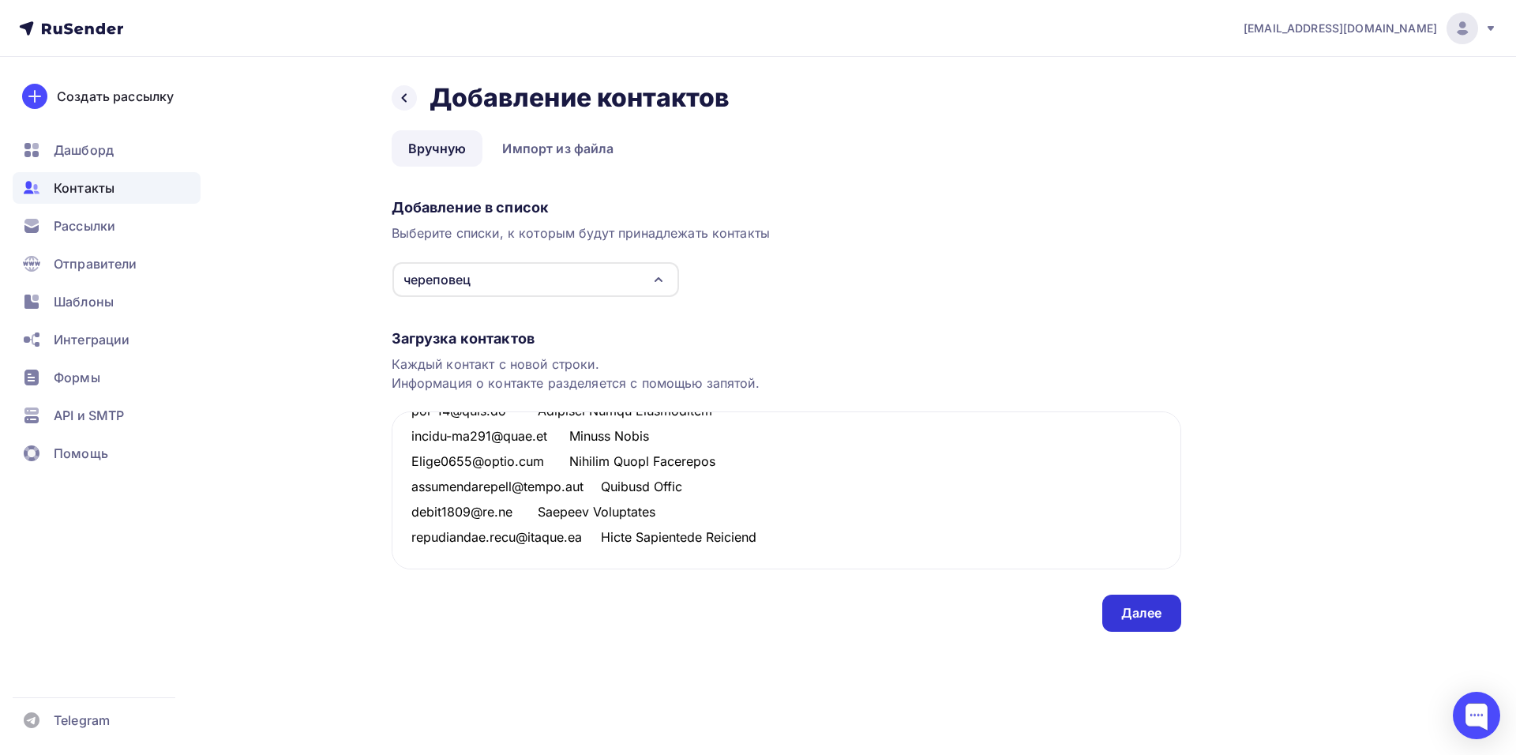
type textarea "loremip@dol.sit.am Consect Adipisci elitse@doeius.te Incididun Utlaboreet dolo_…"
click at [1159, 618] on div "Далее" at bounding box center [1141, 613] width 41 height 18
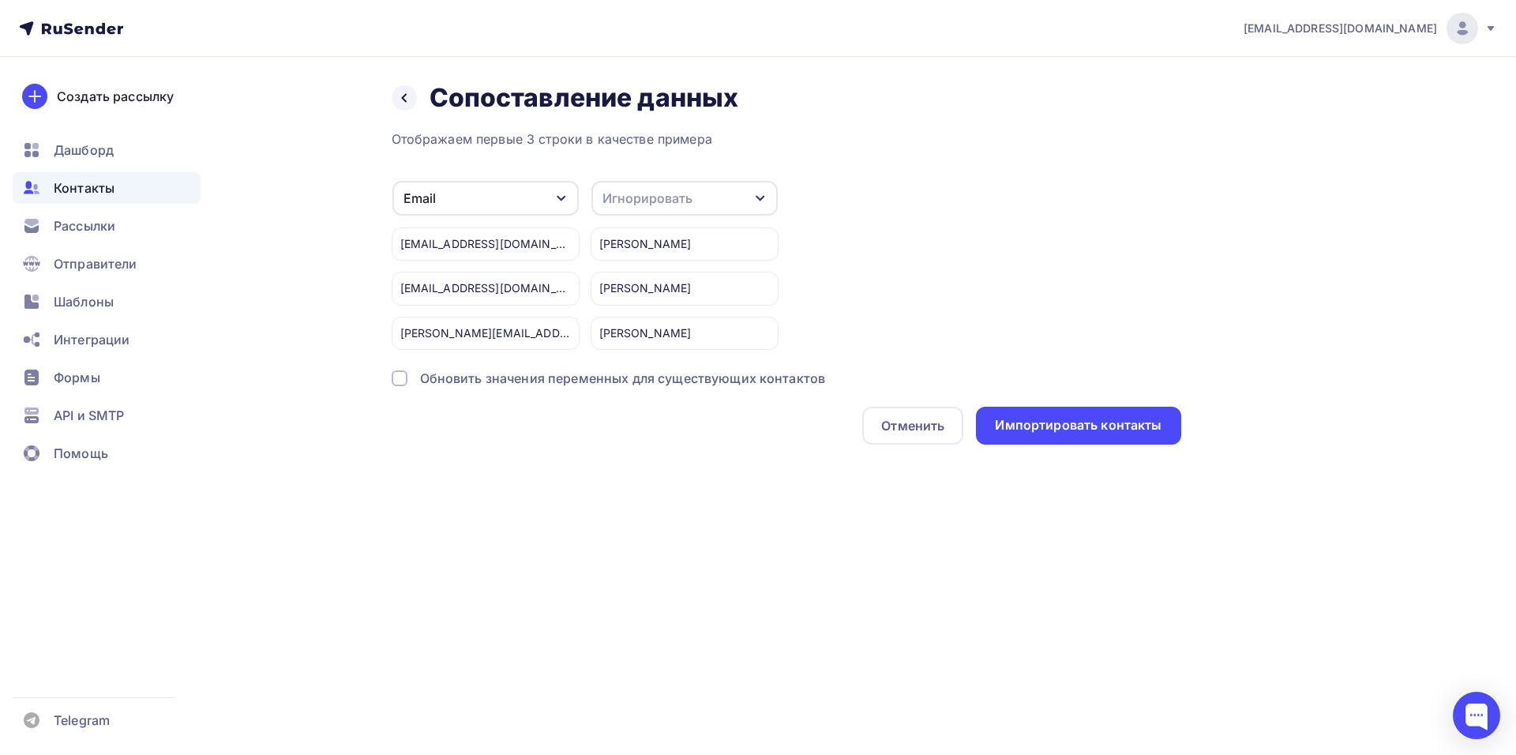
click at [665, 206] on div "Игнорировать" at bounding box center [648, 198] width 90 height 19
click at [637, 287] on div "Имя" at bounding box center [656, 281] width 92 height 19
click at [1017, 434] on div "Импортировать контакты" at bounding box center [1078, 425] width 167 height 18
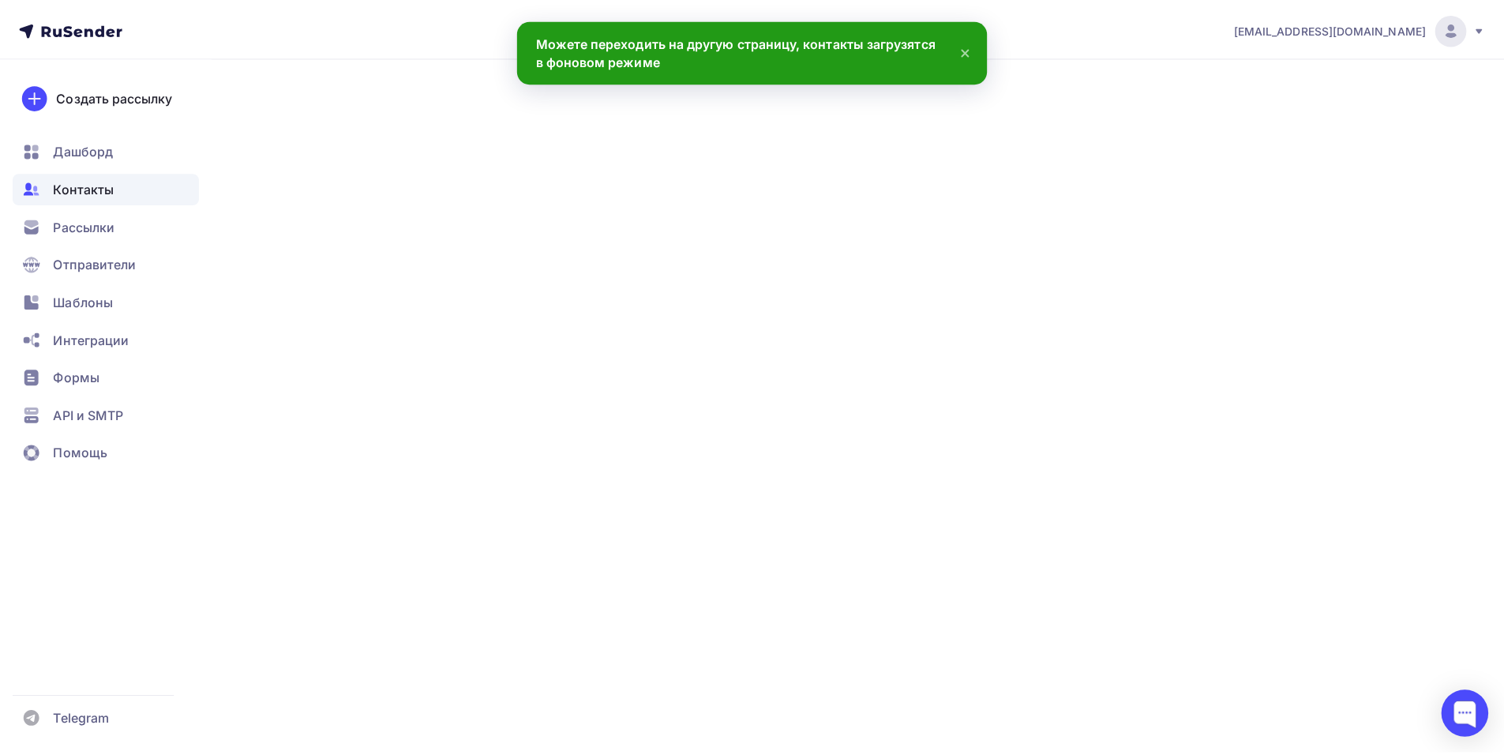
scroll to position [2864, 0]
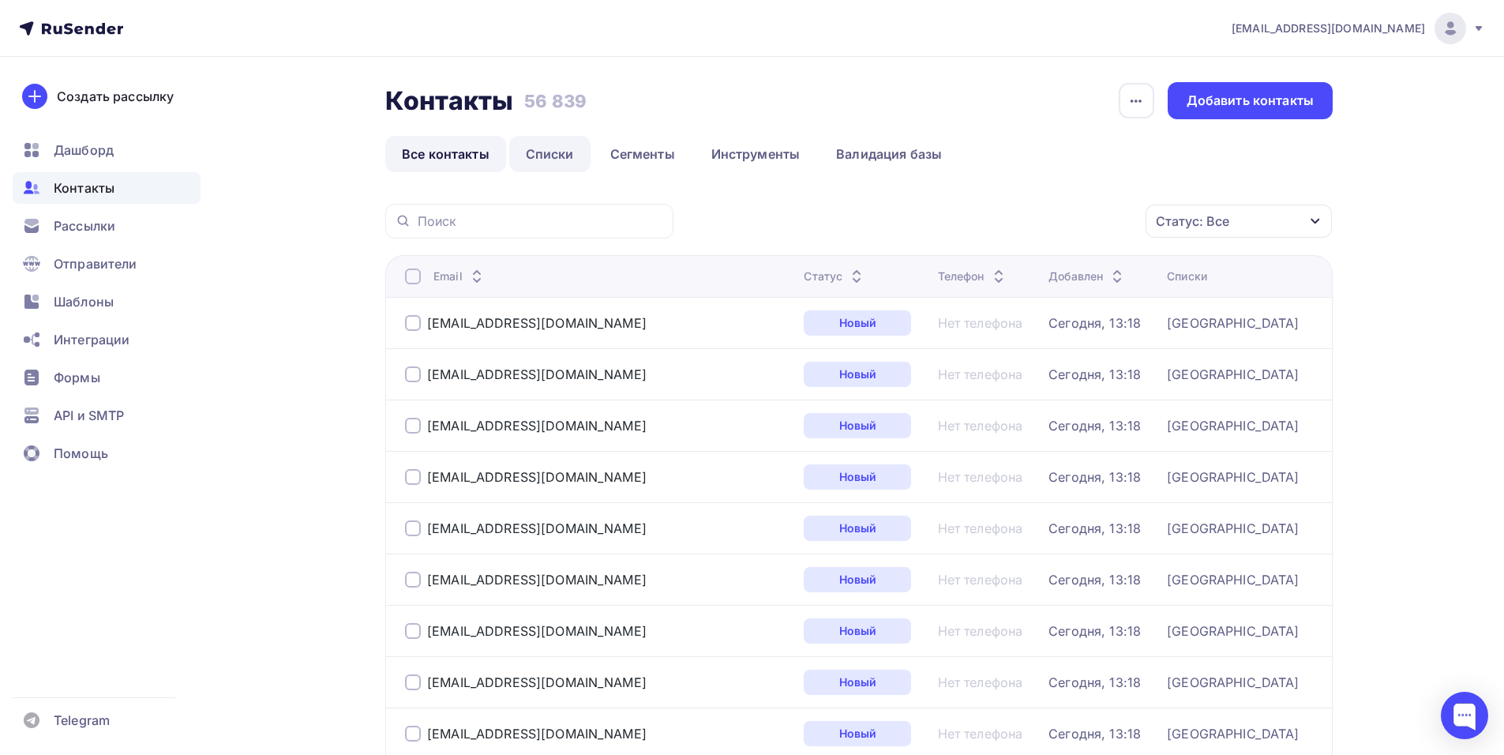
click at [521, 152] on link "Списки" at bounding box center [549, 154] width 81 height 36
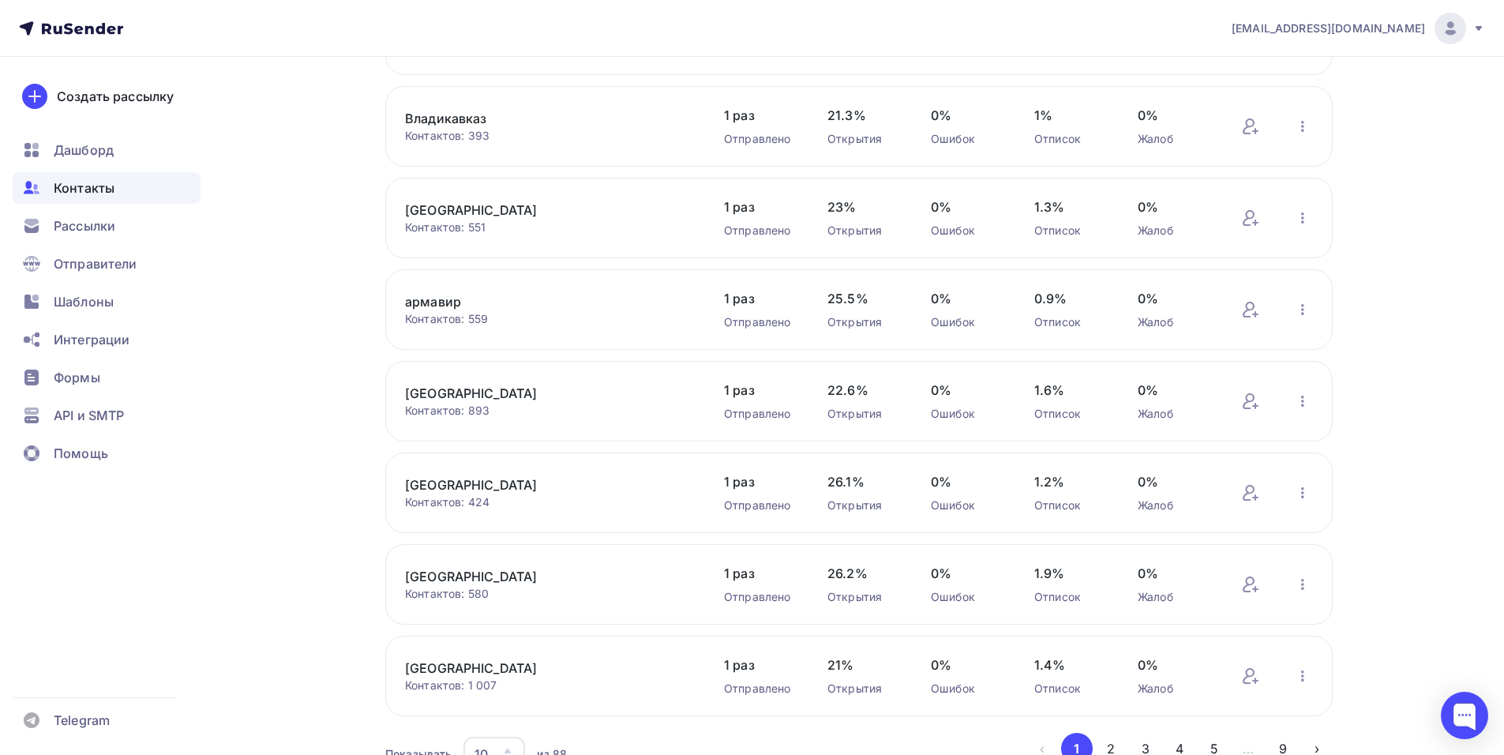
scroll to position [470, 0]
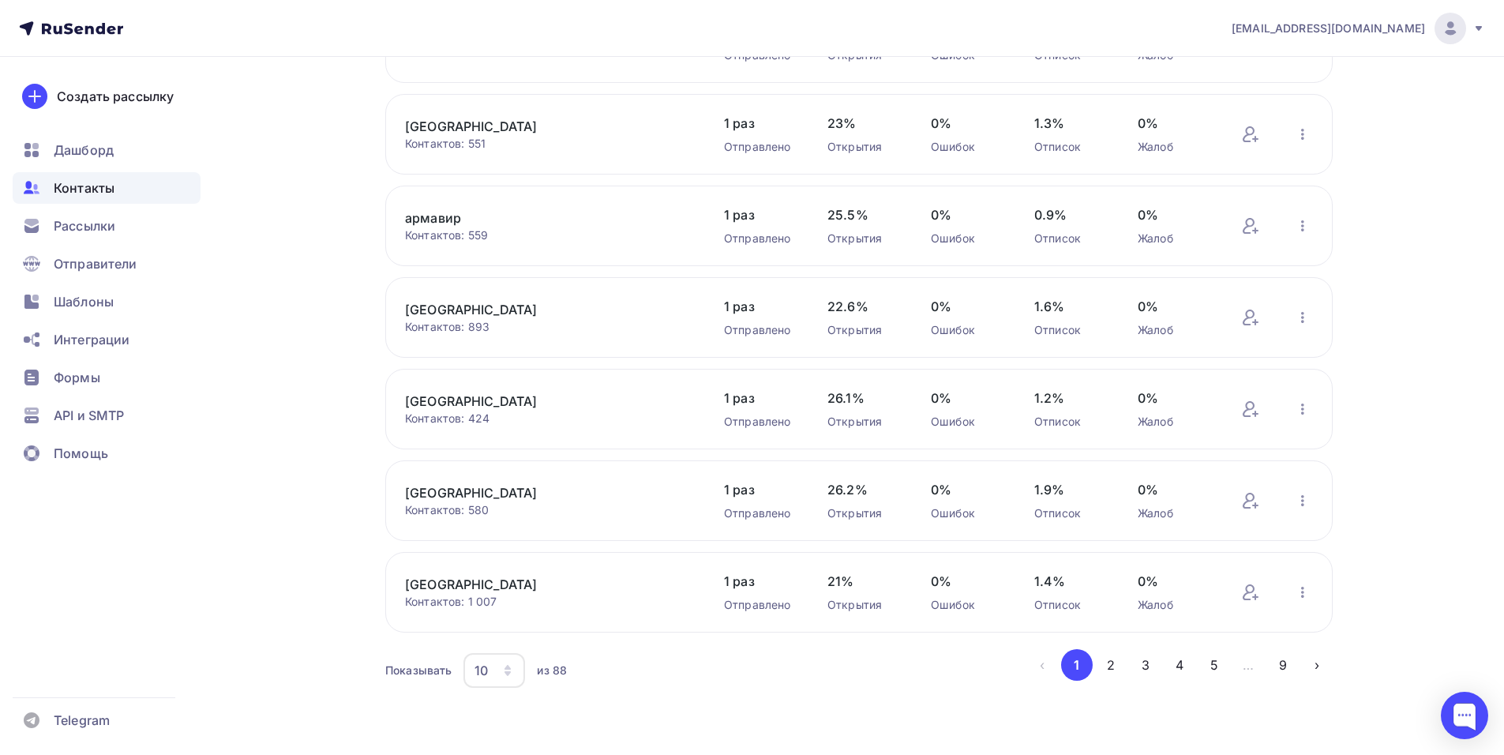
click at [507, 670] on icon "button" at bounding box center [507, 670] width 13 height 13
click at [523, 621] on div "100" at bounding box center [558, 621] width 152 height 19
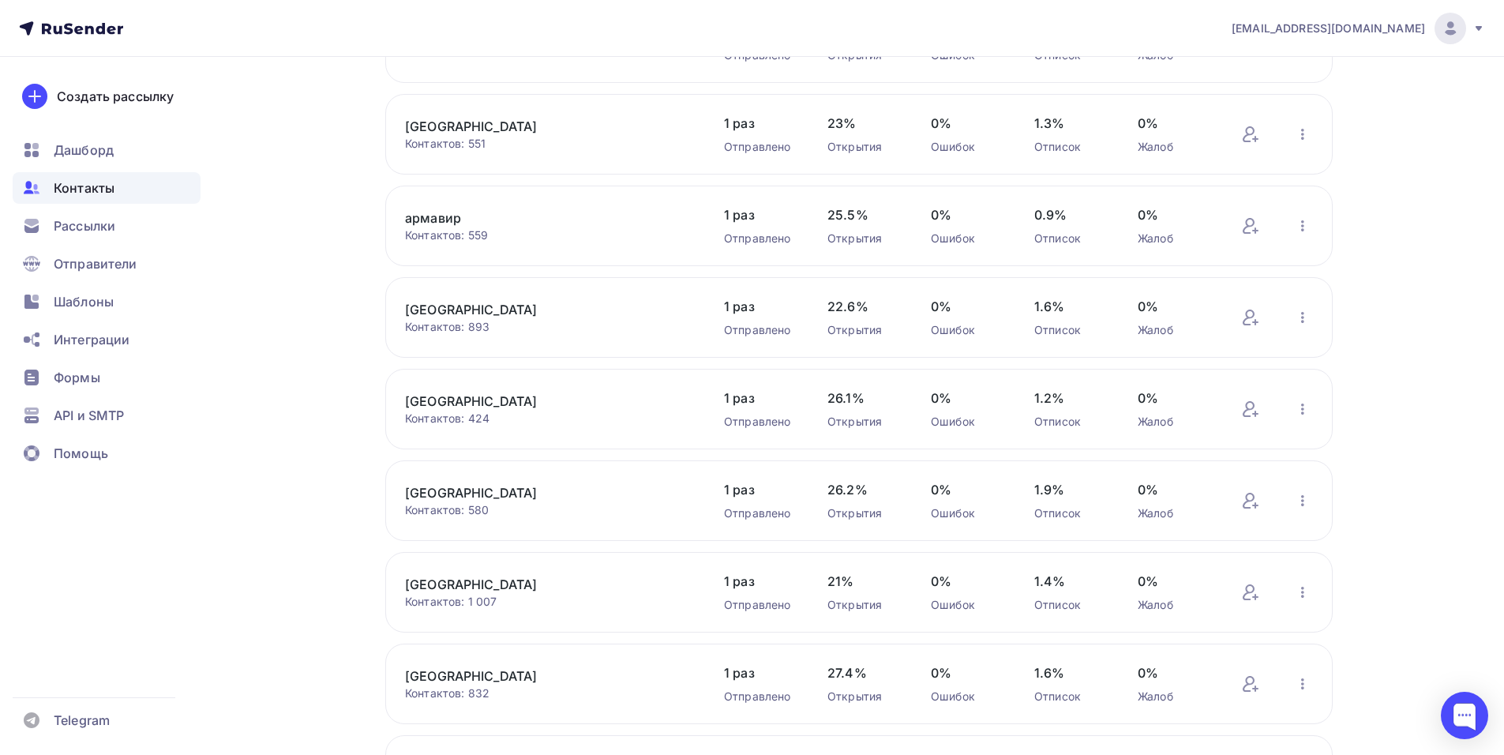
scroll to position [586, 0]
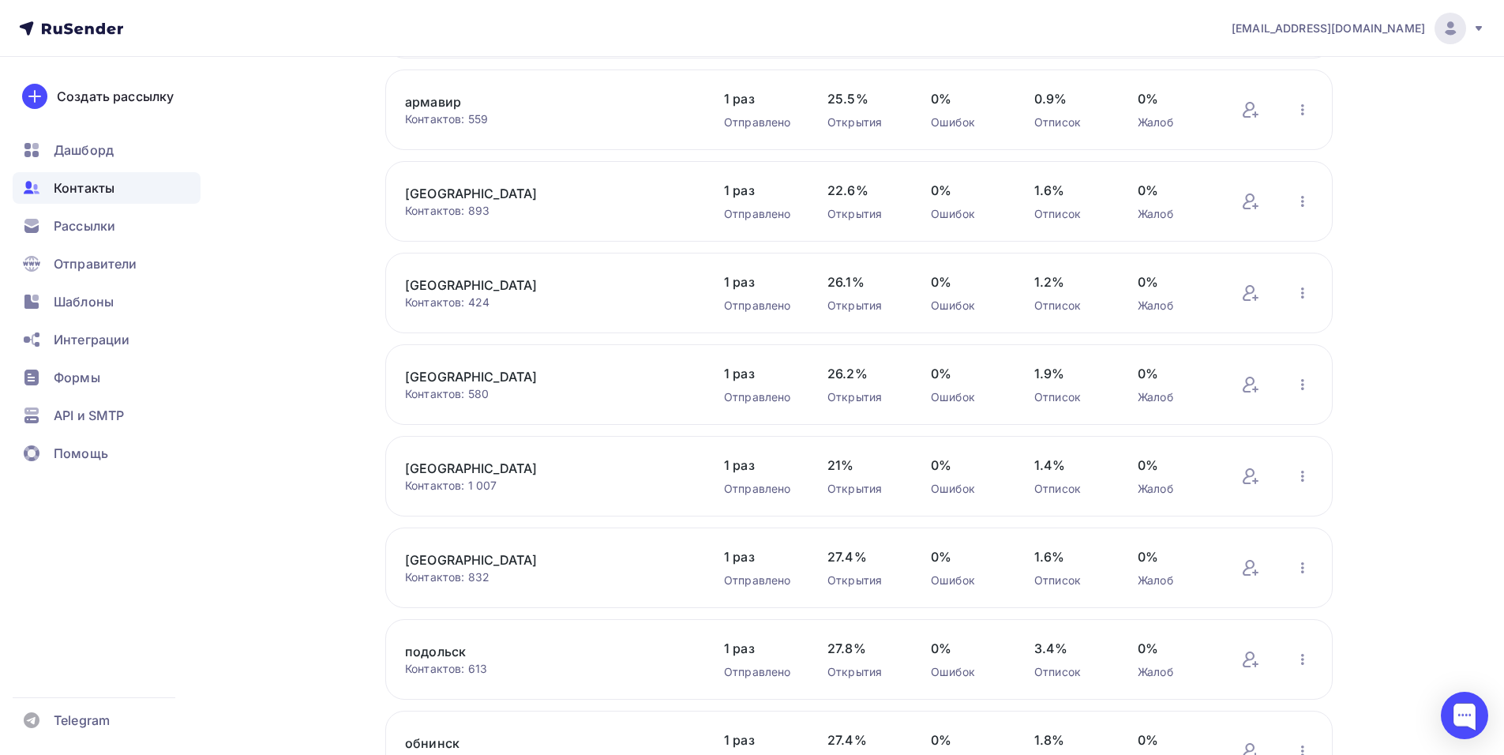
click at [431, 559] on link "[GEOGRAPHIC_DATA]" at bounding box center [539, 559] width 269 height 19
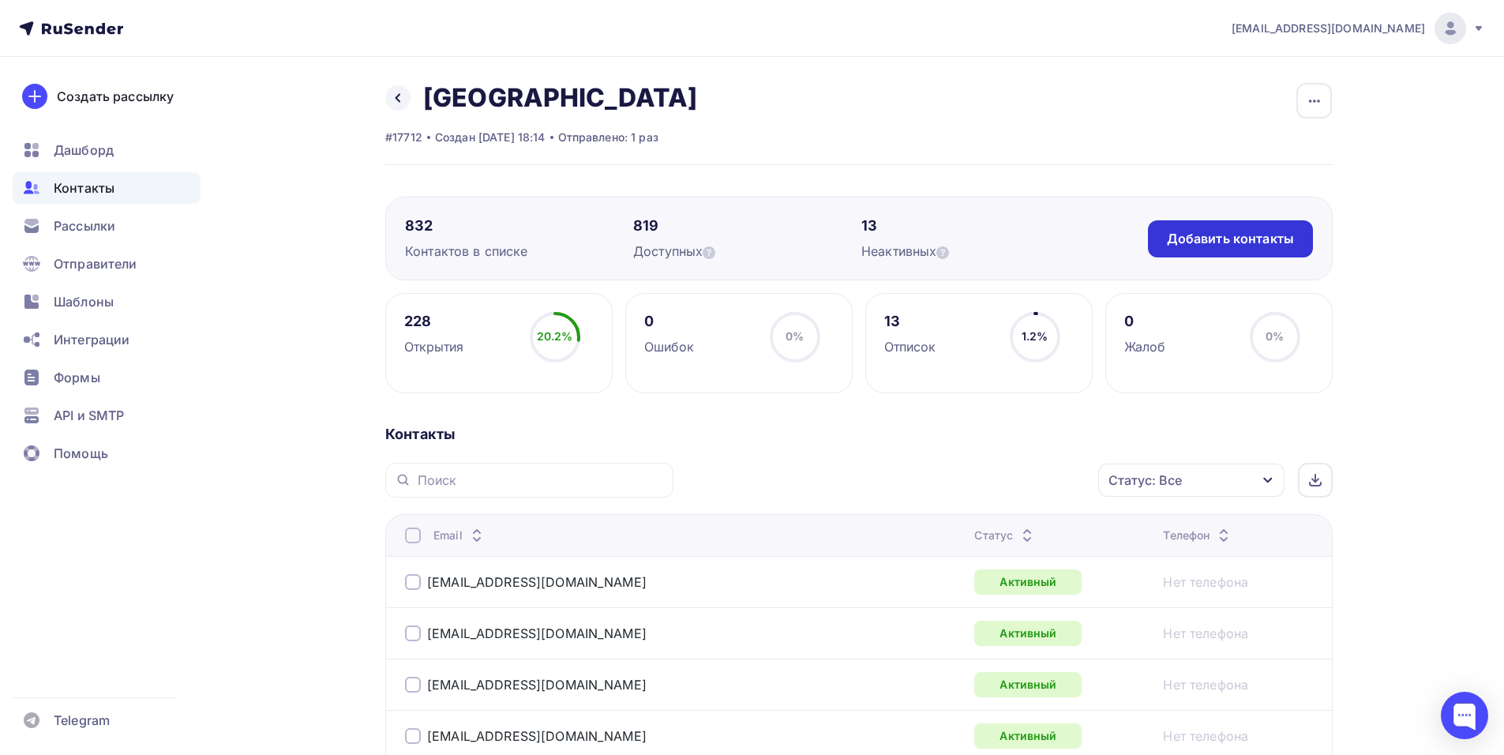
click at [1203, 227] on div "Добавить контакты" at bounding box center [1230, 238] width 165 height 37
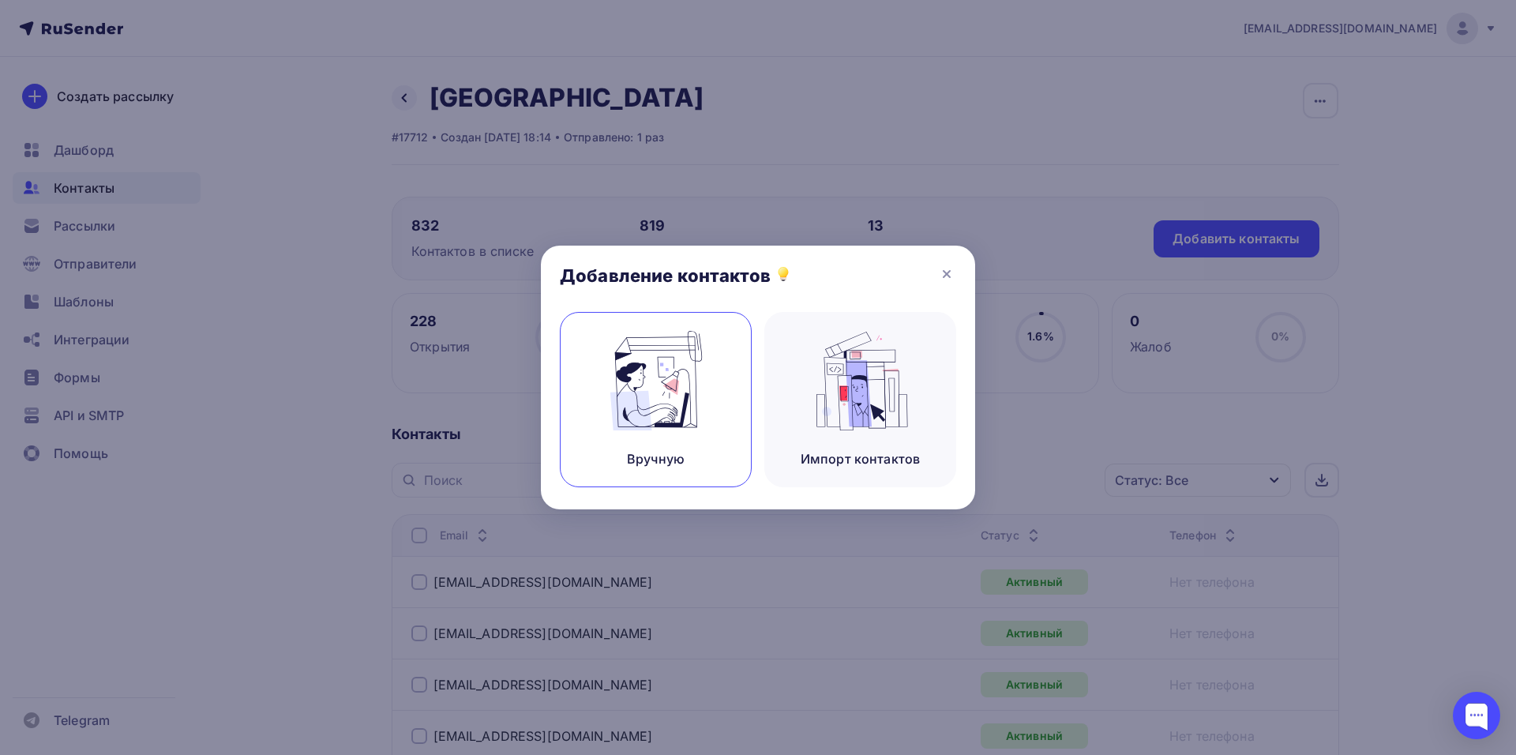
click at [675, 372] on img at bounding box center [656, 381] width 106 height 100
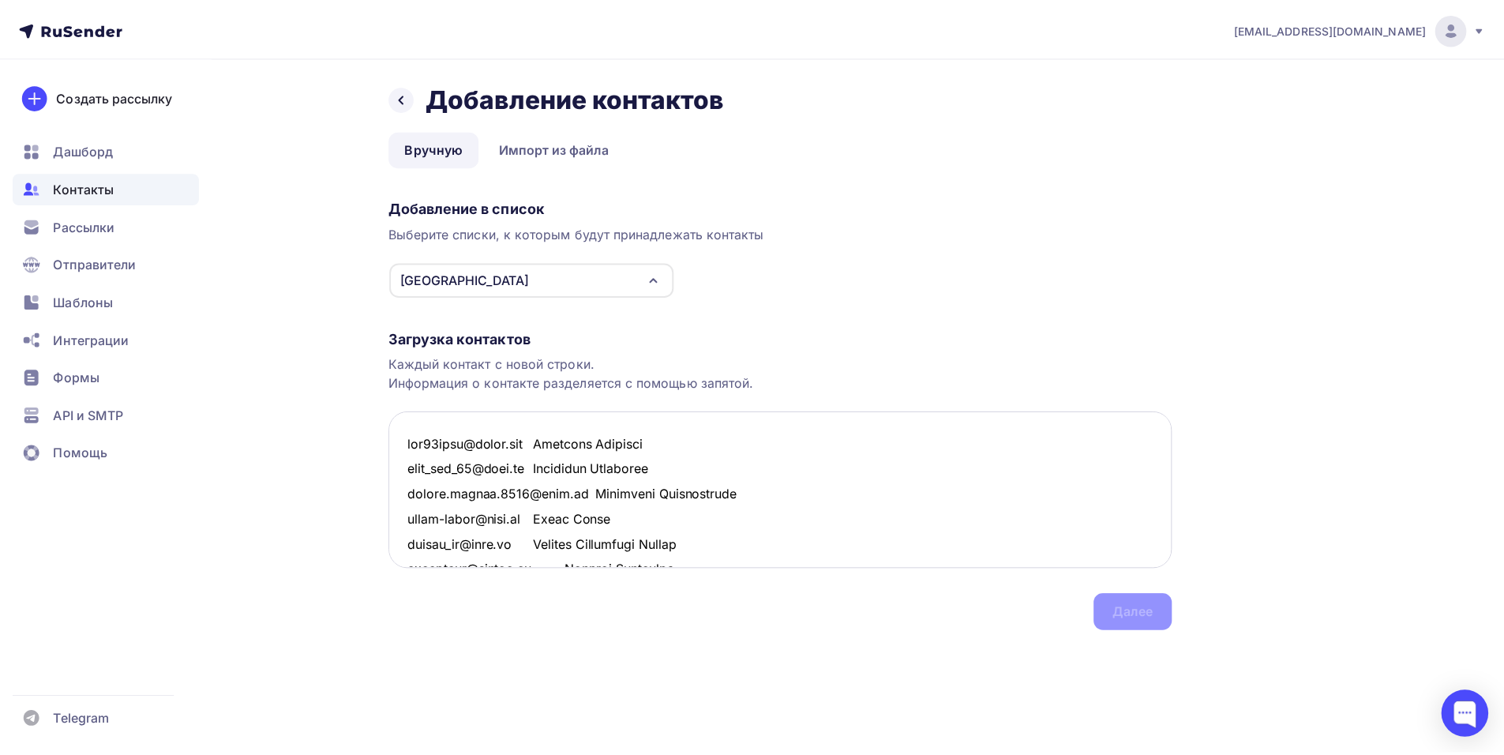
scroll to position [3623, 0]
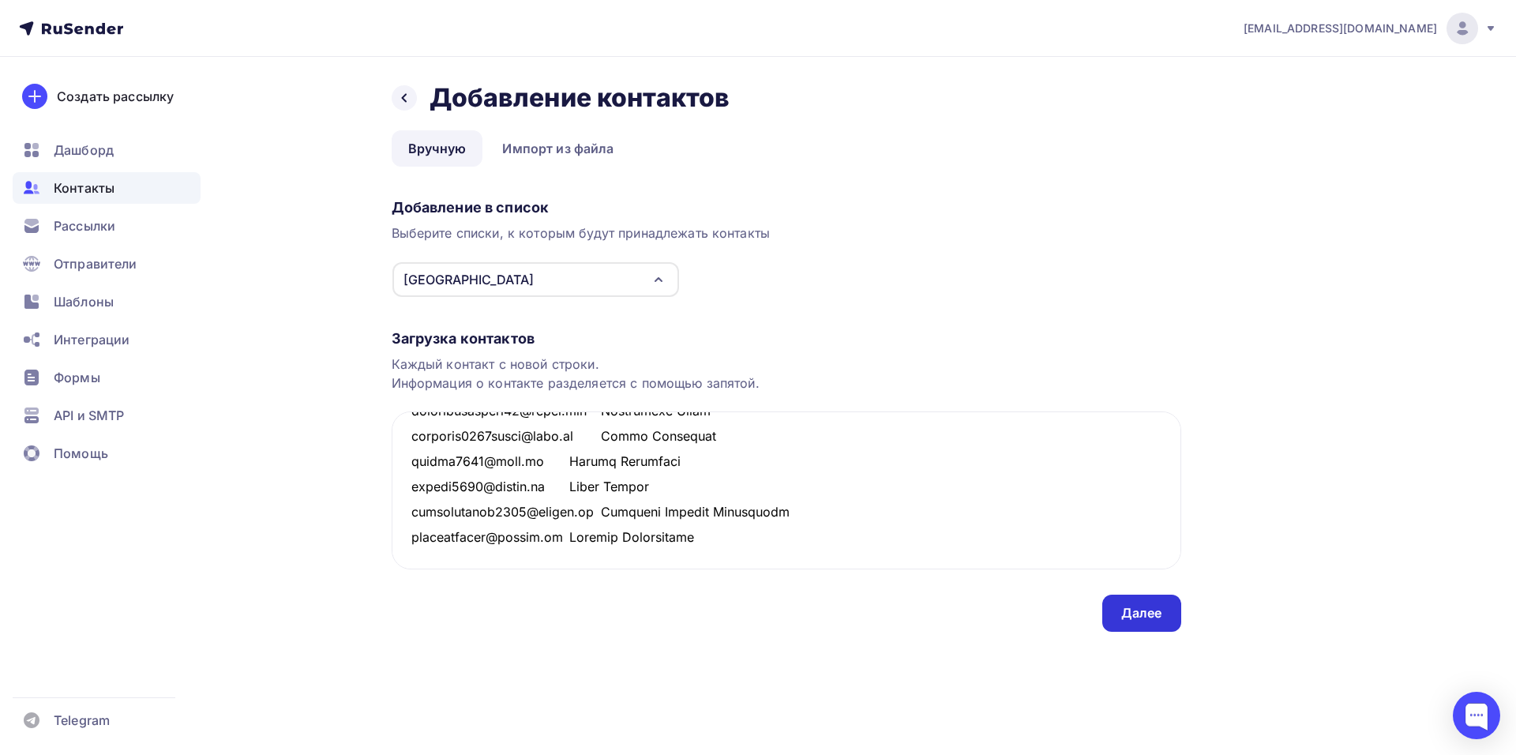
type textarea "lor75ipsu@dolor.sit Ametcons Adipisci elit_sed_05@doei.te Incididun Utlaboree d…"
click at [1151, 609] on div "Далее" at bounding box center [1141, 613] width 41 height 18
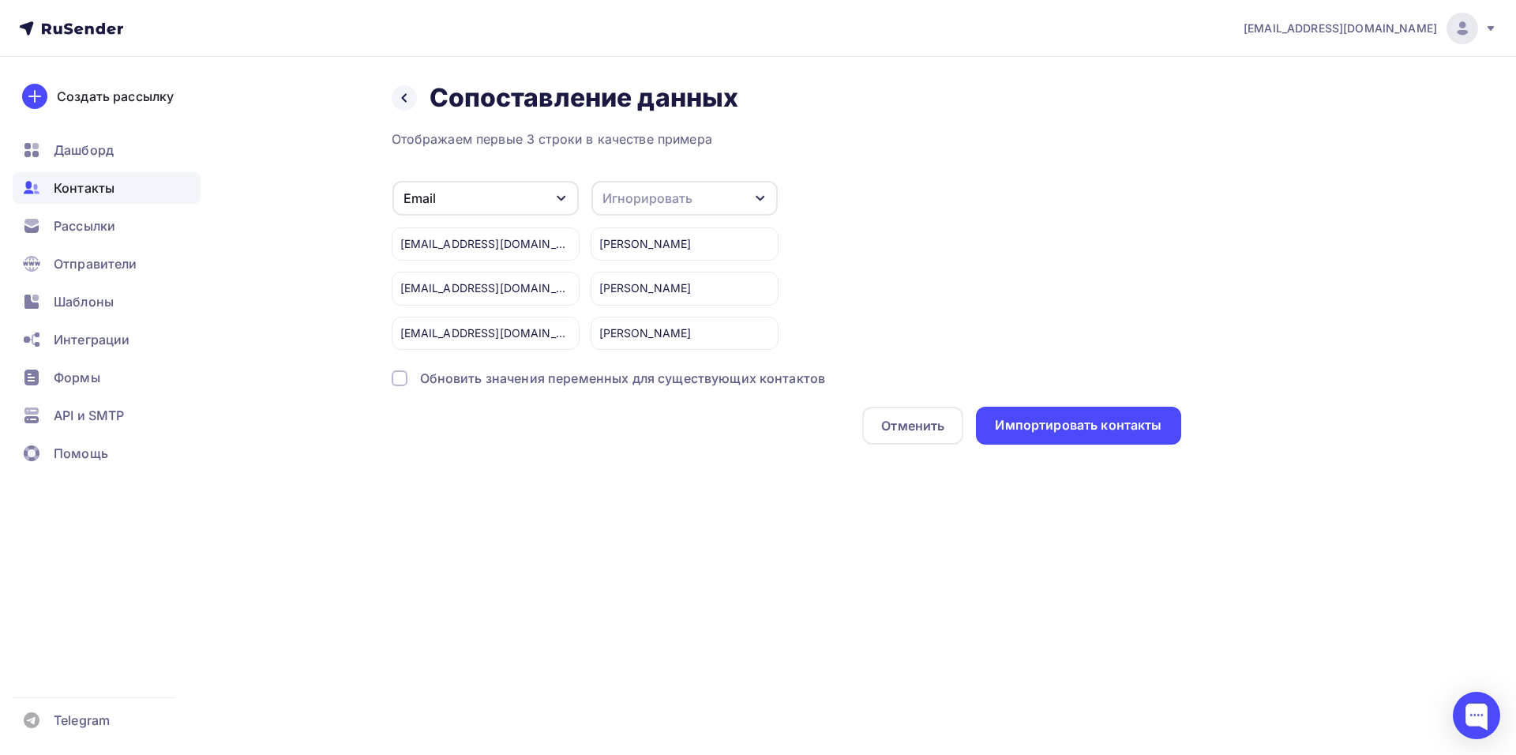
click at [625, 208] on div "Игнорировать" at bounding box center [684, 198] width 186 height 35
click at [628, 286] on div "Имя" at bounding box center [656, 281] width 92 height 19
click at [1074, 437] on div "Импортировать контакты" at bounding box center [1078, 426] width 205 height 38
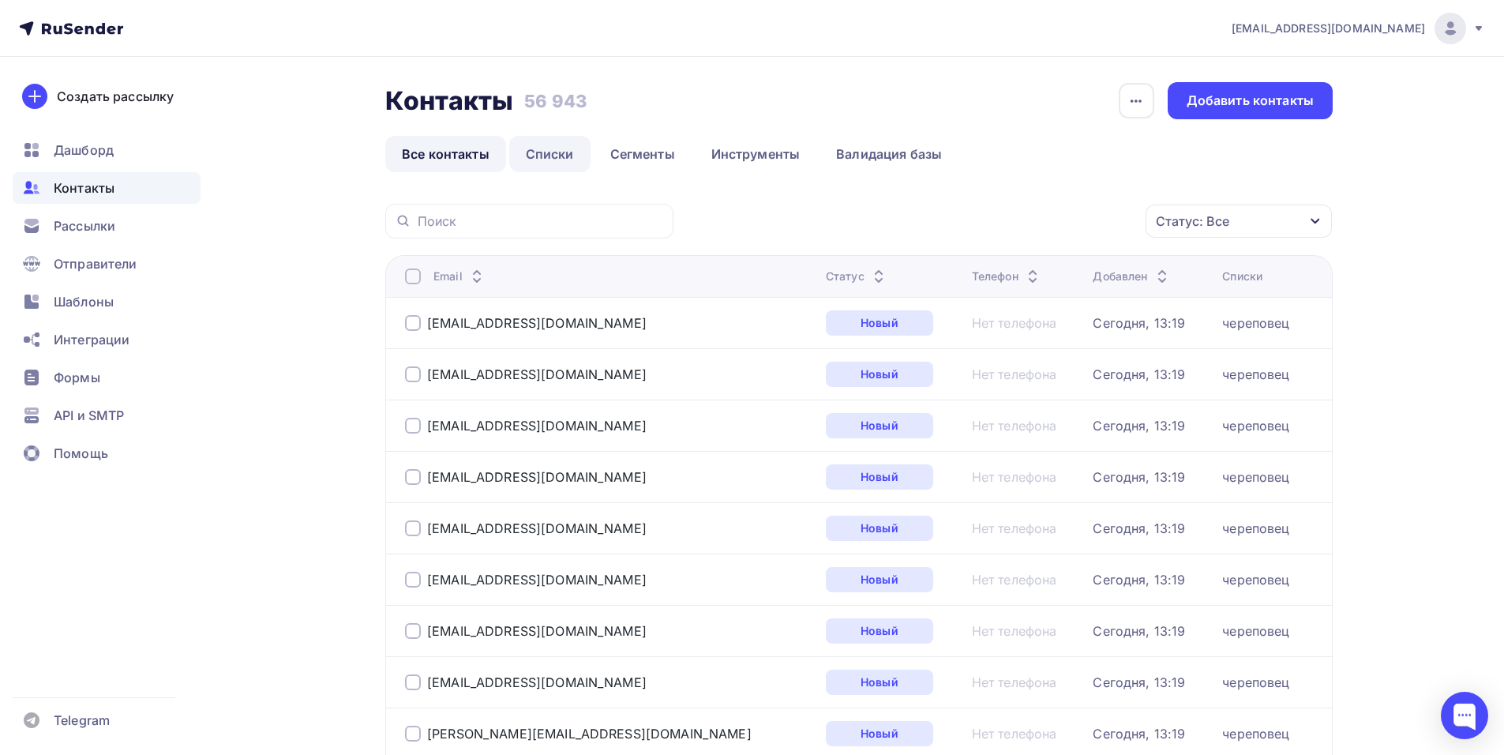
click at [584, 152] on link "Списки" at bounding box center [549, 154] width 81 height 36
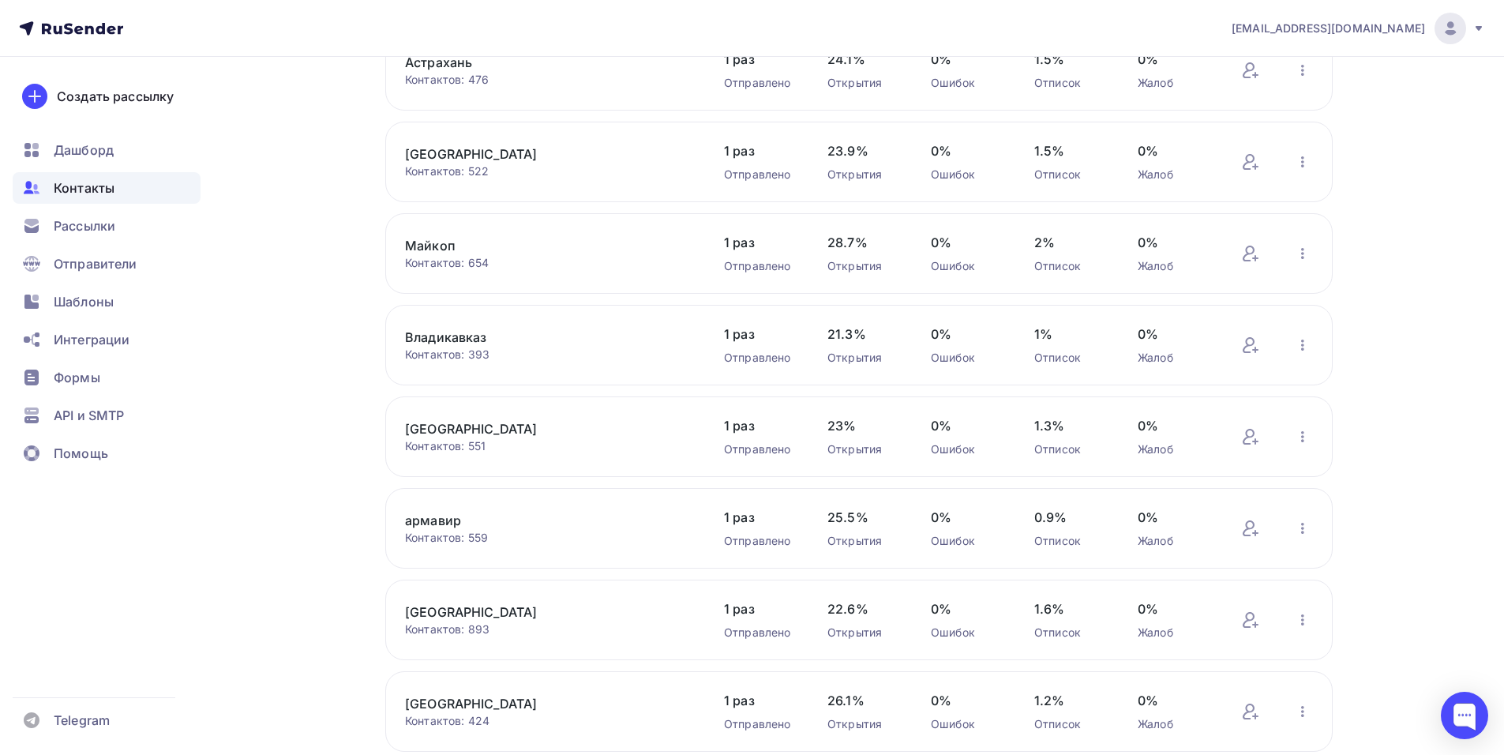
scroll to position [470, 0]
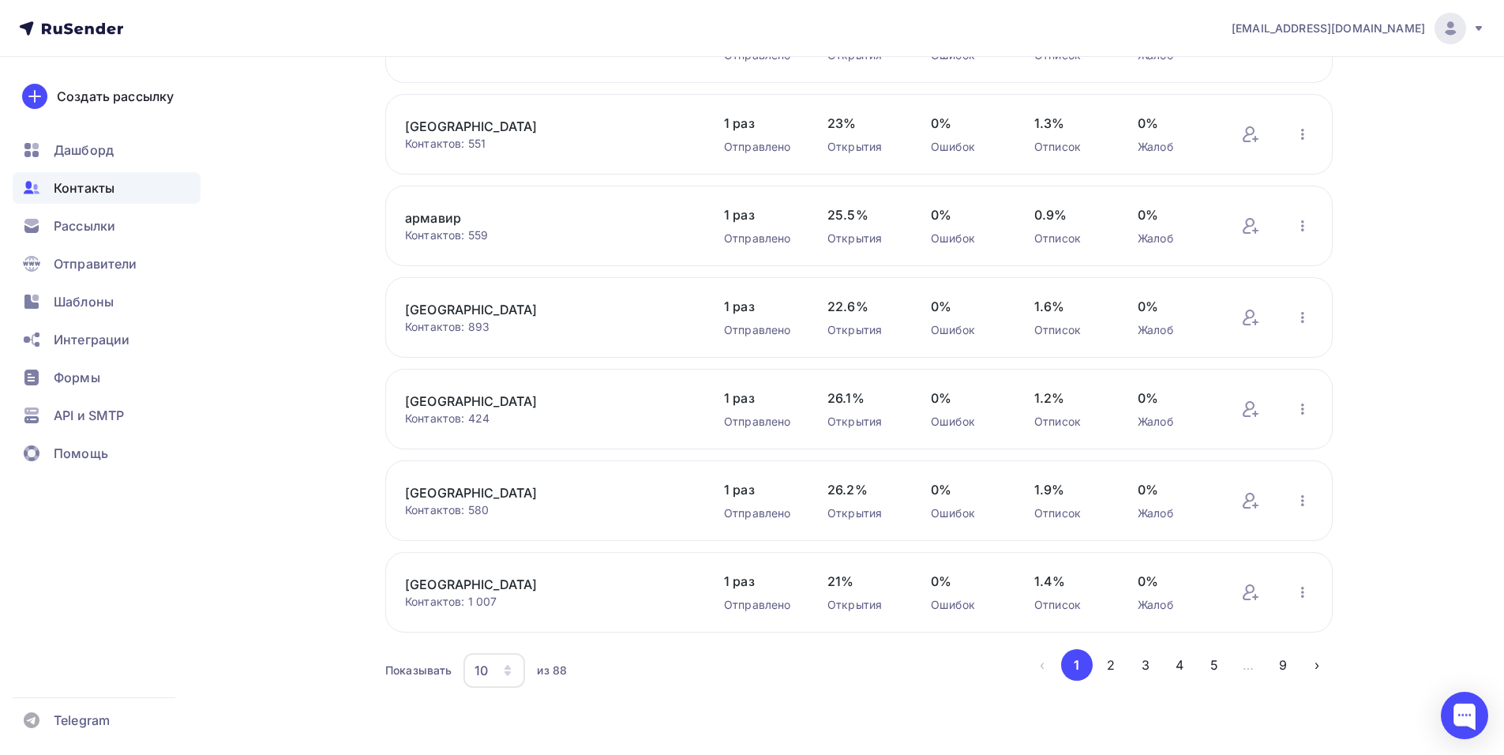
click at [498, 668] on div "10" at bounding box center [495, 670] width 62 height 35
click at [494, 615] on div "100" at bounding box center [558, 621] width 152 height 19
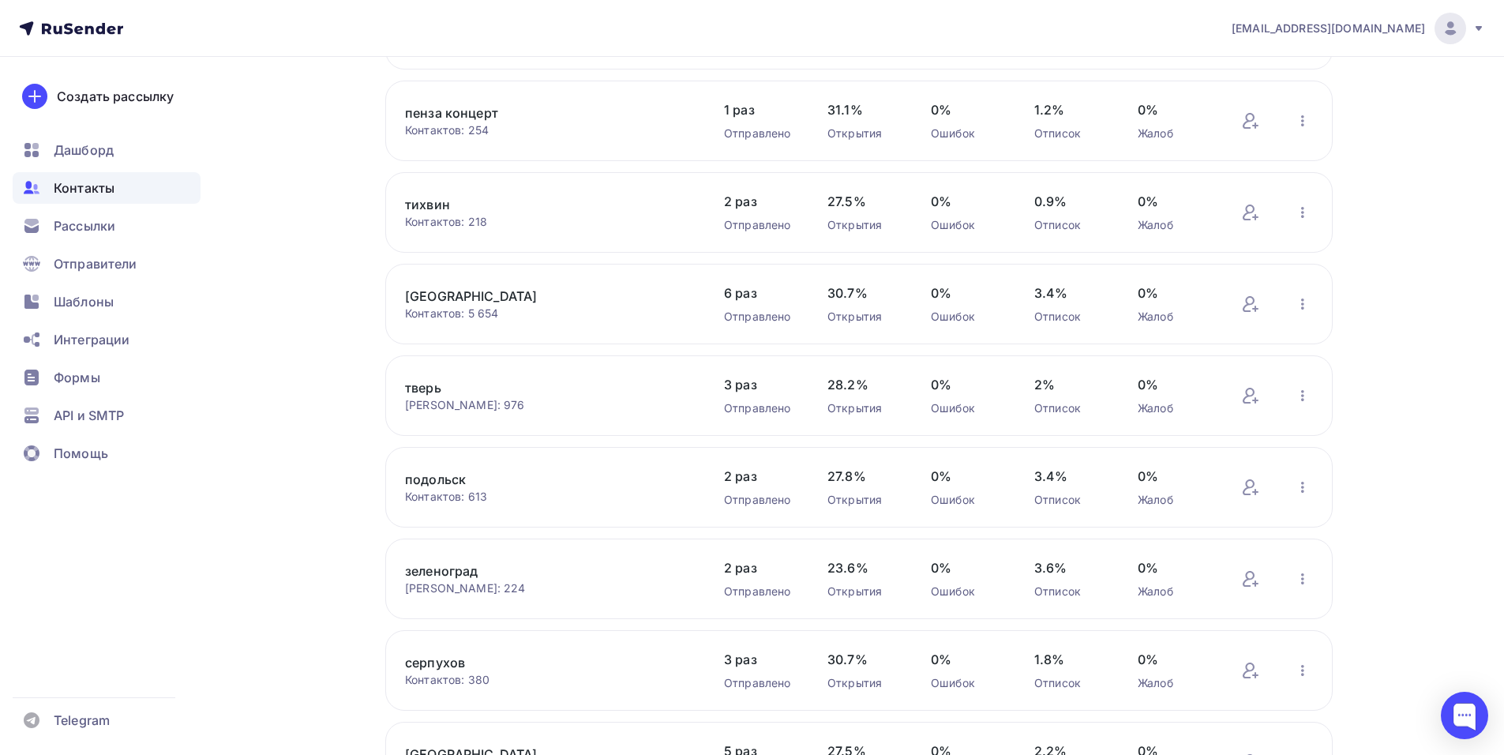
scroll to position [1812, 0]
